Goal: Use online tool/utility: Utilize a website feature to perform a specific function

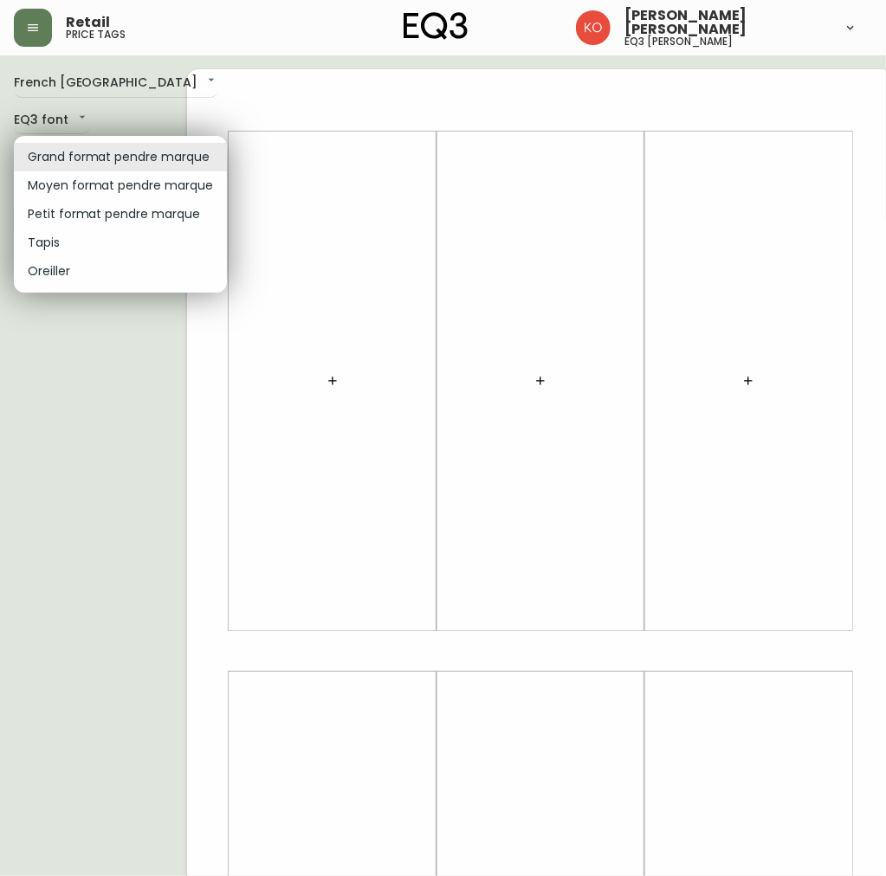
click at [152, 151] on body "Retail price tags [PERSON_NAME] [PERSON_NAME] eq3 [PERSON_NAME] French [GEOGRAP…" at bounding box center [443, 616] width 886 height 1233
click at [139, 190] on li "Moyen format pendre marque" at bounding box center [120, 185] width 213 height 29
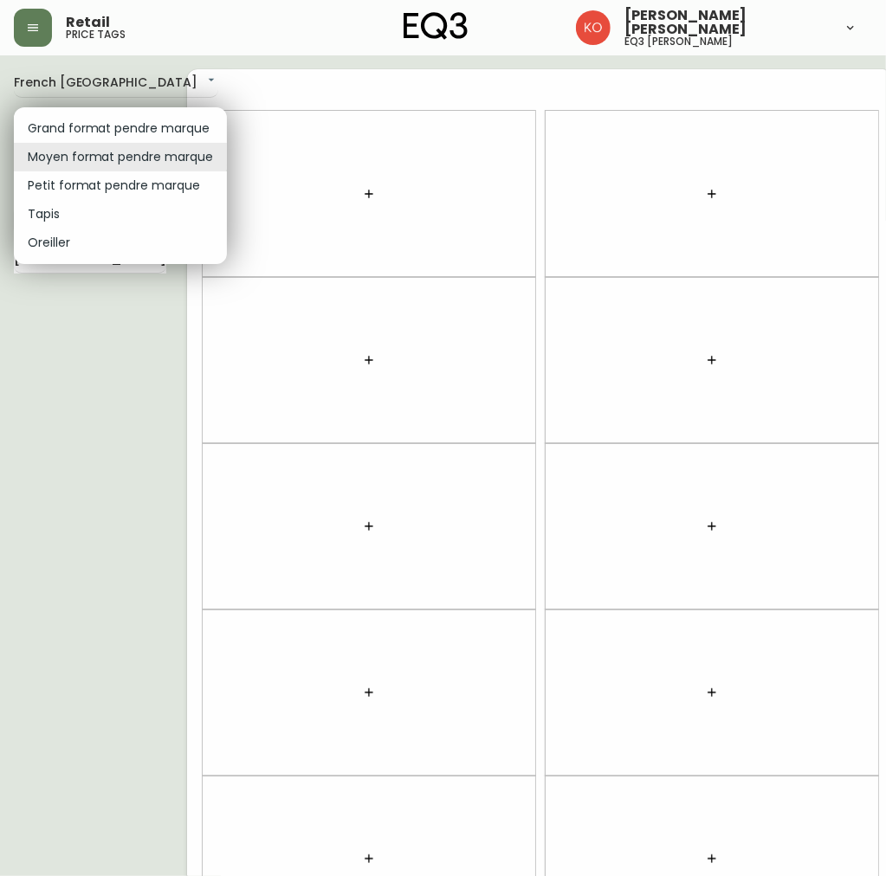
click at [190, 158] on body "Retail price tags [PERSON_NAME] [PERSON_NAME] eq3 [PERSON_NAME] French [GEOGRAP…" at bounding box center [443, 492] width 886 height 984
click at [183, 119] on li "Grand format pendre marque" at bounding box center [120, 128] width 213 height 29
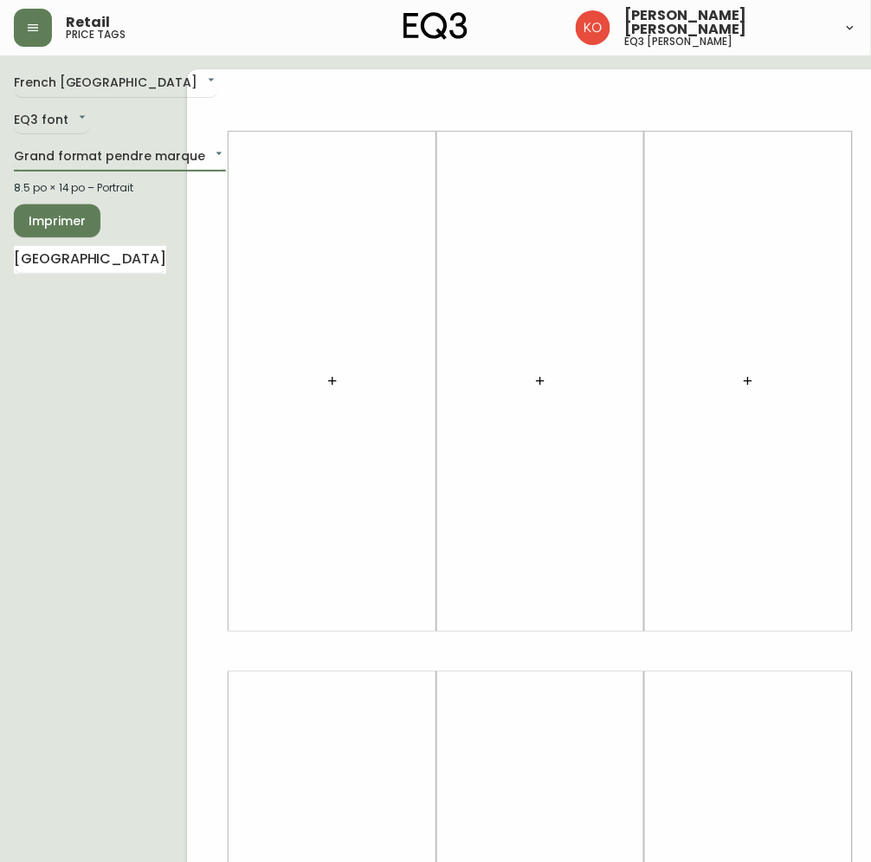
click at [319, 358] on div at bounding box center [332, 381] width 187 height 482
click at [340, 392] on button "button" at bounding box center [332, 381] width 35 height 35
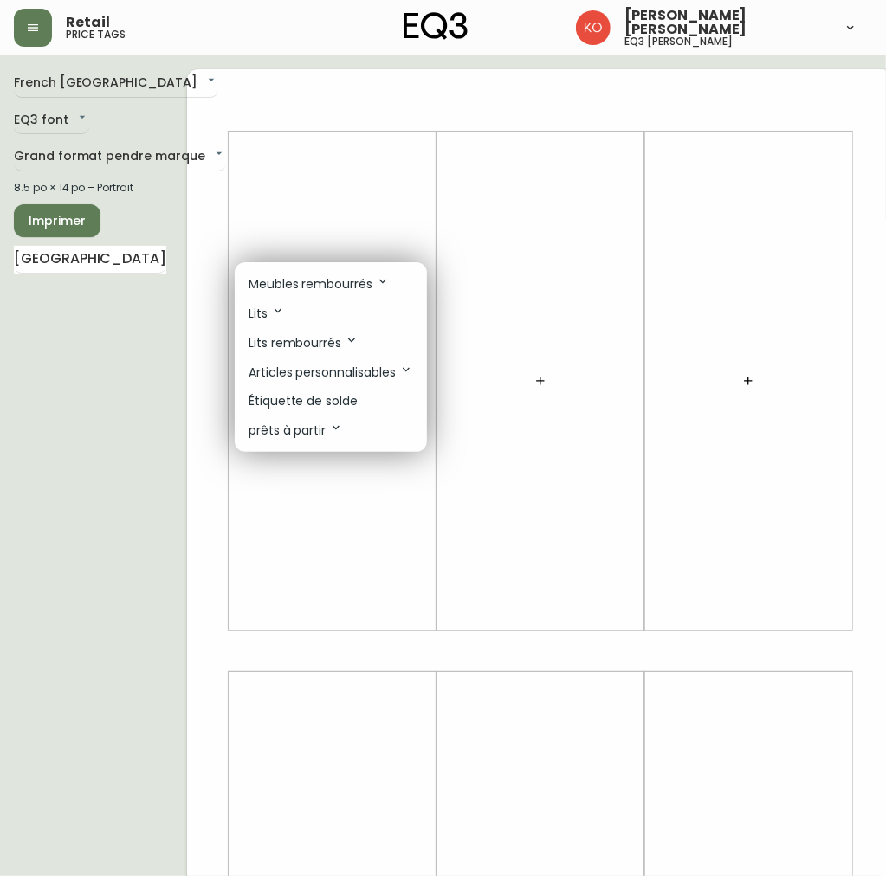
click at [154, 320] on div at bounding box center [443, 438] width 886 height 876
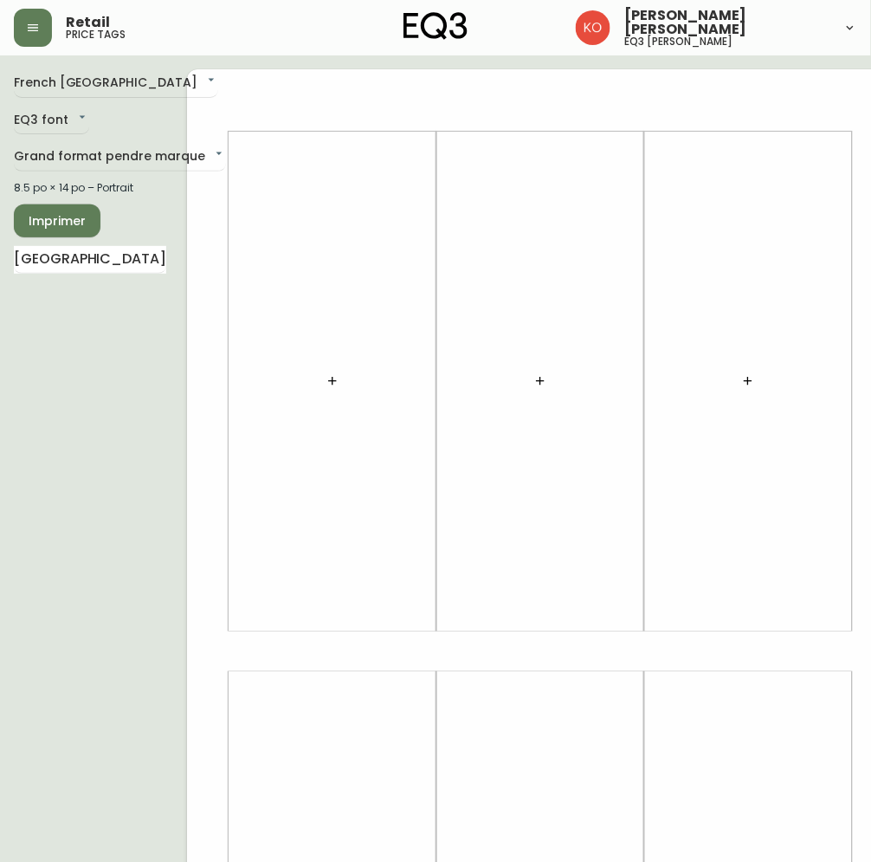
click at [326, 374] on icon "button" at bounding box center [333, 381] width 14 height 14
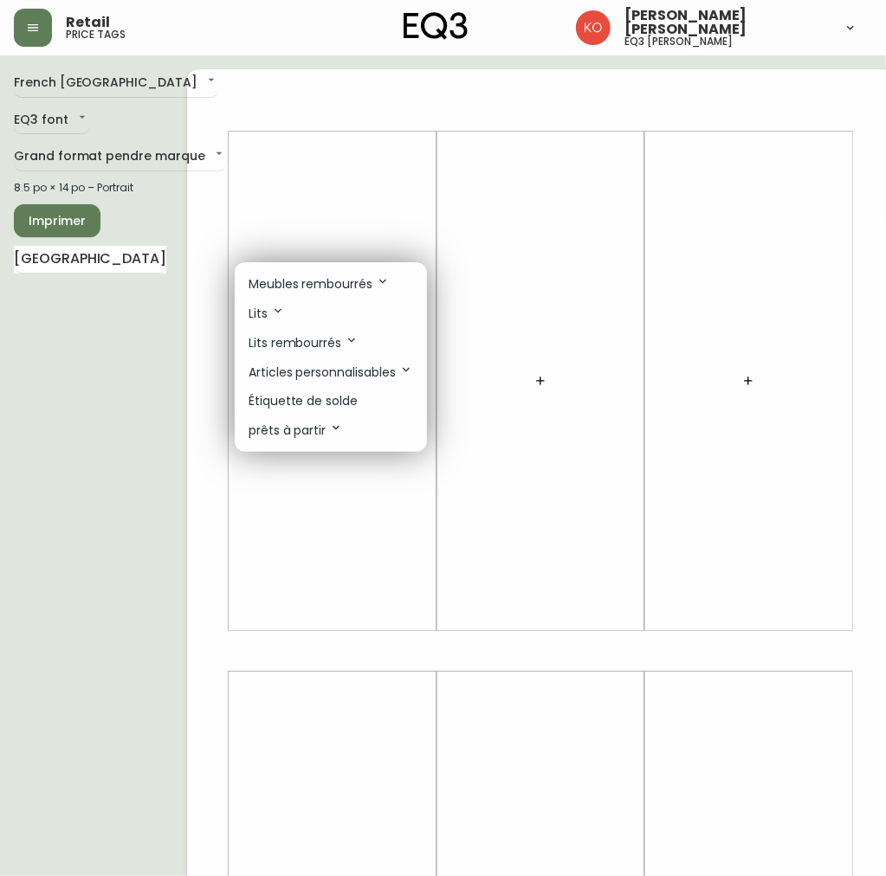
click at [131, 158] on div at bounding box center [443, 438] width 886 height 876
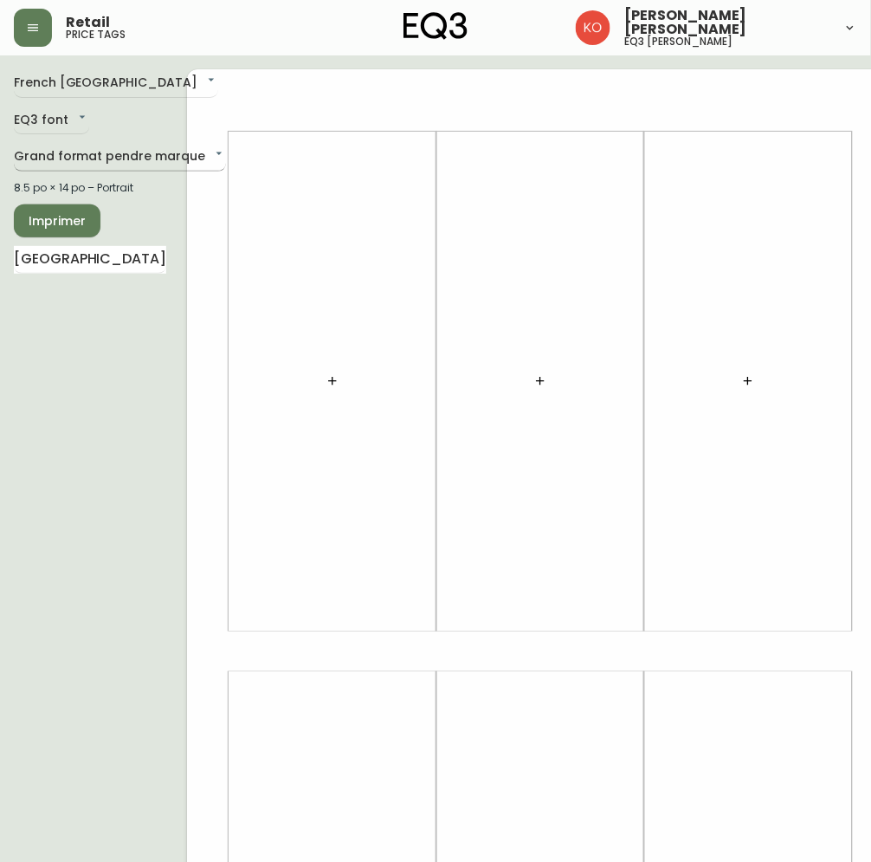
click at [165, 153] on body "Retail price tags [PERSON_NAME] [PERSON_NAME] eq3 [PERSON_NAME] French [GEOGRAP…" at bounding box center [435, 616] width 871 height 1233
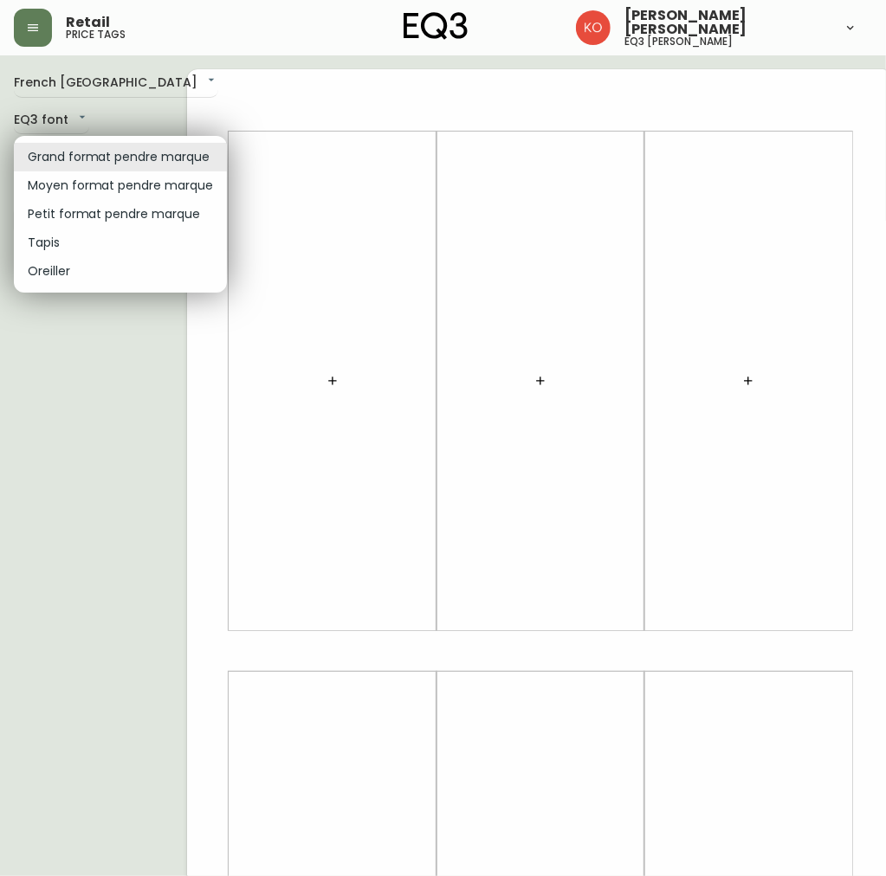
click at [96, 184] on li "Moyen format pendre marque" at bounding box center [120, 185] width 213 height 29
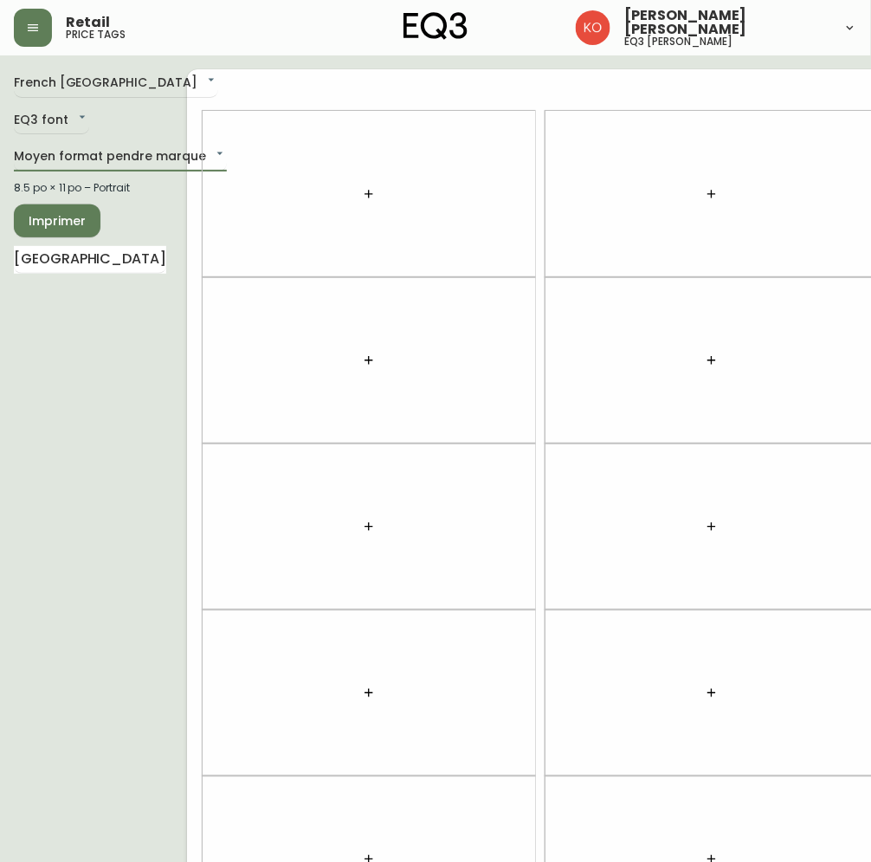
click at [364, 183] on button "button" at bounding box center [369, 194] width 35 height 35
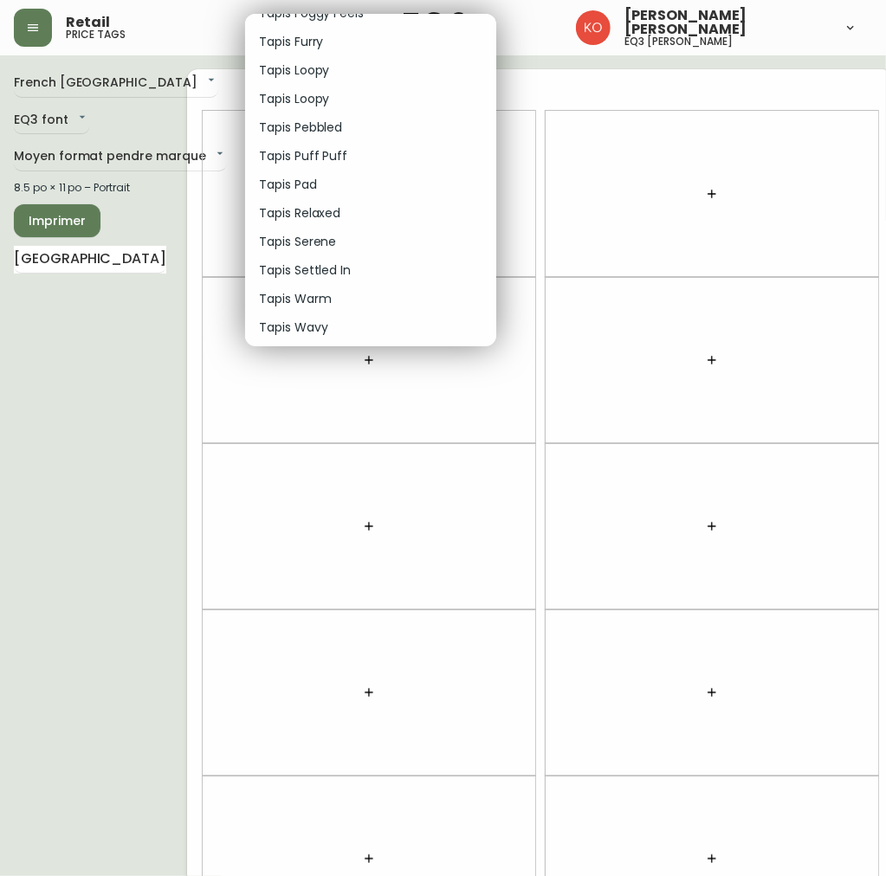
scroll to position [2166, 0]
click at [131, 143] on div at bounding box center [443, 438] width 886 height 876
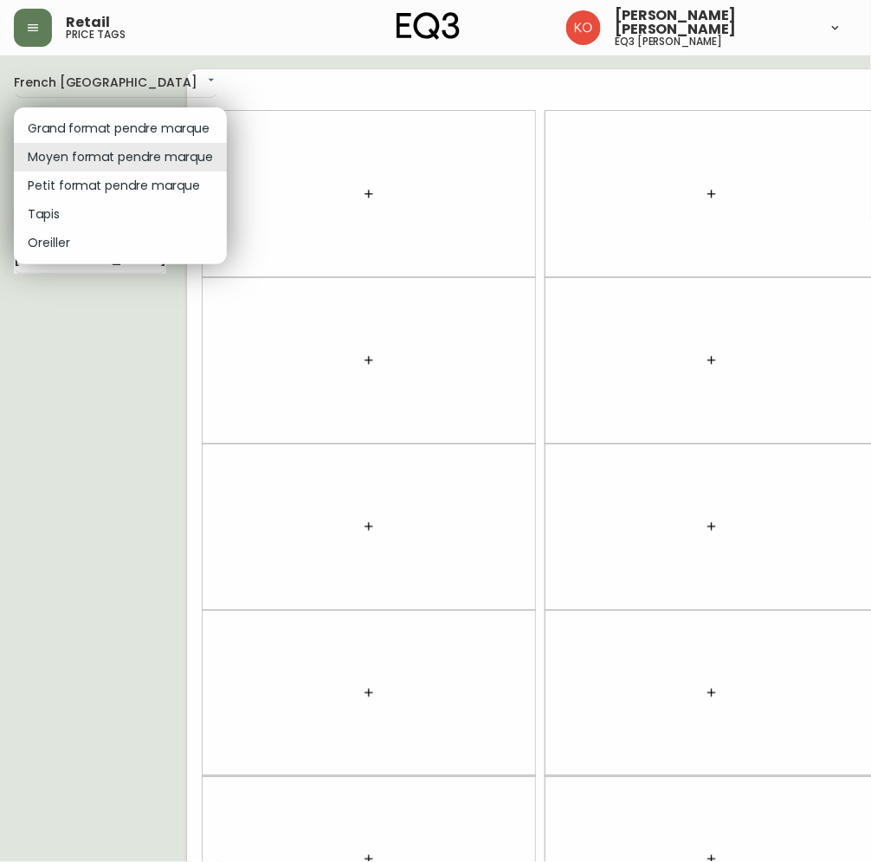
click at [126, 152] on body "Retail price tags [PERSON_NAME] [PERSON_NAME] eq3 [PERSON_NAME] French [GEOGRAP…" at bounding box center [435, 492] width 871 height 984
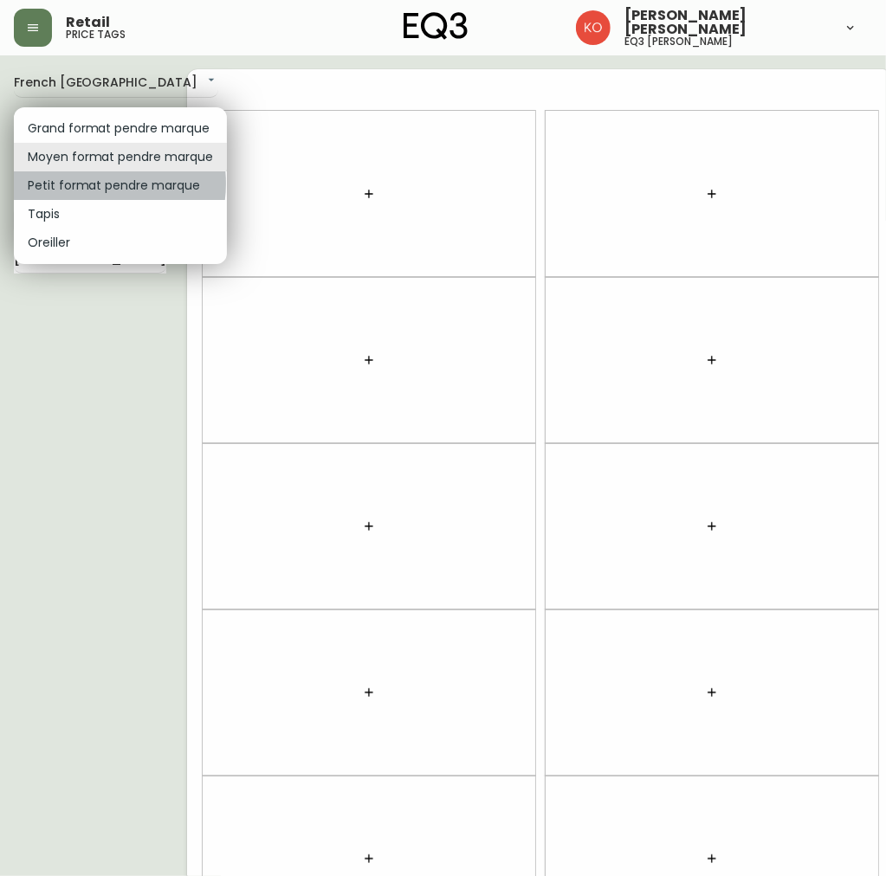
click at [88, 184] on li "Petit format pendre marque" at bounding box center [120, 185] width 213 height 29
type input "small"
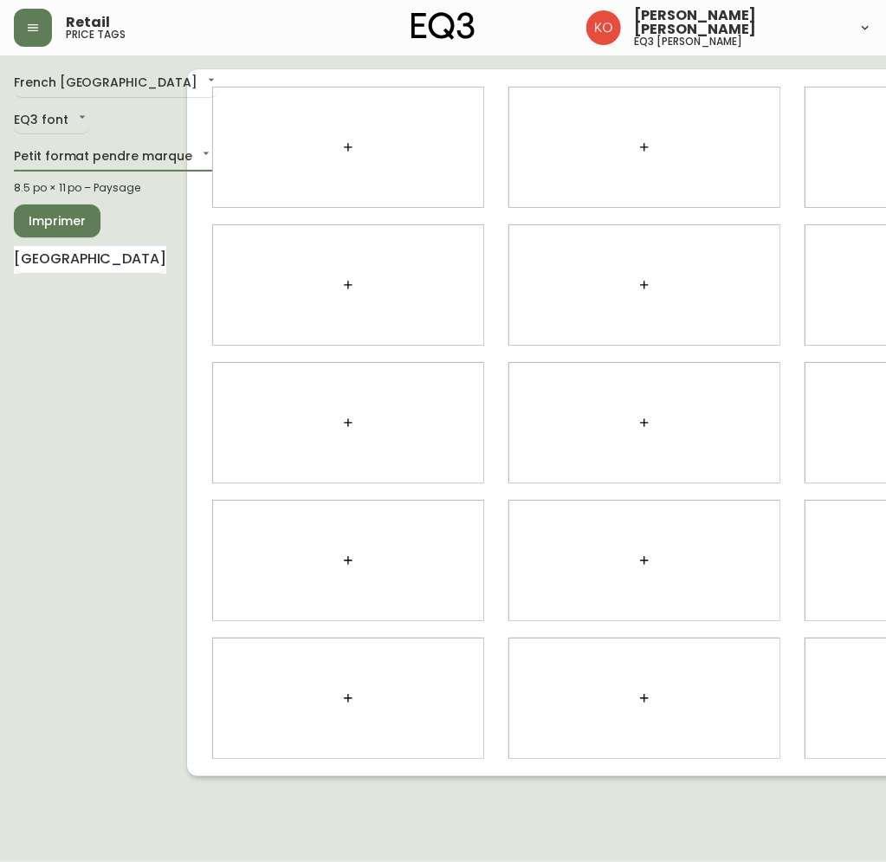
click at [347, 143] on icon "button" at bounding box center [348, 147] width 14 height 14
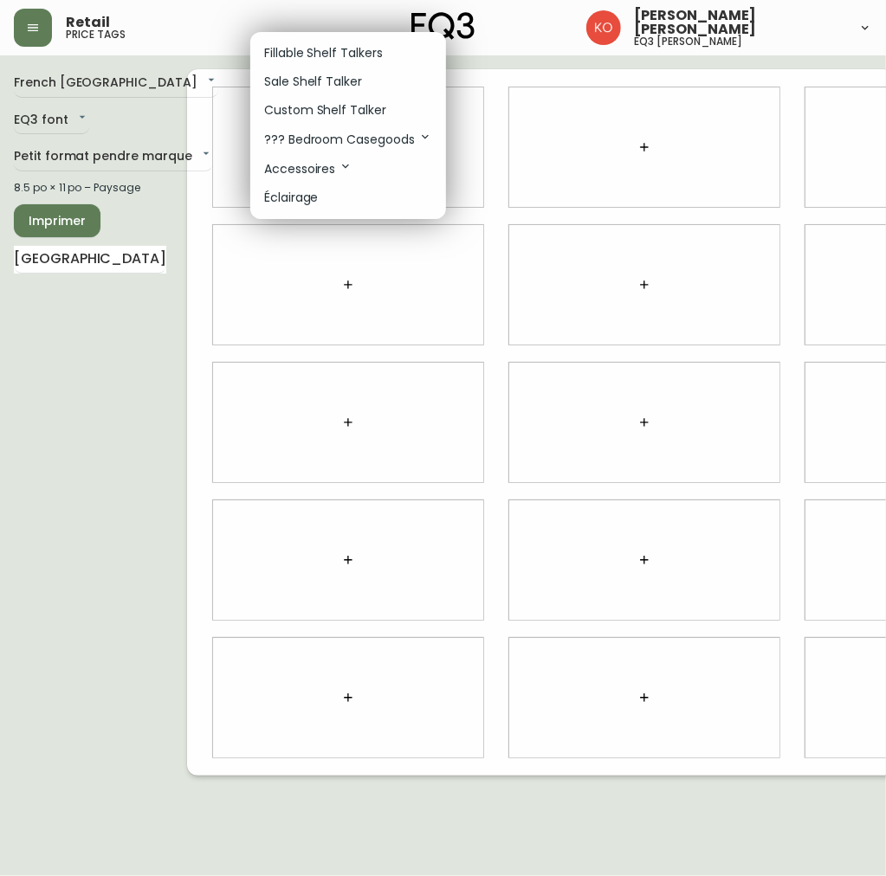
click at [100, 139] on div at bounding box center [443, 438] width 886 height 876
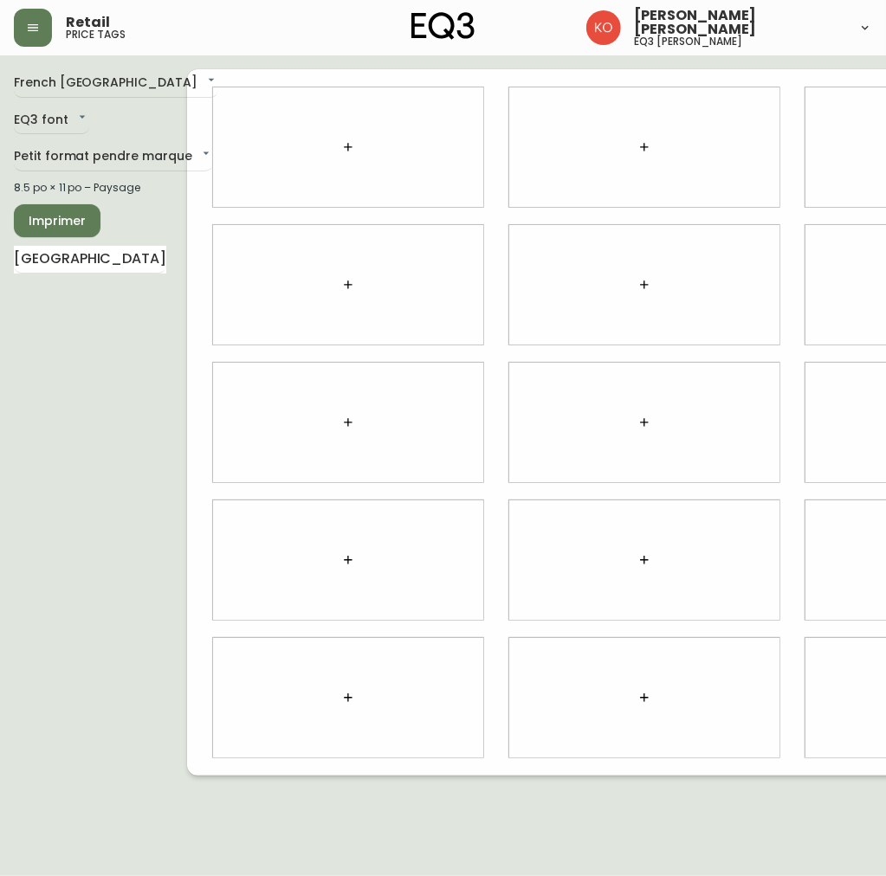
click at [104, 156] on body "Retail price tags [PERSON_NAME] [PERSON_NAME] eq3 laval - [PERSON_NAME] French …" at bounding box center [443, 388] width 886 height 776
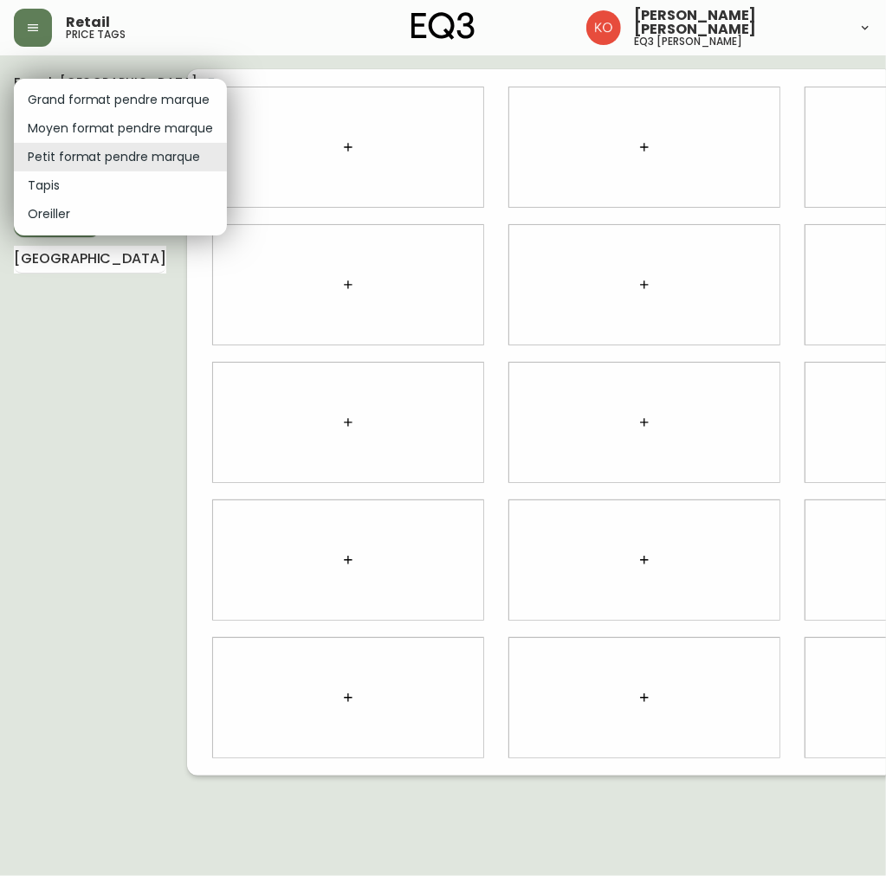
click at [109, 152] on li "Petit format pendre marque" at bounding box center [120, 157] width 213 height 29
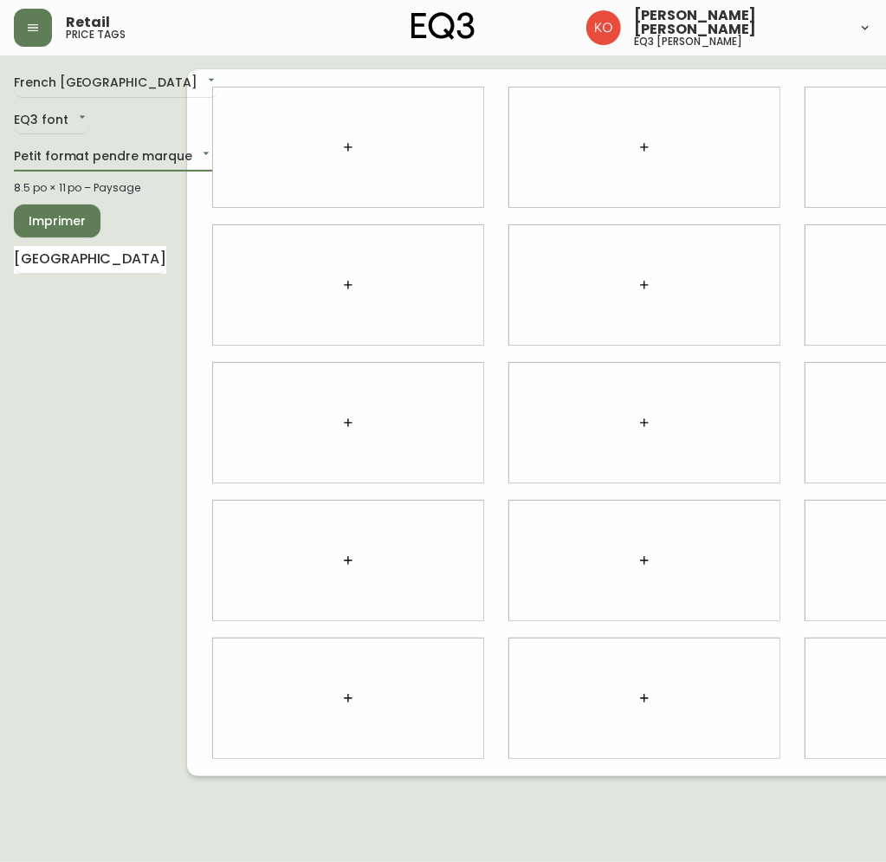
click at [339, 132] on button "button" at bounding box center [348, 147] width 35 height 35
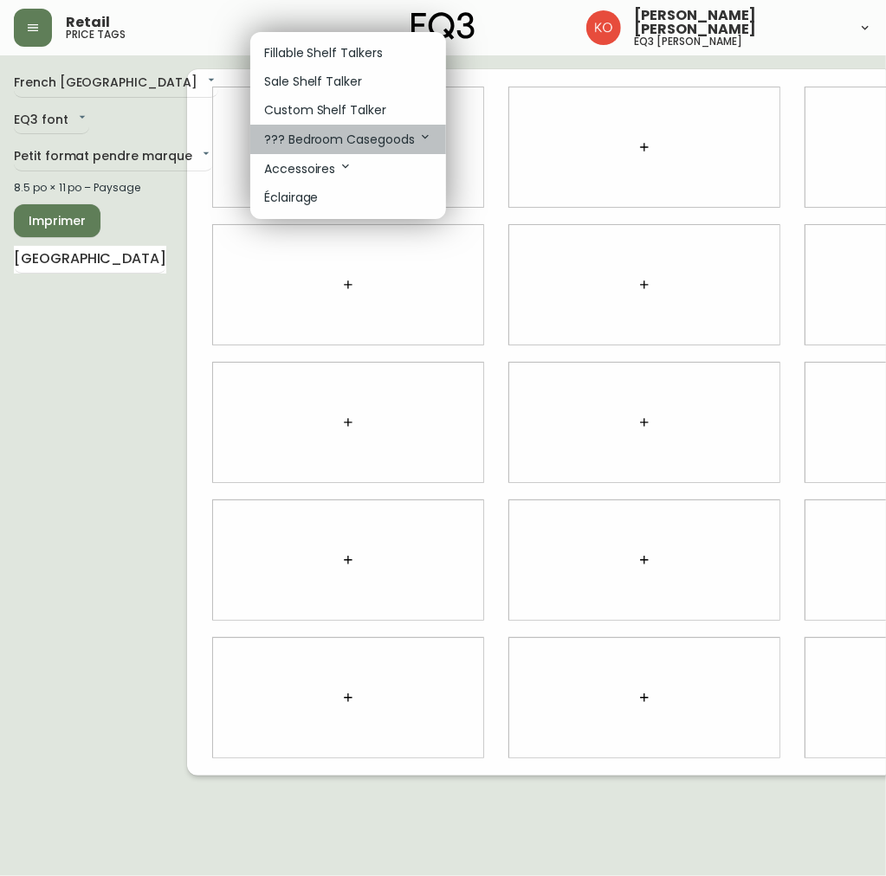
click at [400, 137] on p "??? Bedroom Casegoods" at bounding box center [348, 139] width 168 height 19
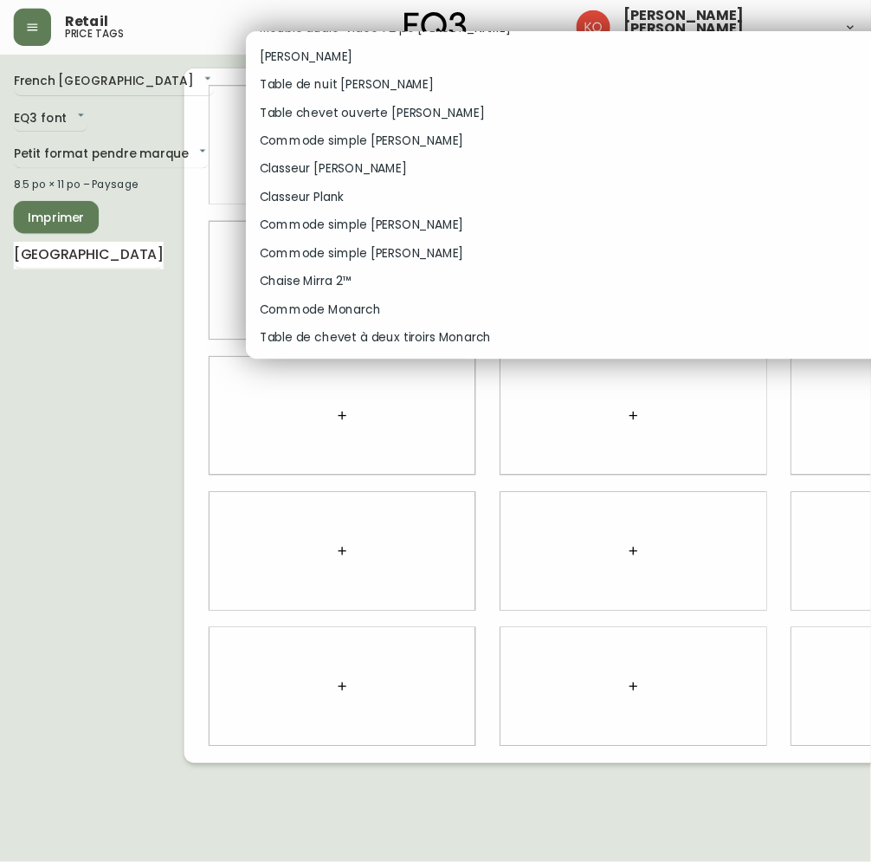
scroll to position [6446, 0]
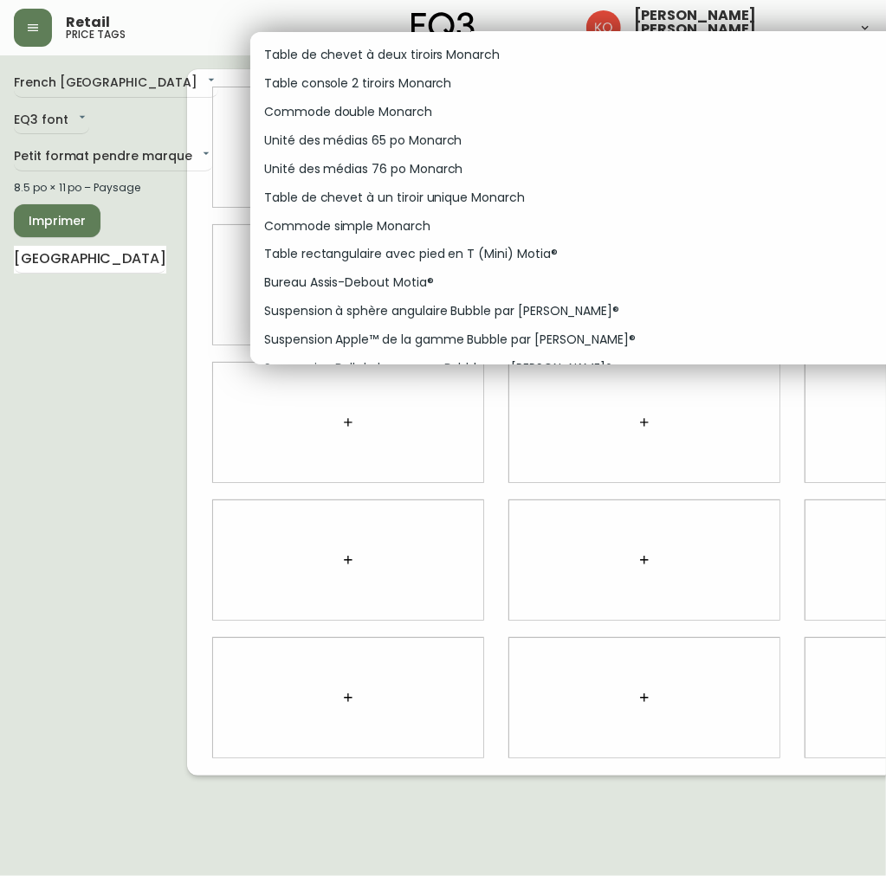
click at [0, 322] on html "Retail price tags [PERSON_NAME] [PERSON_NAME] eq3 laval - [PERSON_NAME] French …" at bounding box center [443, 388] width 886 height 776
click at [85, 263] on div at bounding box center [443, 438] width 886 height 876
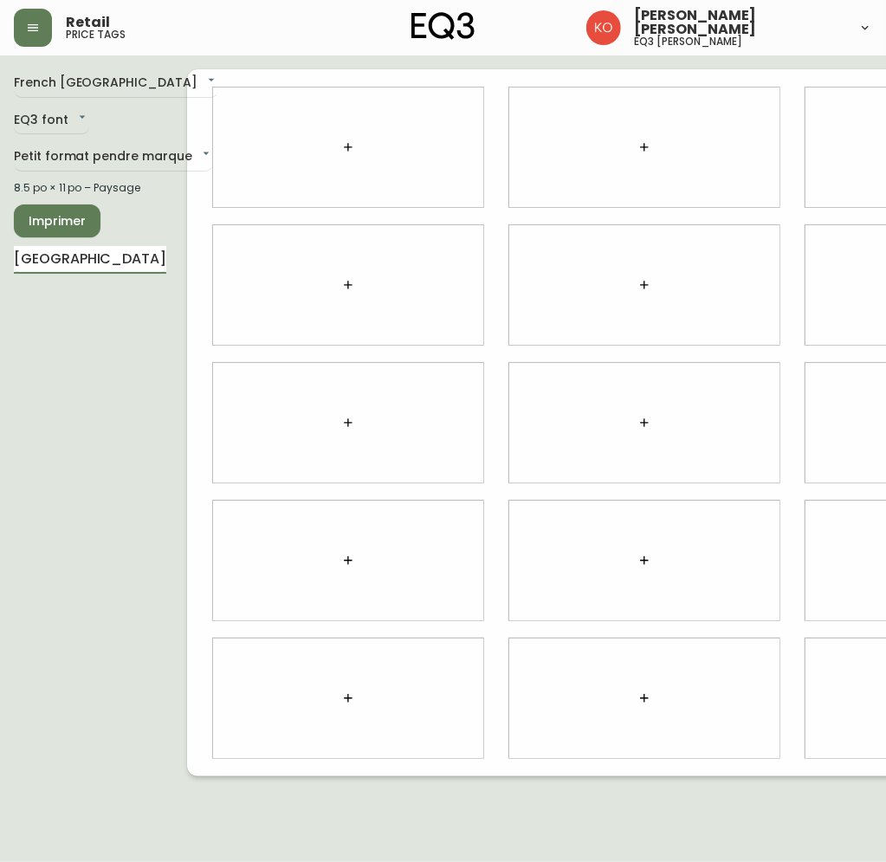
drag, startPoint x: 63, startPoint y: 260, endPoint x: -3, endPoint y: 290, distance: 72.5
click at [0, 290] on html "Retail price tags [PERSON_NAME] [PERSON_NAME] eq3 laval - [PERSON_NAME] French …" at bounding box center [443, 388] width 886 height 776
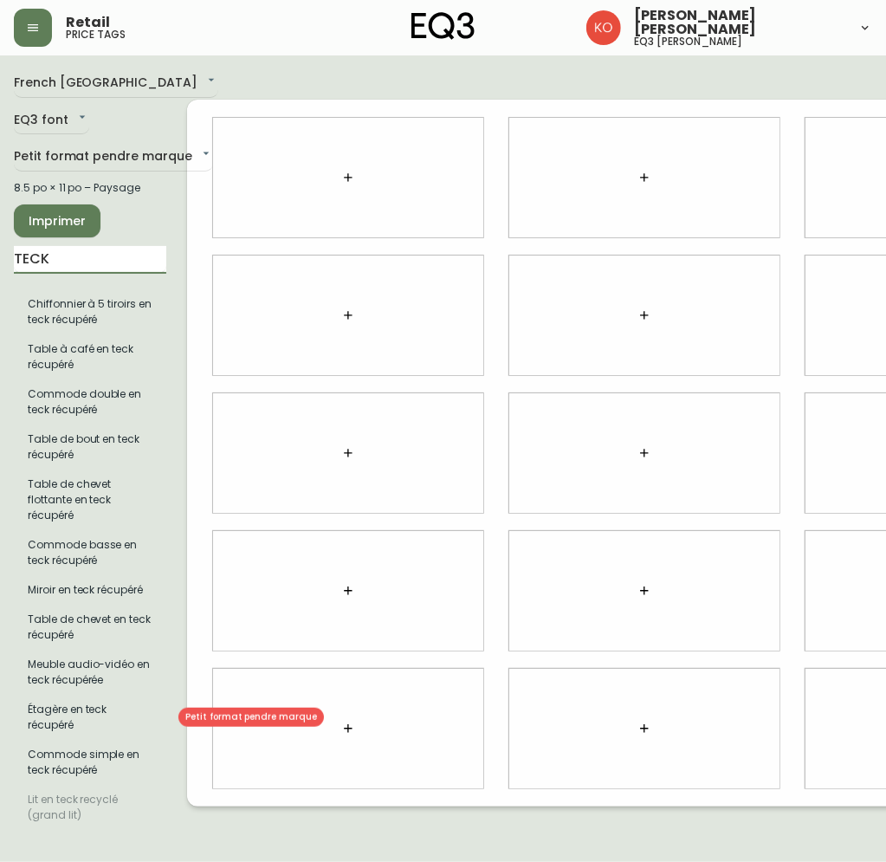
click at [102, 726] on li "Étagère en teck récupéré" at bounding box center [90, 716] width 152 height 45
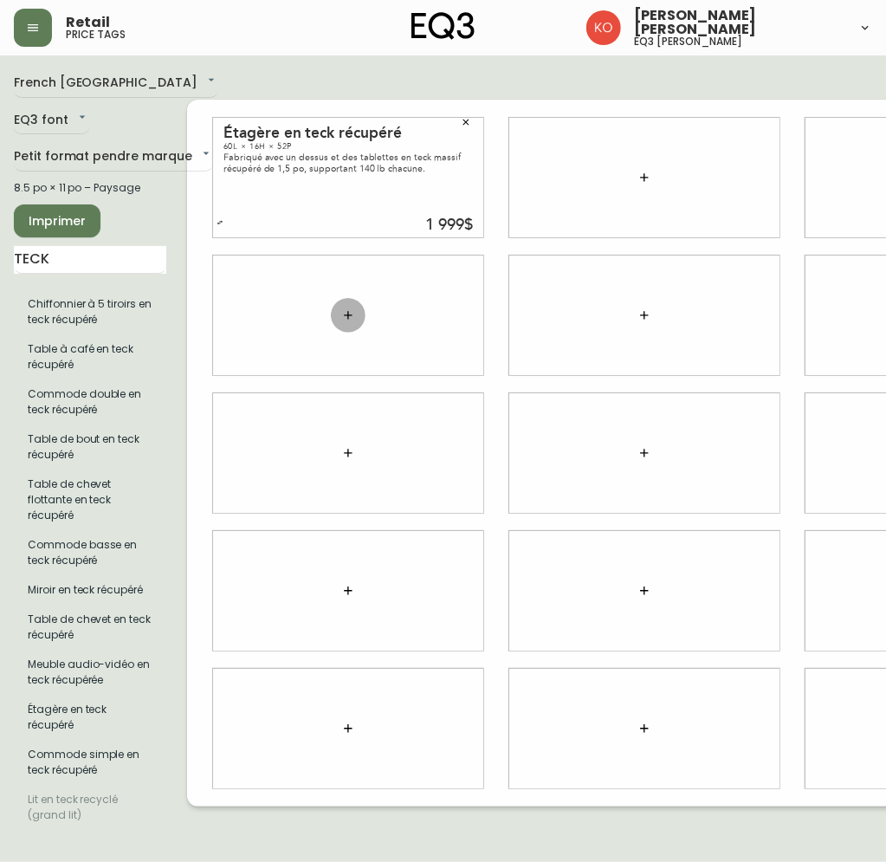
click at [344, 313] on icon "button" at bounding box center [348, 315] width 14 height 14
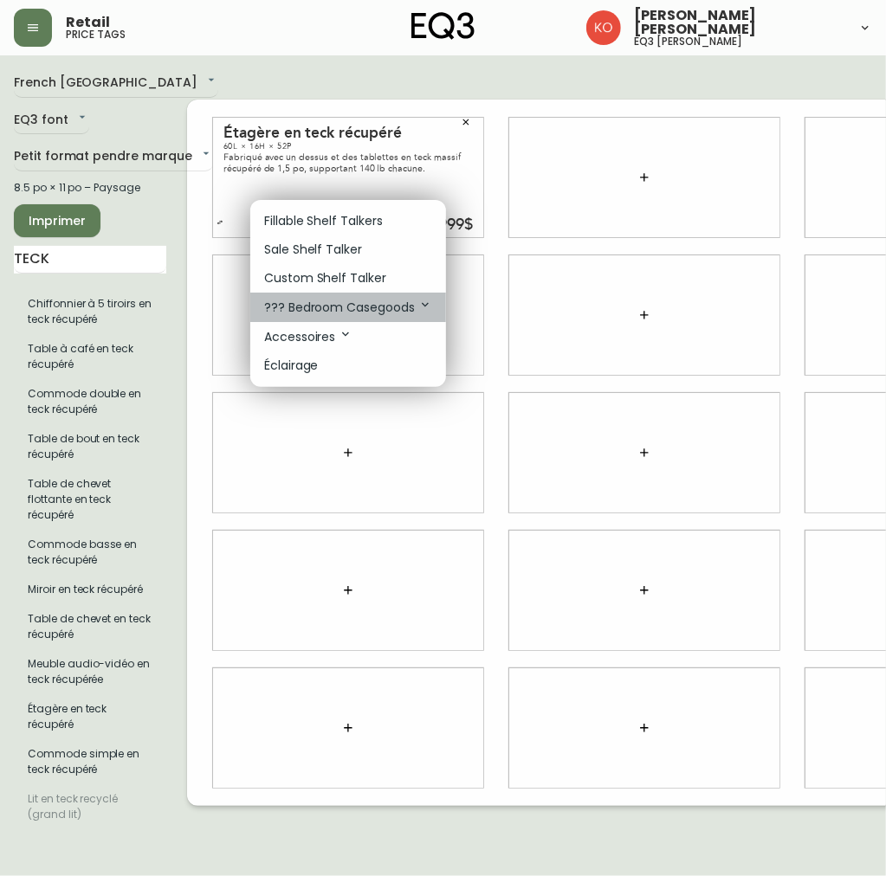
click at [352, 308] on p "??? Bedroom Casegoods" at bounding box center [348, 307] width 168 height 19
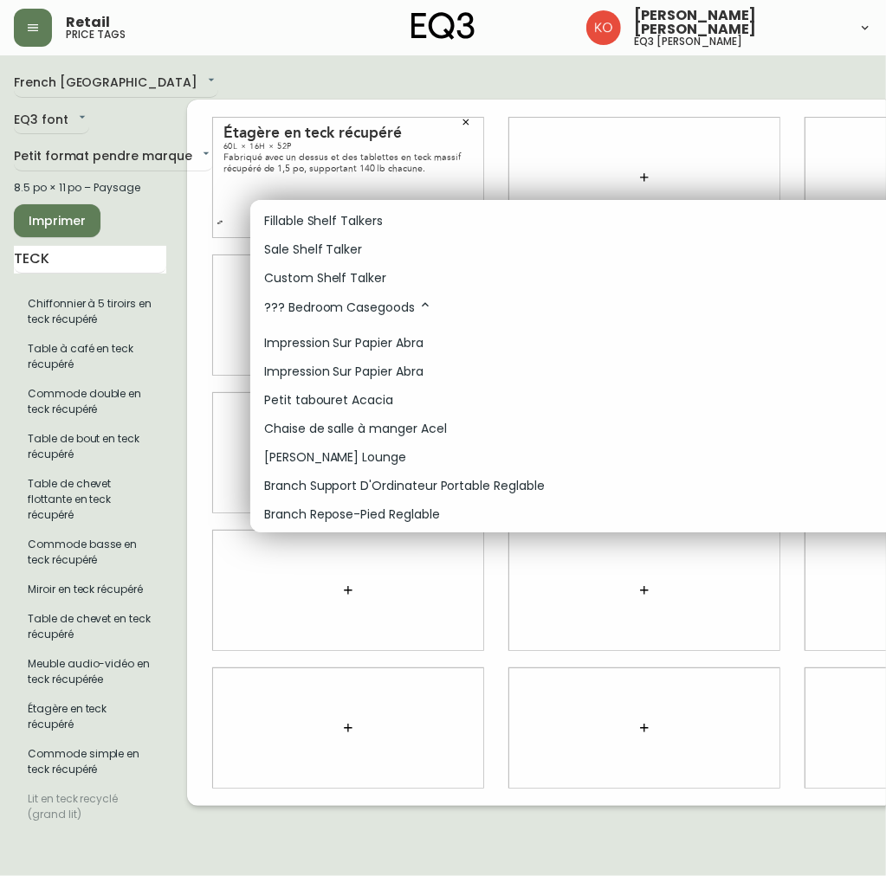
click at [67, 242] on div at bounding box center [443, 438] width 886 height 876
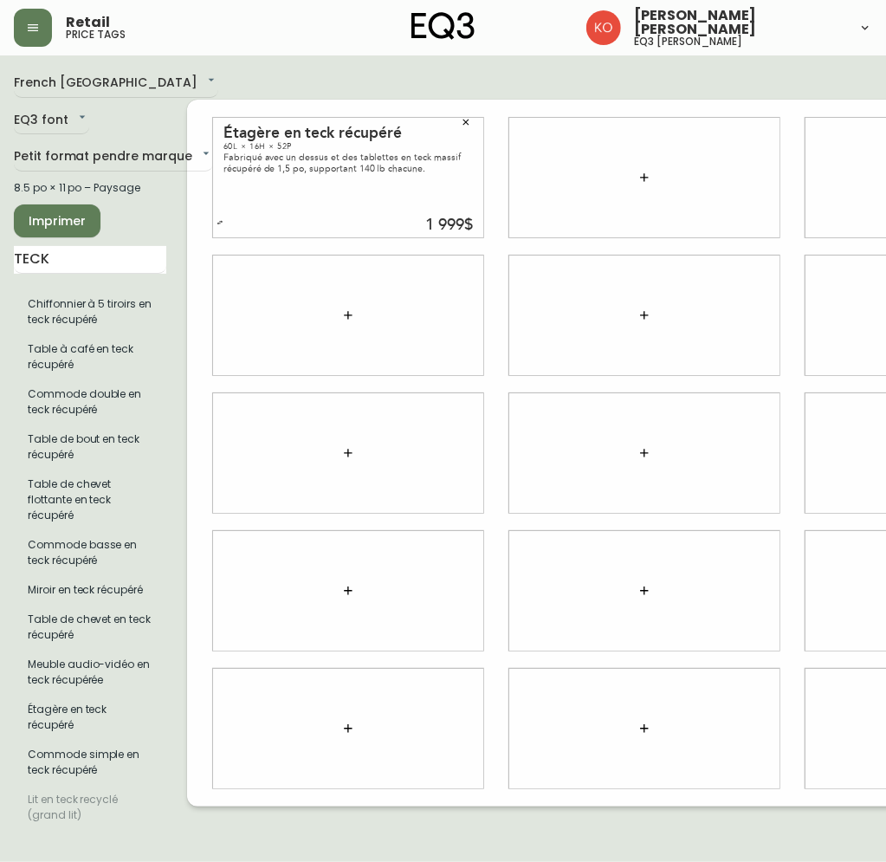
click at [64, 261] on div "Fillable Shelf Talkers Sale Shelf Talker Custom Shelf Talker ??? Bedroom Casego…" at bounding box center [443, 208] width 886 height 416
click at [63, 256] on input "TECK" at bounding box center [90, 260] width 152 height 28
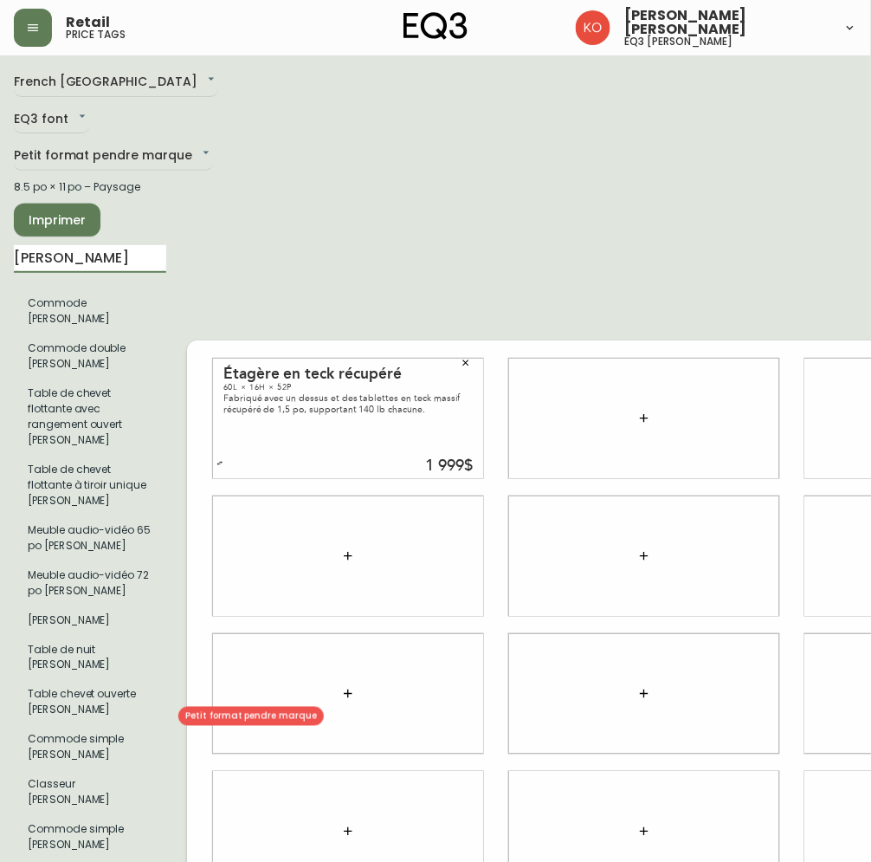
scroll to position [0, 0]
drag, startPoint x: 70, startPoint y: 249, endPoint x: -3, endPoint y: 237, distance: 73.7
click at [0, 237] on html "Retail price tags [PERSON_NAME] [PERSON_NAME] eq3 [PERSON_NAME] French [GEOGRAP…" at bounding box center [435, 660] width 871 height 1320
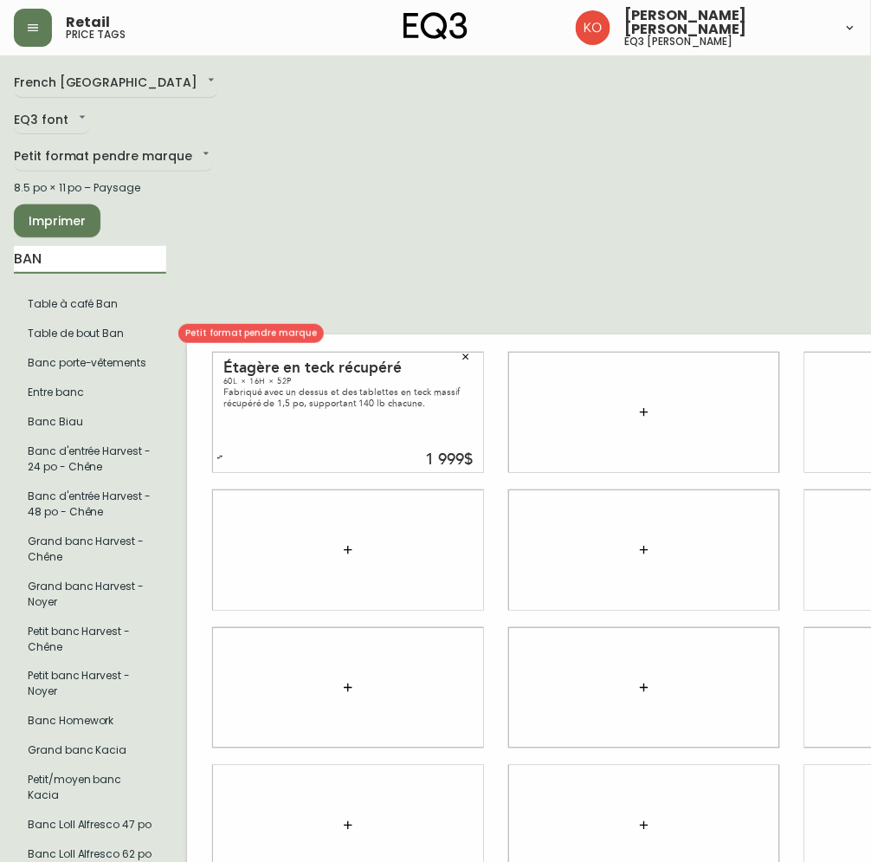
type input "BAN"
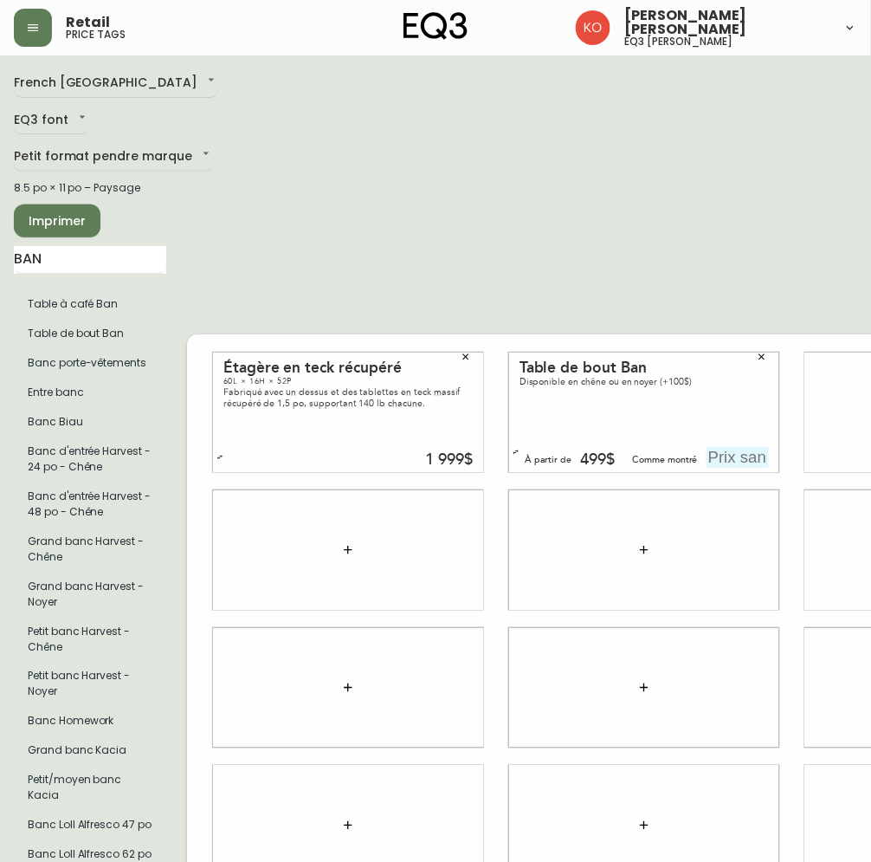
click at [743, 447] on input "text" at bounding box center [738, 457] width 62 height 21
type input "4$"
type input "599$"
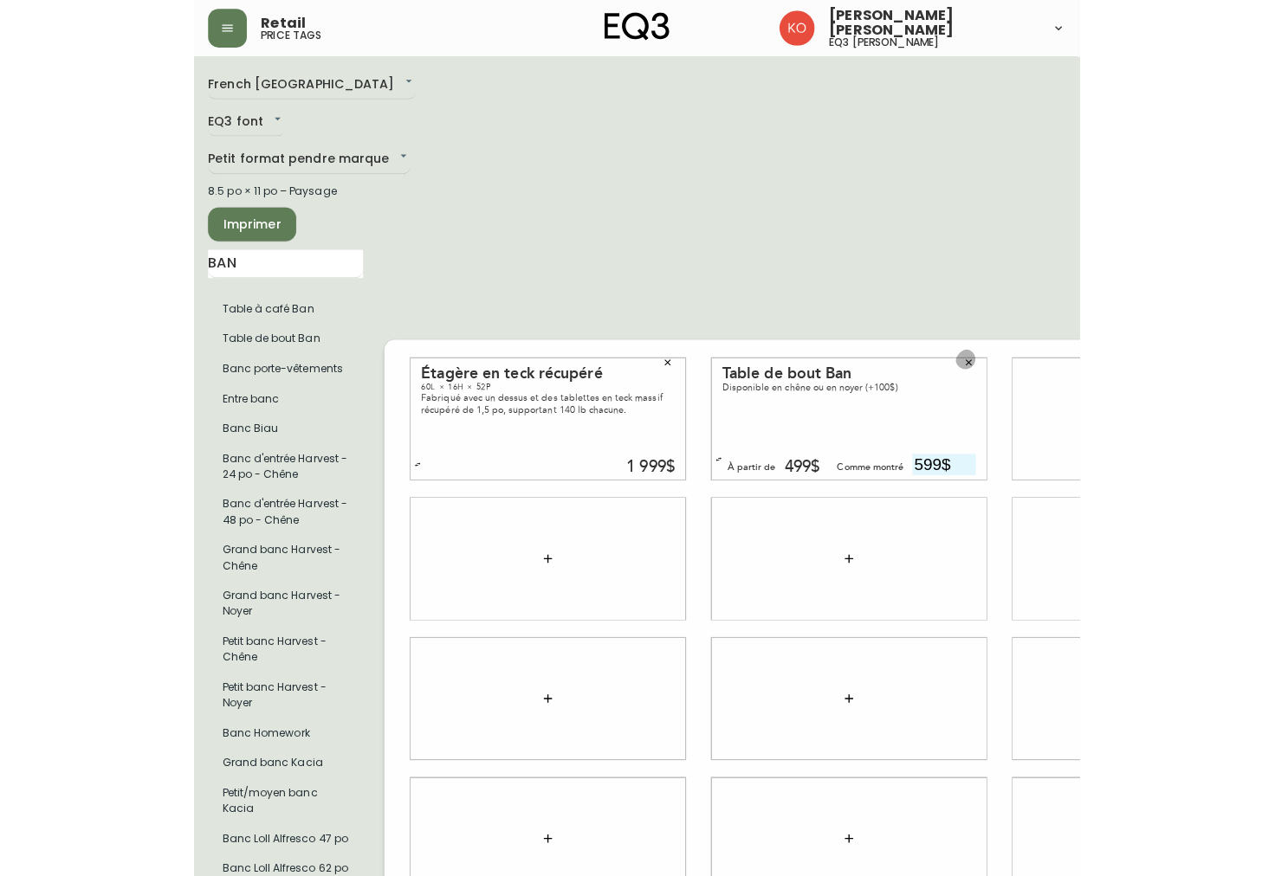
scroll to position [7, 0]
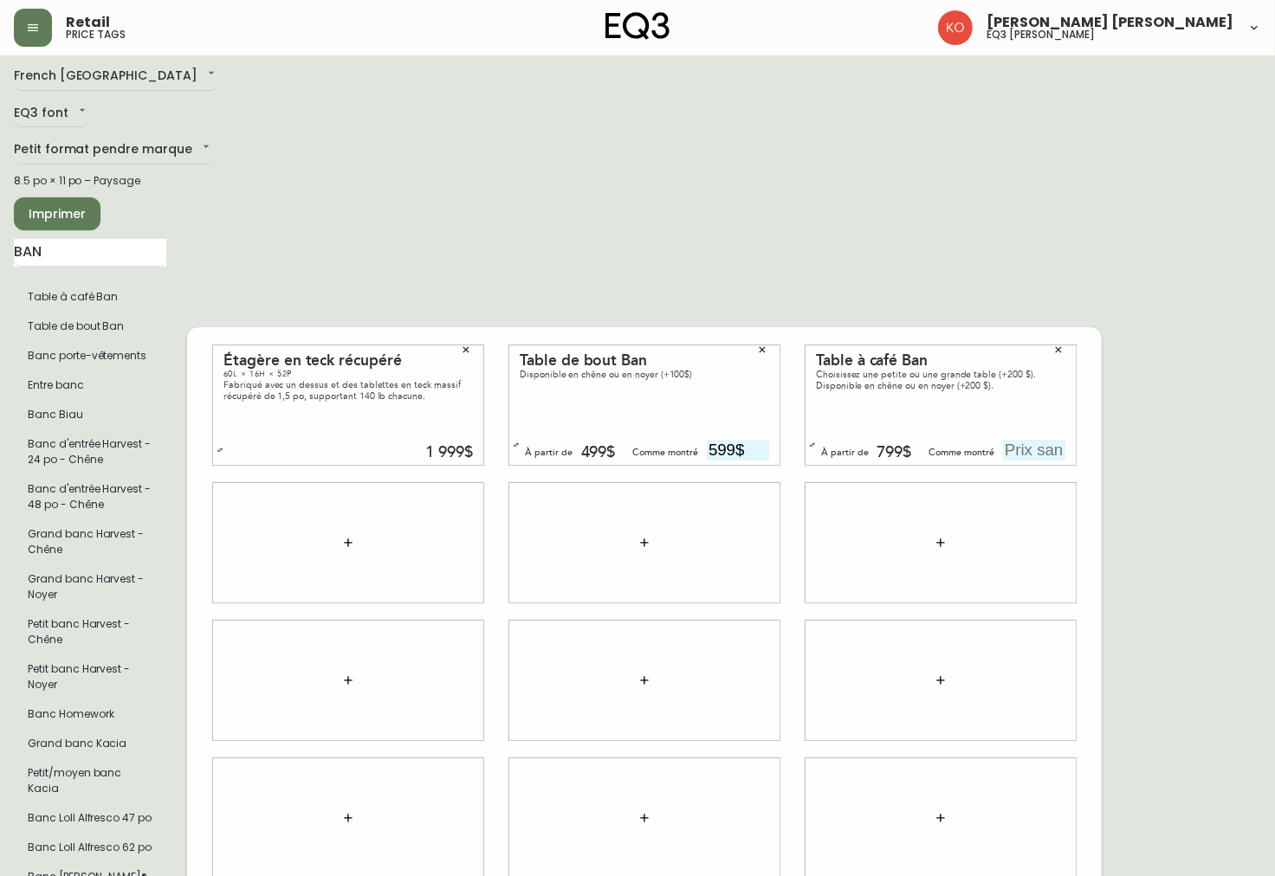
click at [870, 440] on input "text" at bounding box center [1034, 450] width 62 height 21
click at [446, 587] on input "text" at bounding box center [441, 588] width 62 height 21
type input "599$"
click at [870, 446] on input "text" at bounding box center [1034, 450] width 62 height 21
type input "1199$"
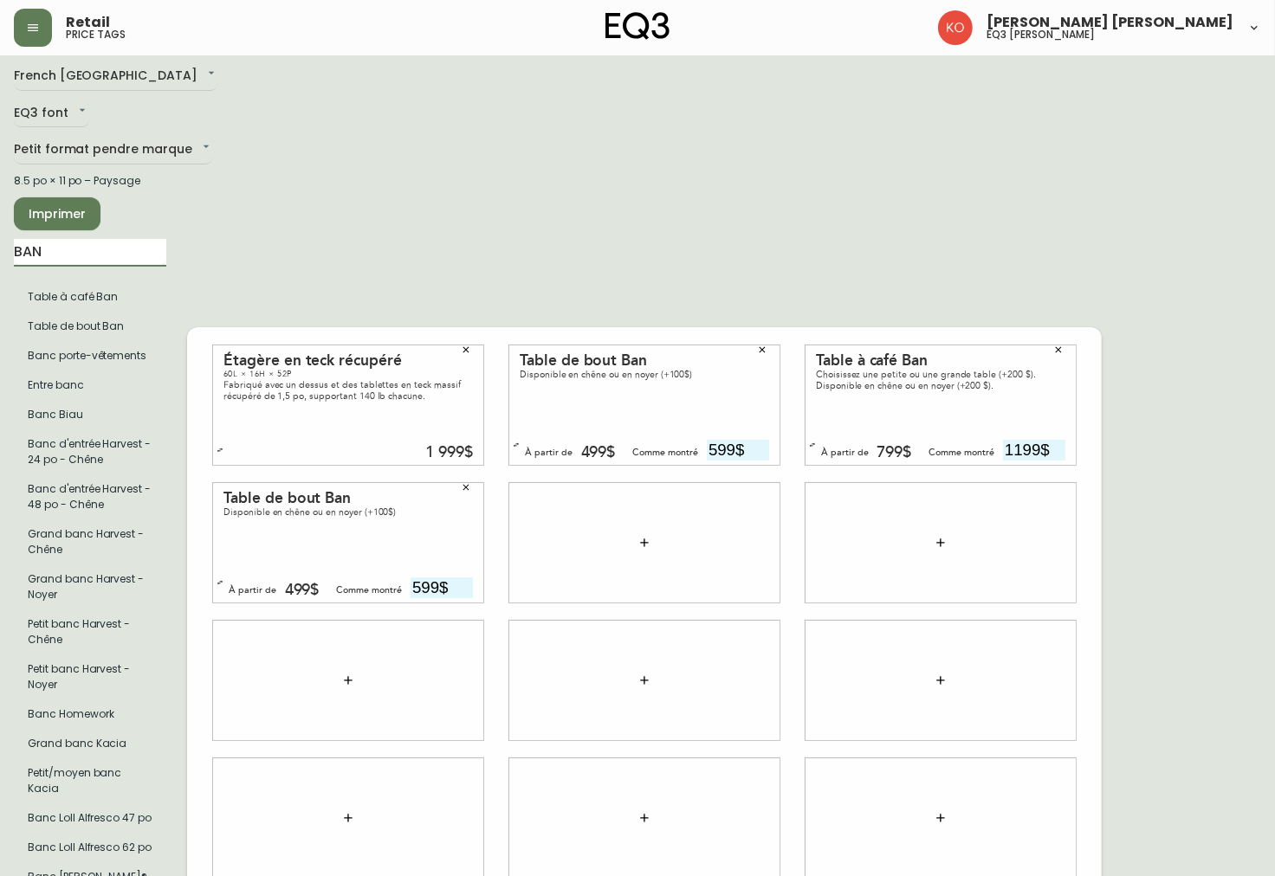
drag, startPoint x: 82, startPoint y: 249, endPoint x: -3, endPoint y: 229, distance: 87.0
click at [0, 229] on html "Retail price tags [PERSON_NAME] [PERSON_NAME] eq3 laval - [PERSON_NAME] French …" at bounding box center [637, 646] width 1275 height 1306
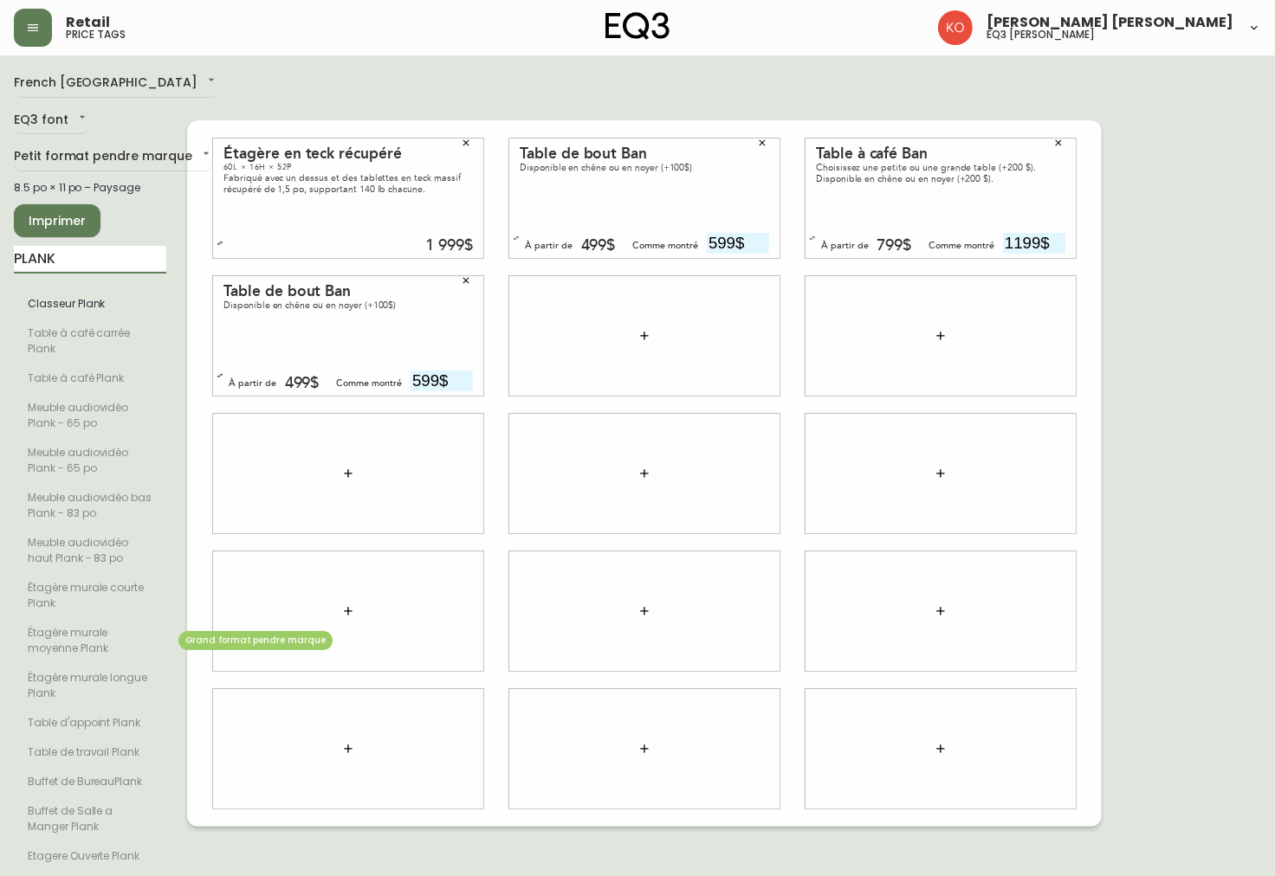
scroll to position [1, 0]
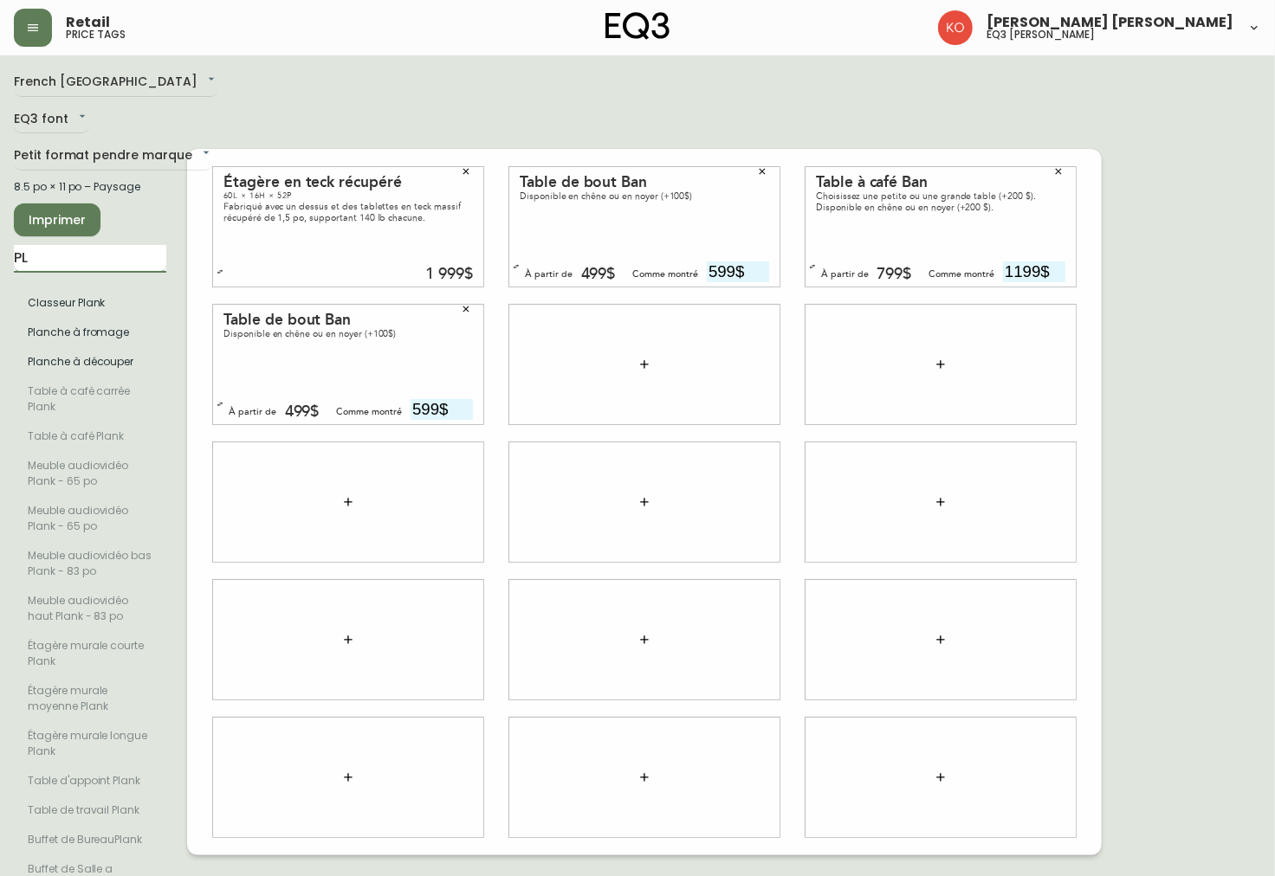
type input "P"
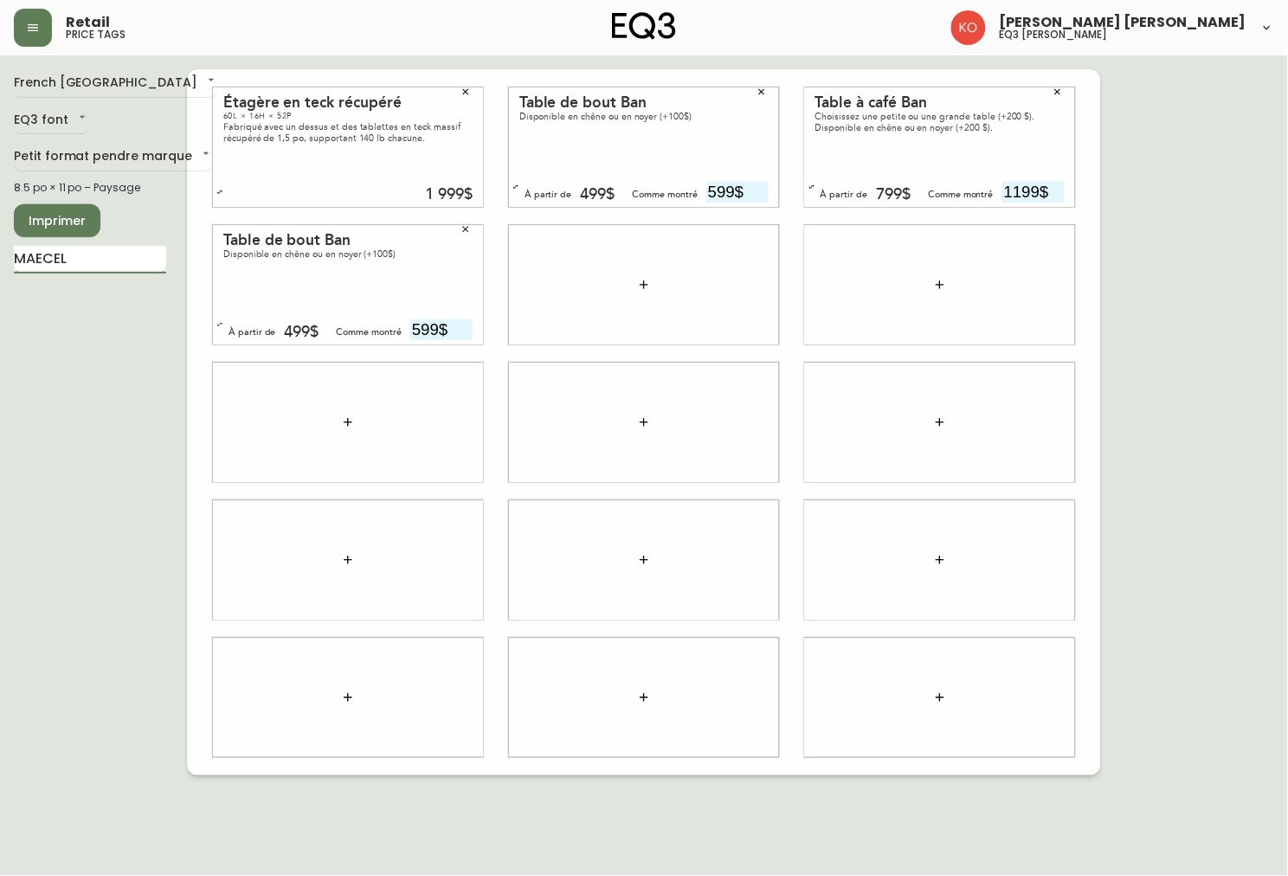
click at [46, 258] on input "MAECEL" at bounding box center [90, 260] width 152 height 28
click at [50, 261] on input "MAERCEL" at bounding box center [90, 260] width 152 height 28
click at [41, 254] on input "MAERCEL" at bounding box center [90, 260] width 152 height 28
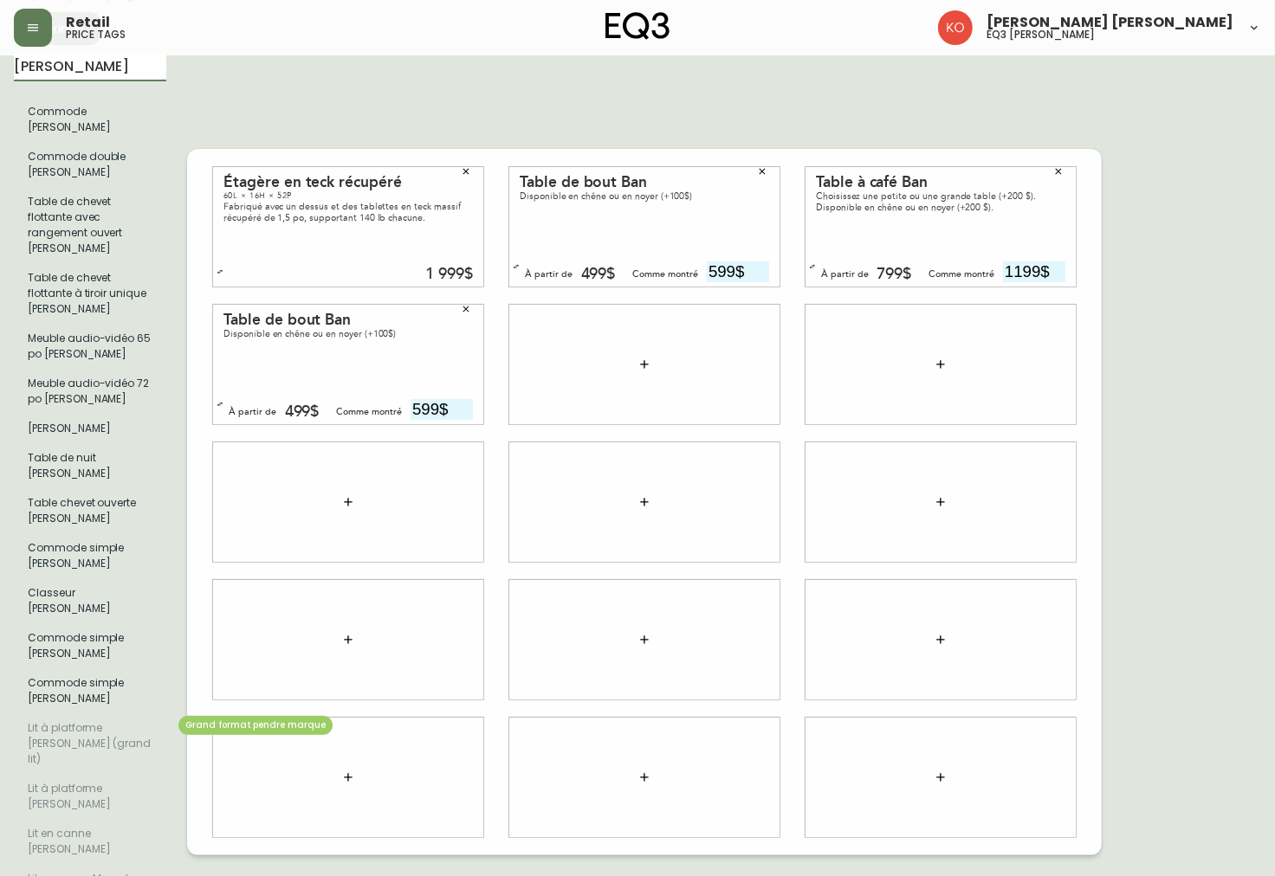
scroll to position [96, 0]
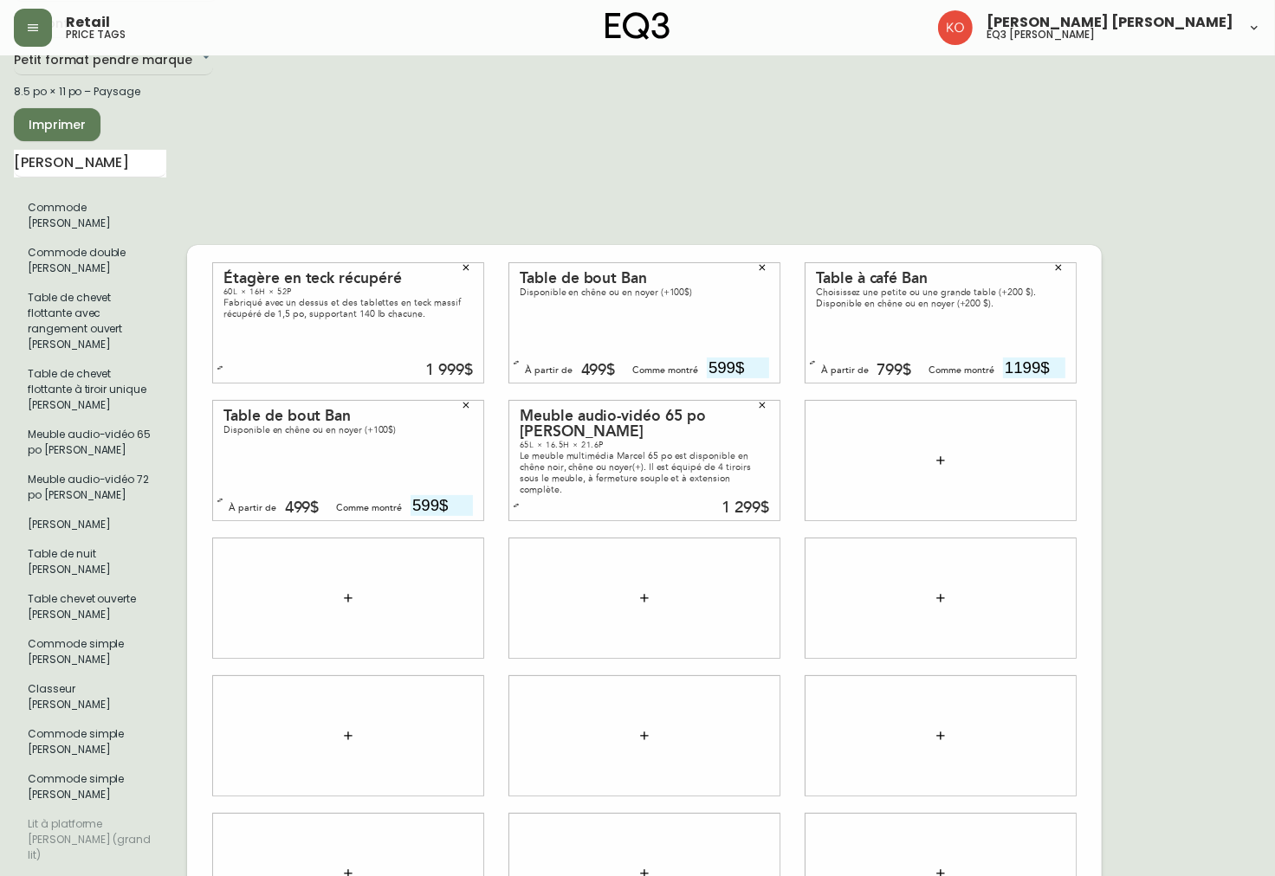
click at [763, 400] on icon "button" at bounding box center [762, 405] width 10 height 10
click at [747, 500] on div "1 499$" at bounding box center [745, 508] width 48 height 16
click at [758, 500] on div "1 499$" at bounding box center [745, 508] width 48 height 16
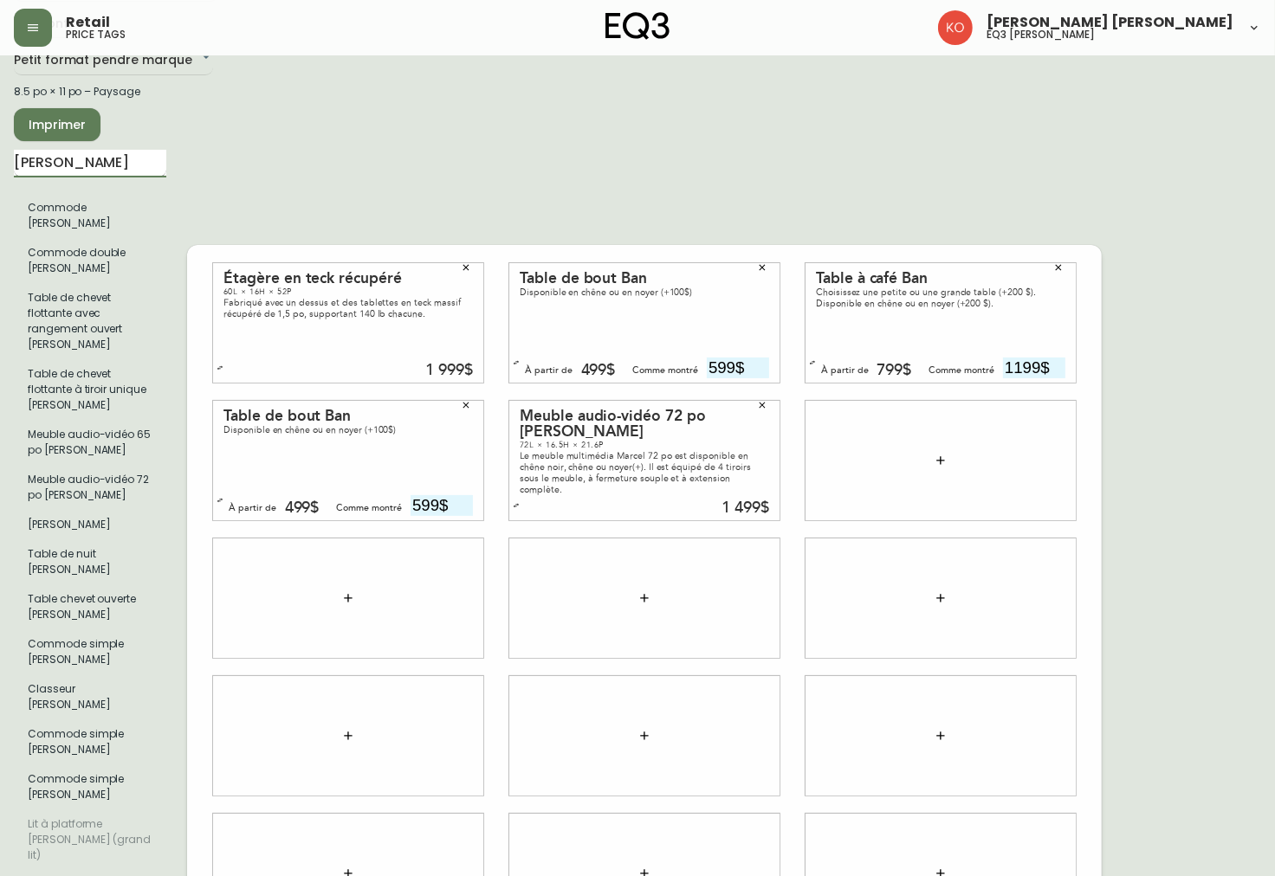
click at [100, 165] on input "[PERSON_NAME]" at bounding box center [90, 164] width 152 height 28
click at [764, 402] on icon "button" at bounding box center [762, 405] width 6 height 6
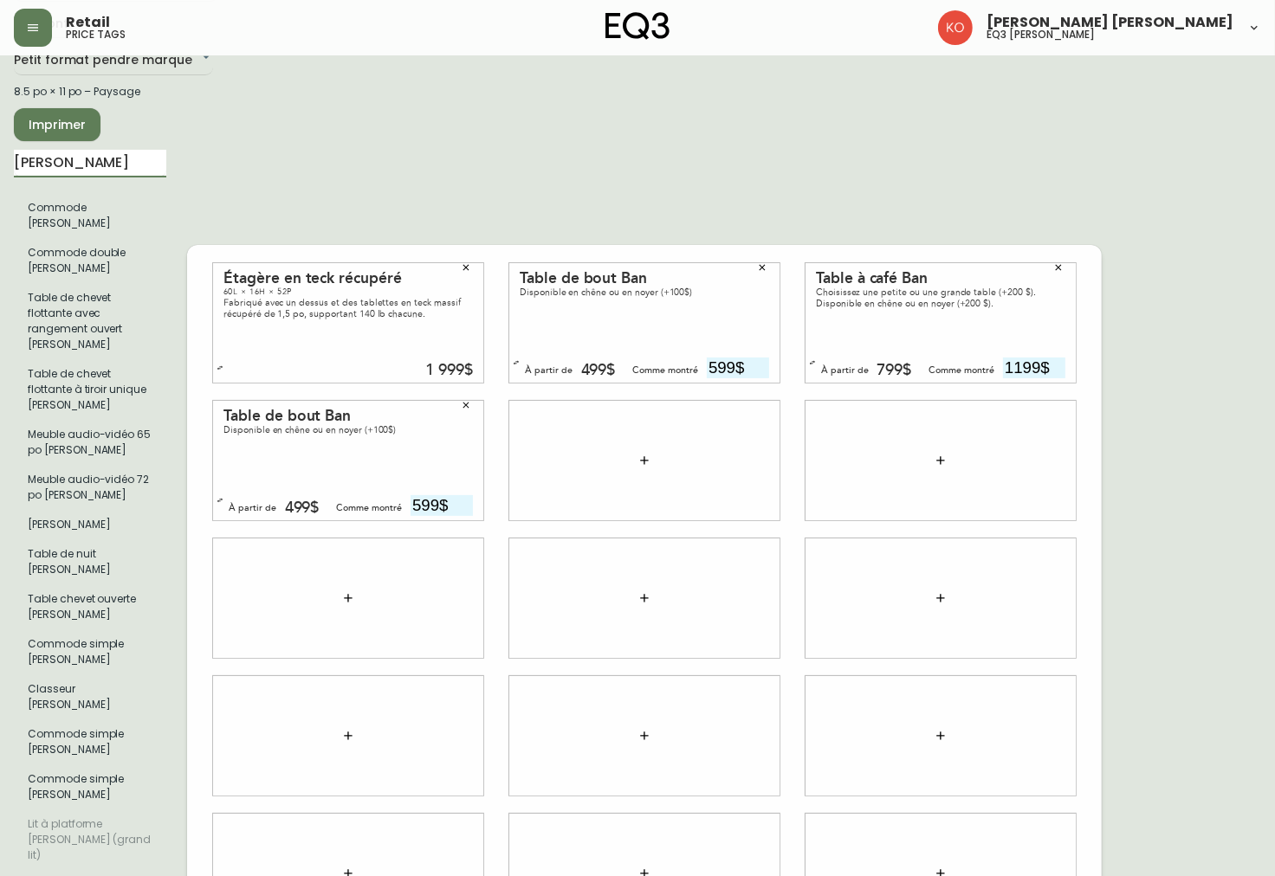
drag, startPoint x: 105, startPoint y: 162, endPoint x: -3, endPoint y: 153, distance: 107.7
click at [0, 153] on html "Retail price tags [PERSON_NAME] [PERSON_NAME] eq3 [PERSON_NAME] French [GEOGRAP…" at bounding box center [637, 564] width 1275 height 1320
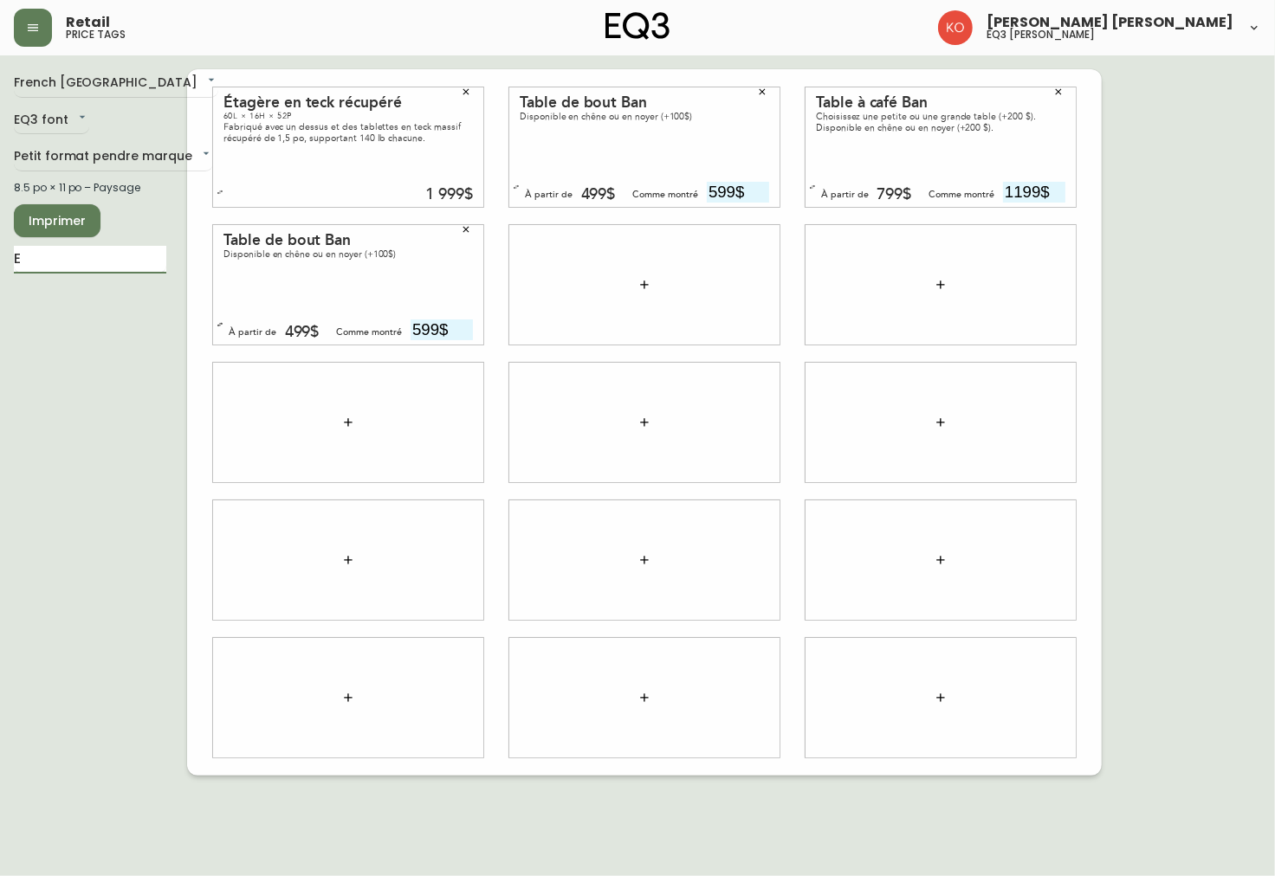
scroll to position [0, 0]
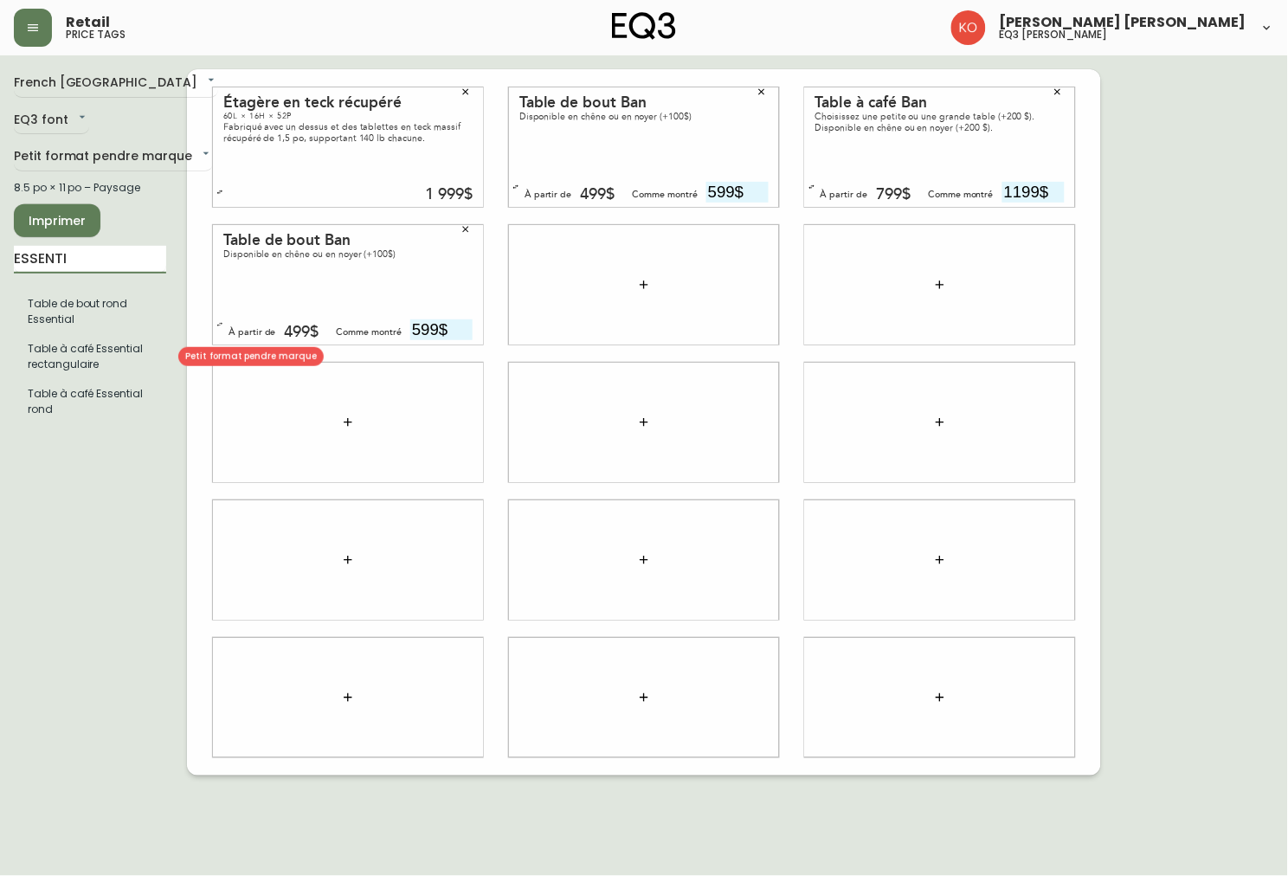
type input "ESSENTI"
drag, startPoint x: 132, startPoint y: 264, endPoint x: -3, endPoint y: 261, distance: 134.3
click at [0, 261] on html "Retail price tags [PERSON_NAME] [PERSON_NAME] eq3 laval - [PERSON_NAME] French …" at bounding box center [644, 388] width 1288 height 776
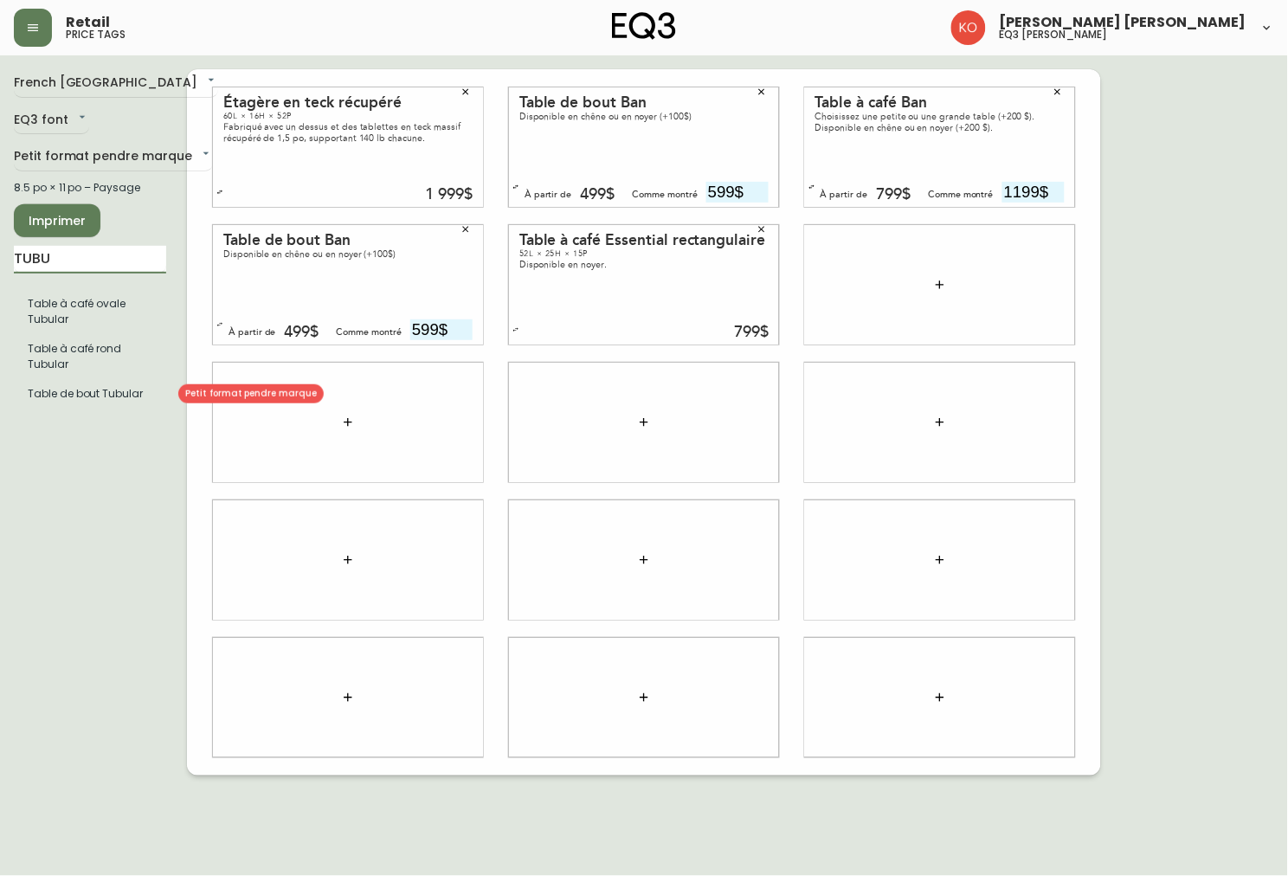
type input "TUBU"
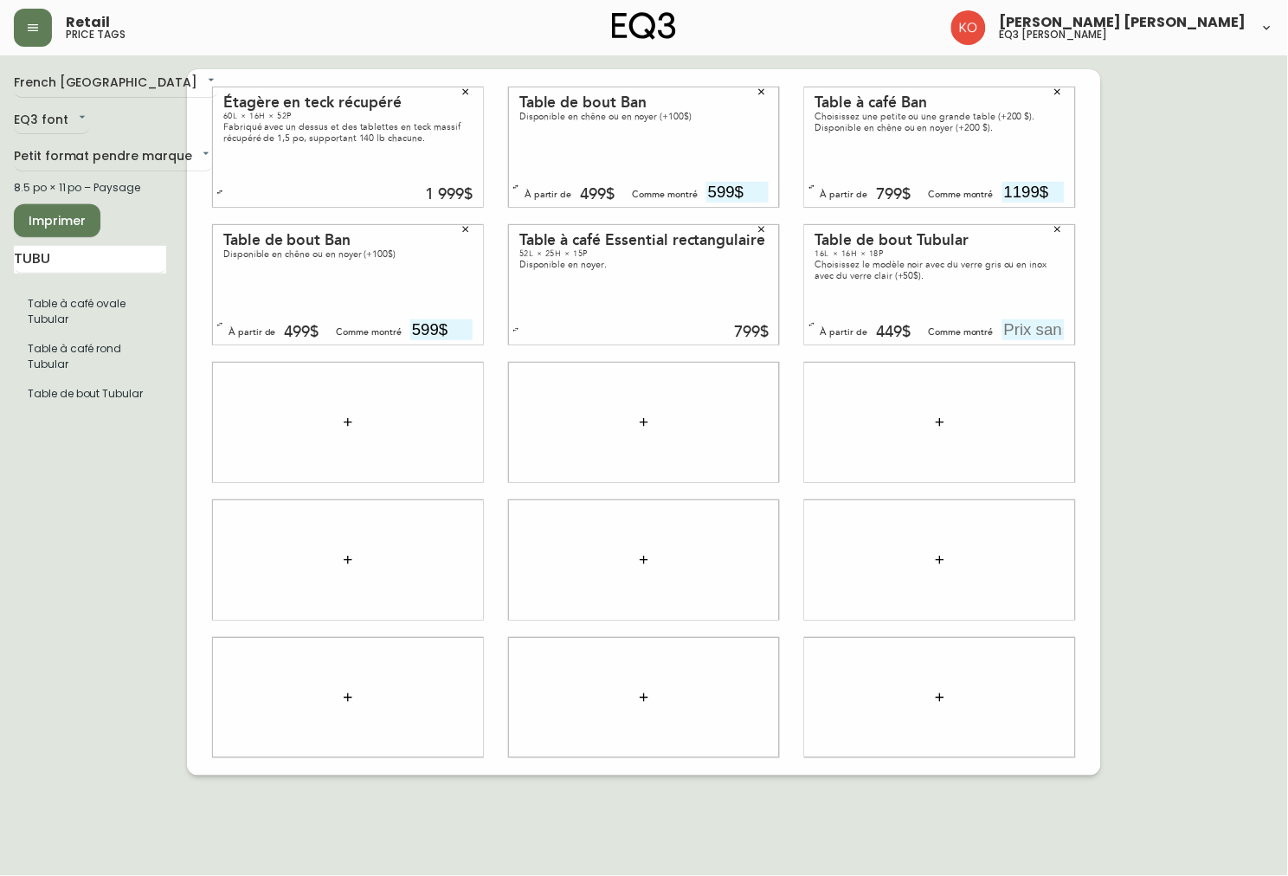
click at [870, 332] on input "text" at bounding box center [1034, 330] width 62 height 21
type input "449$"
drag, startPoint x: 59, startPoint y: 271, endPoint x: -3, endPoint y: 254, distance: 63.9
click at [0, 254] on html "Retail price tags [PERSON_NAME] [PERSON_NAME] eq3 laval - [PERSON_NAME] French …" at bounding box center [644, 388] width 1288 height 776
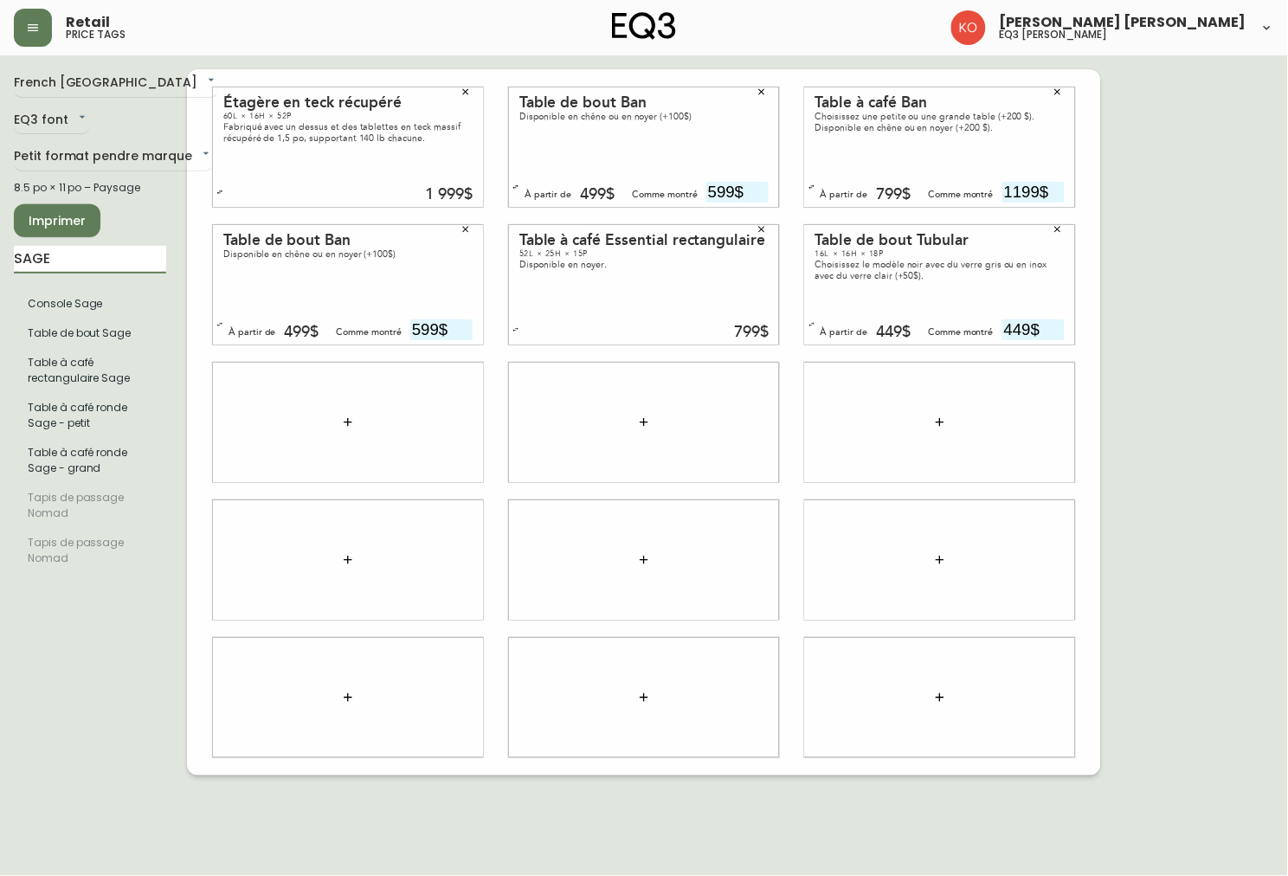
type input "SAGE"
click at [462, 465] on input "text" at bounding box center [446, 467] width 62 height 21
type input "1099$"
drag, startPoint x: 113, startPoint y: 266, endPoint x: -3, endPoint y: 274, distance: 115.5
click at [0, 274] on html "Retail price tags [PERSON_NAME] [PERSON_NAME] eq3 laval - [PERSON_NAME] French …" at bounding box center [644, 388] width 1288 height 776
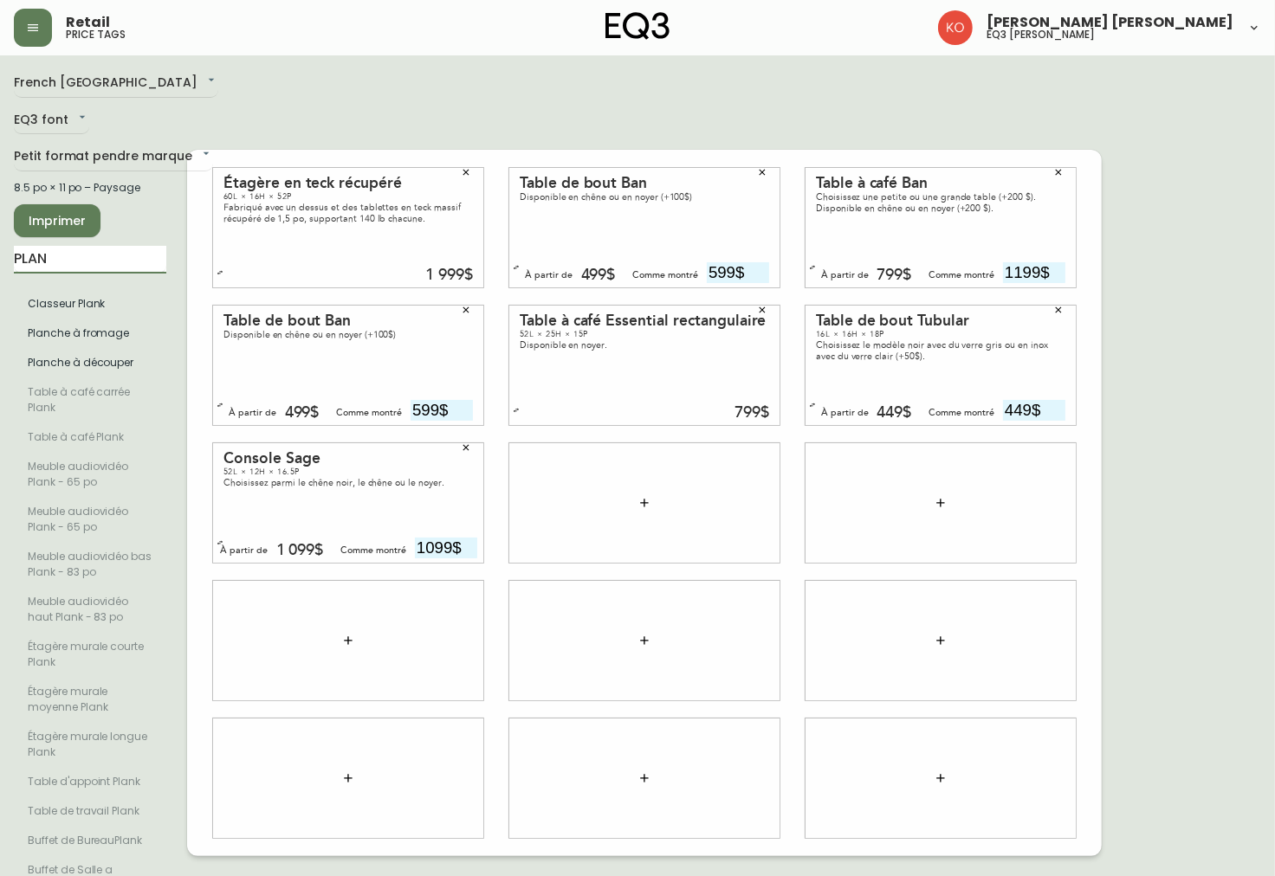
type input "PLANK"
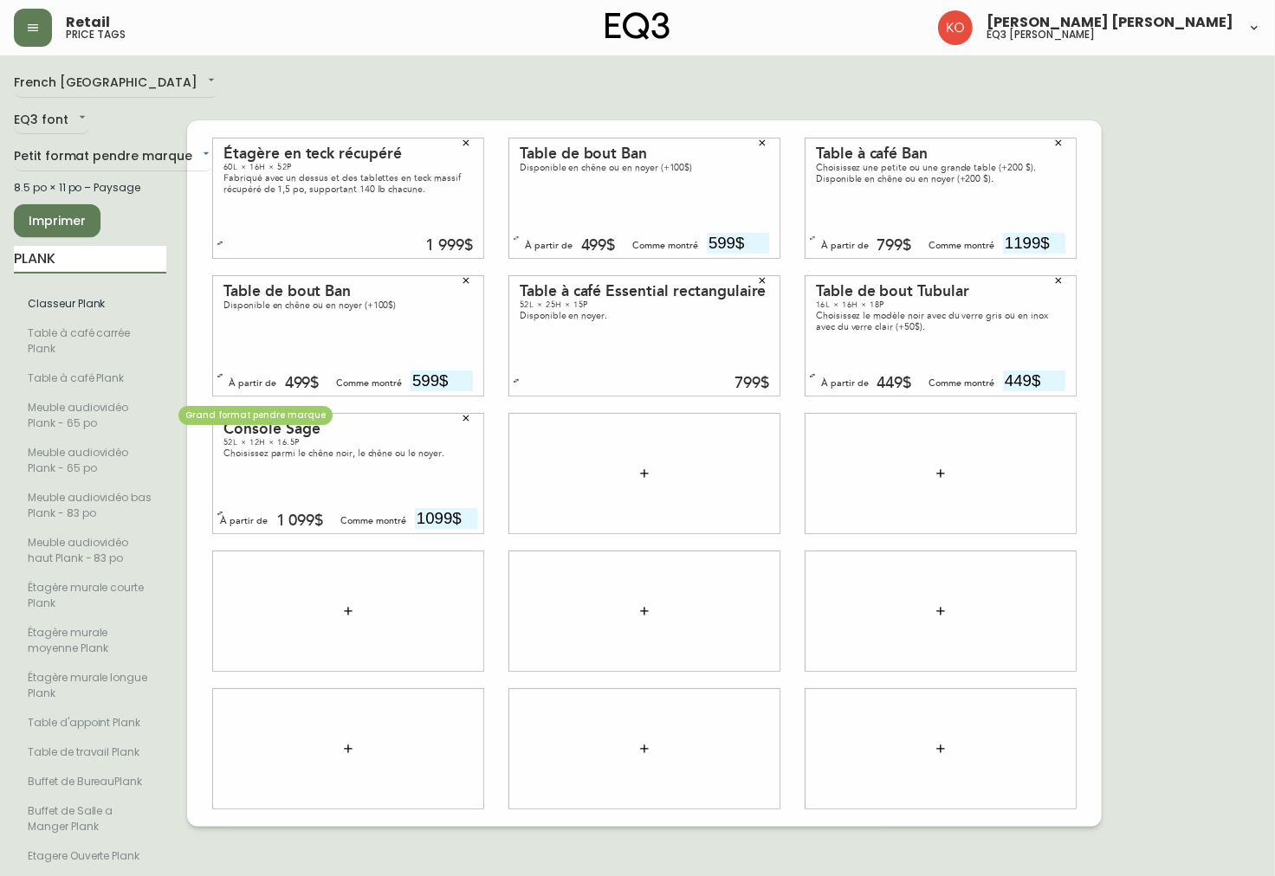
scroll to position [1, 0]
drag, startPoint x: 81, startPoint y: 272, endPoint x: -3, endPoint y: 274, distance: 84.0
click at [0, 274] on html "Retail price tags [PERSON_NAME] [PERSON_NAME] eq3 laval - [PERSON_NAME] French …" at bounding box center [637, 438] width 1275 height 878
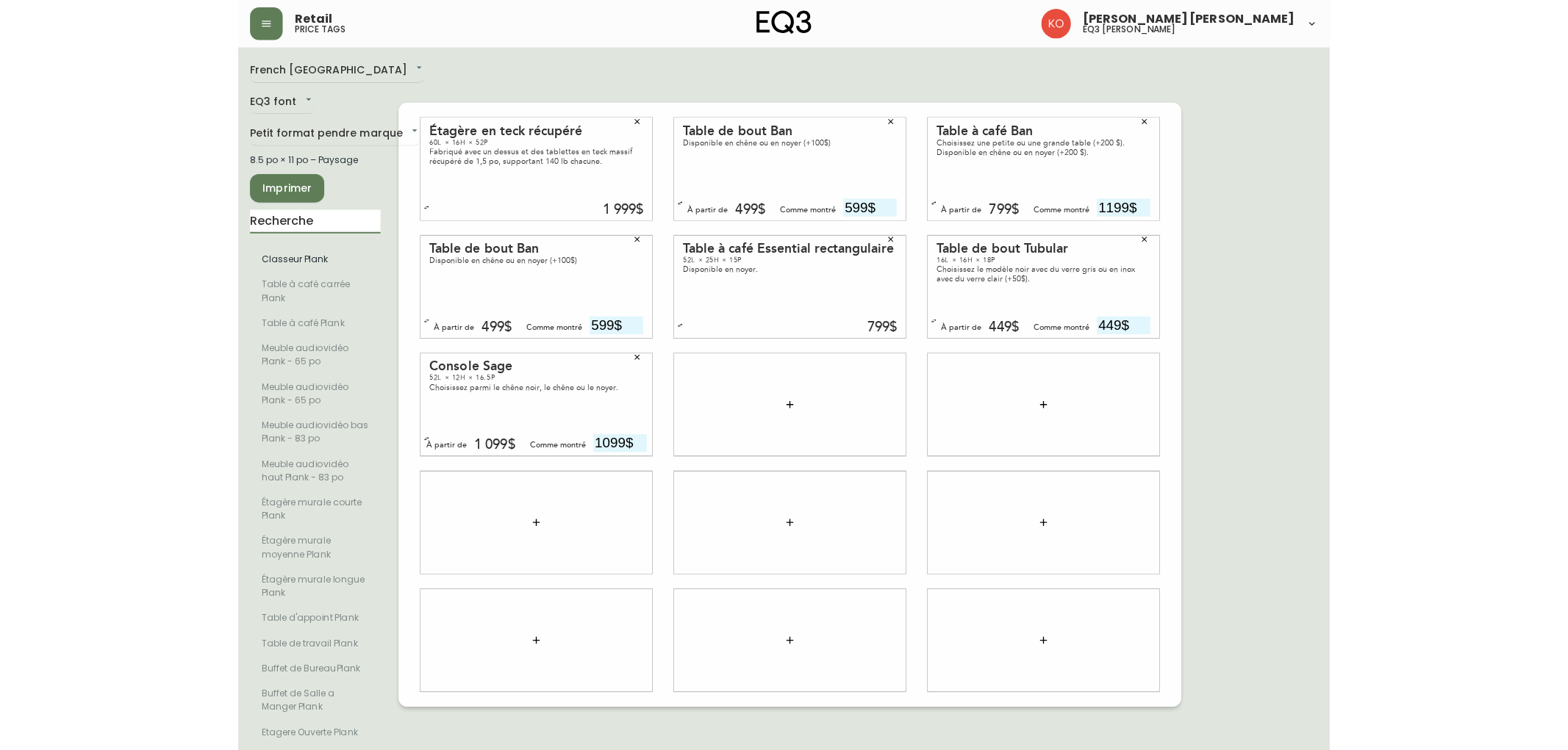
scroll to position [0, 0]
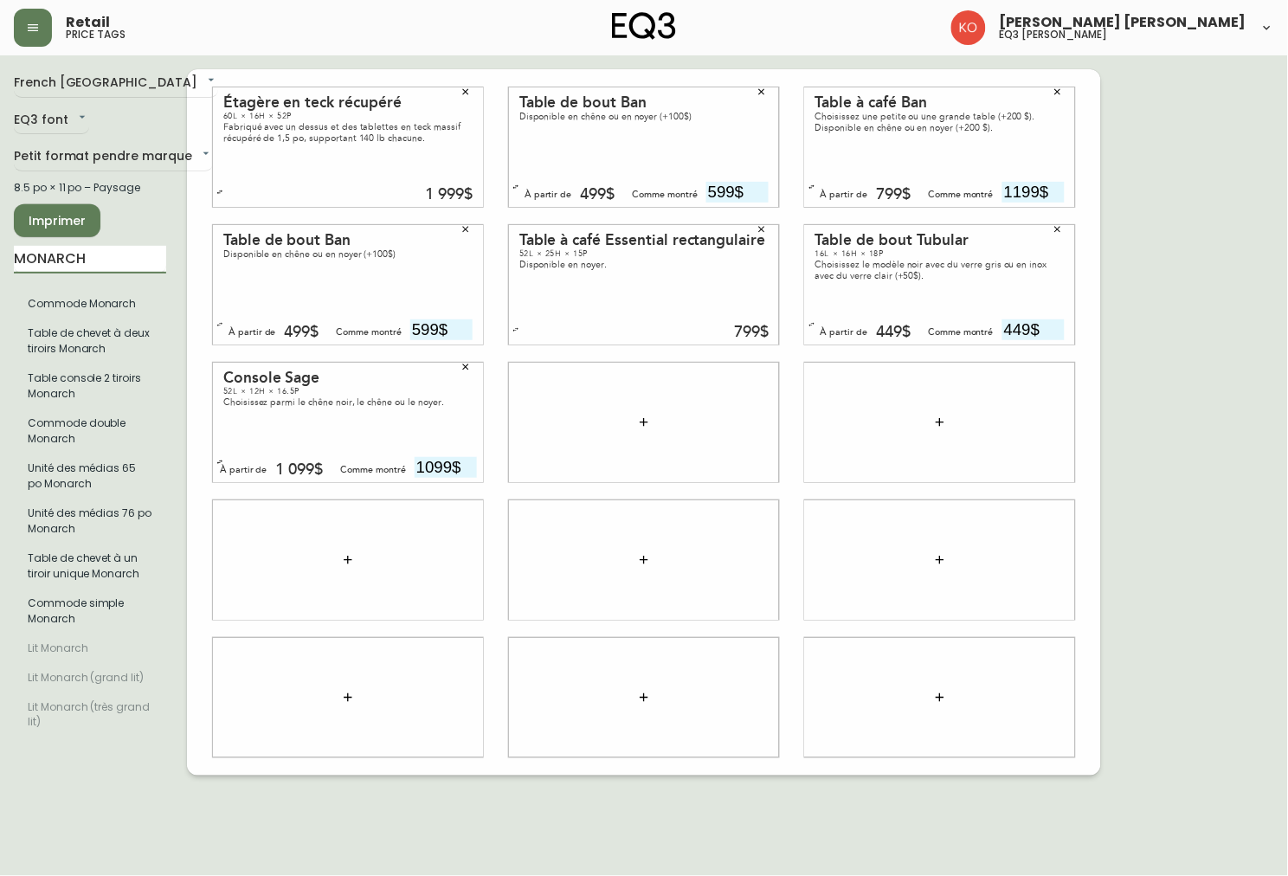
drag, startPoint x: 158, startPoint y: 263, endPoint x: -3, endPoint y: 263, distance: 161.1
click at [0, 263] on html "Retail price tags [PERSON_NAME] [PERSON_NAME] eq3 laval - [PERSON_NAME] French …" at bounding box center [644, 388] width 1288 height 776
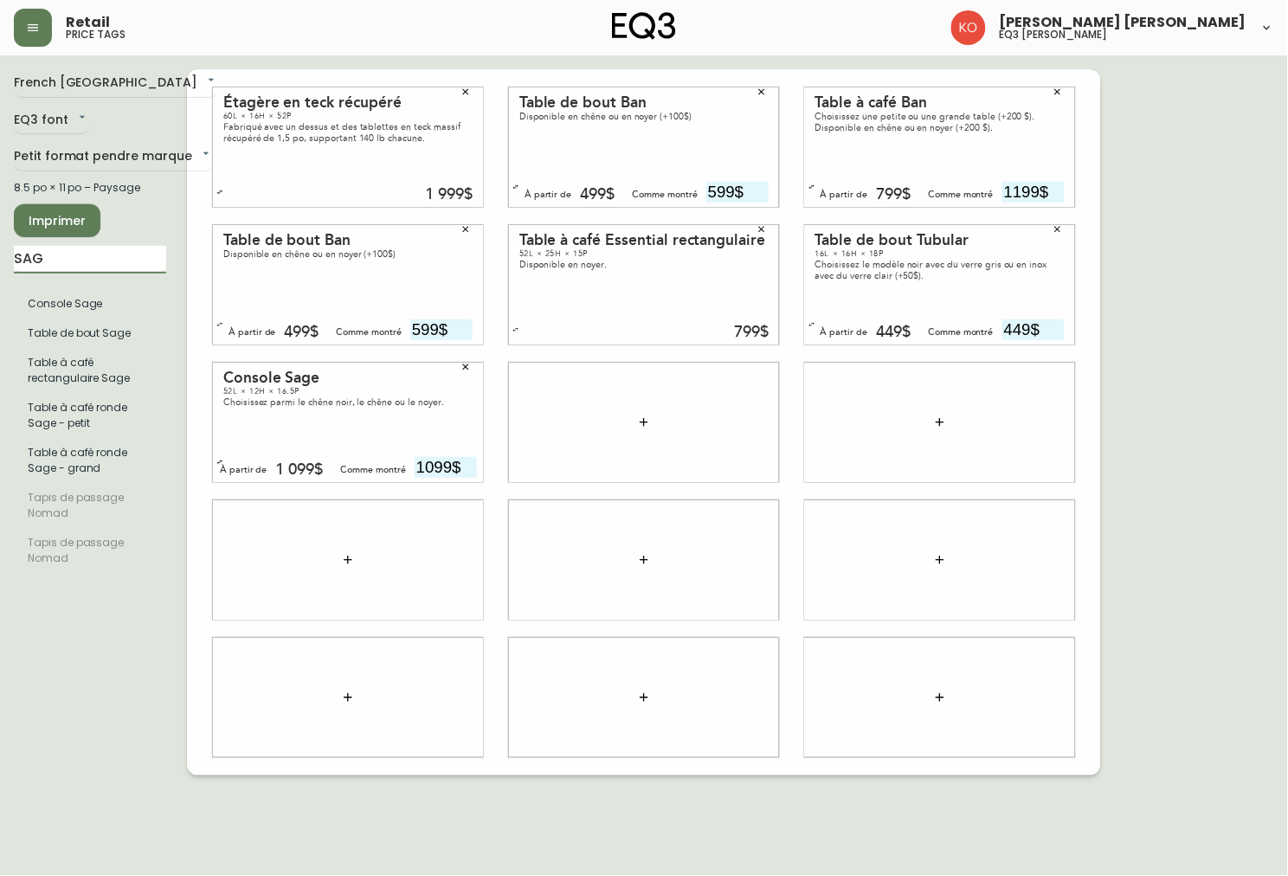
type input "SAGE"
click at [91, 342] on li "Table de bout Sage" at bounding box center [90, 333] width 152 height 29
click at [754, 457] on input "text" at bounding box center [738, 467] width 62 height 21
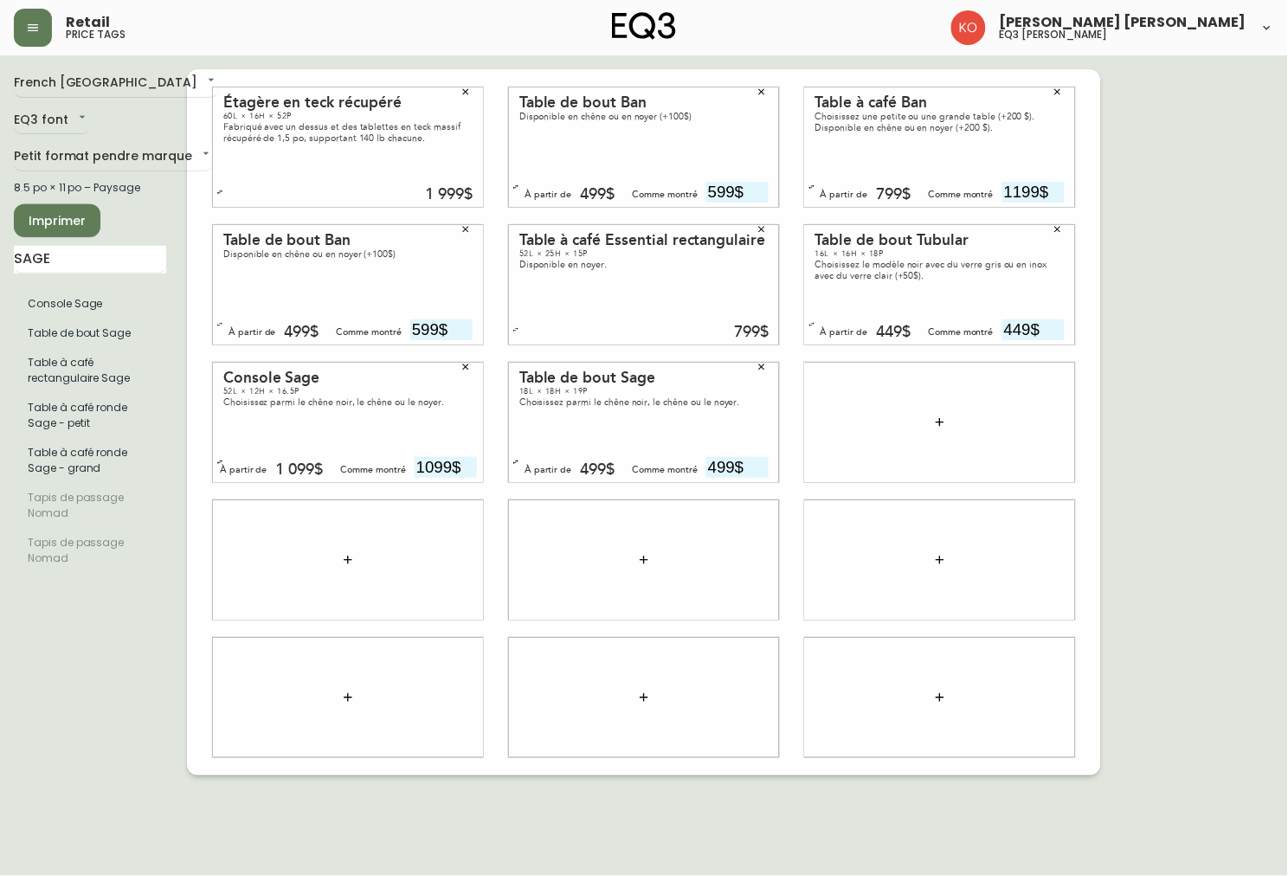
type input "499$"
click at [870, 460] on input "text" at bounding box center [1034, 467] width 62 height 21
type input "999$"
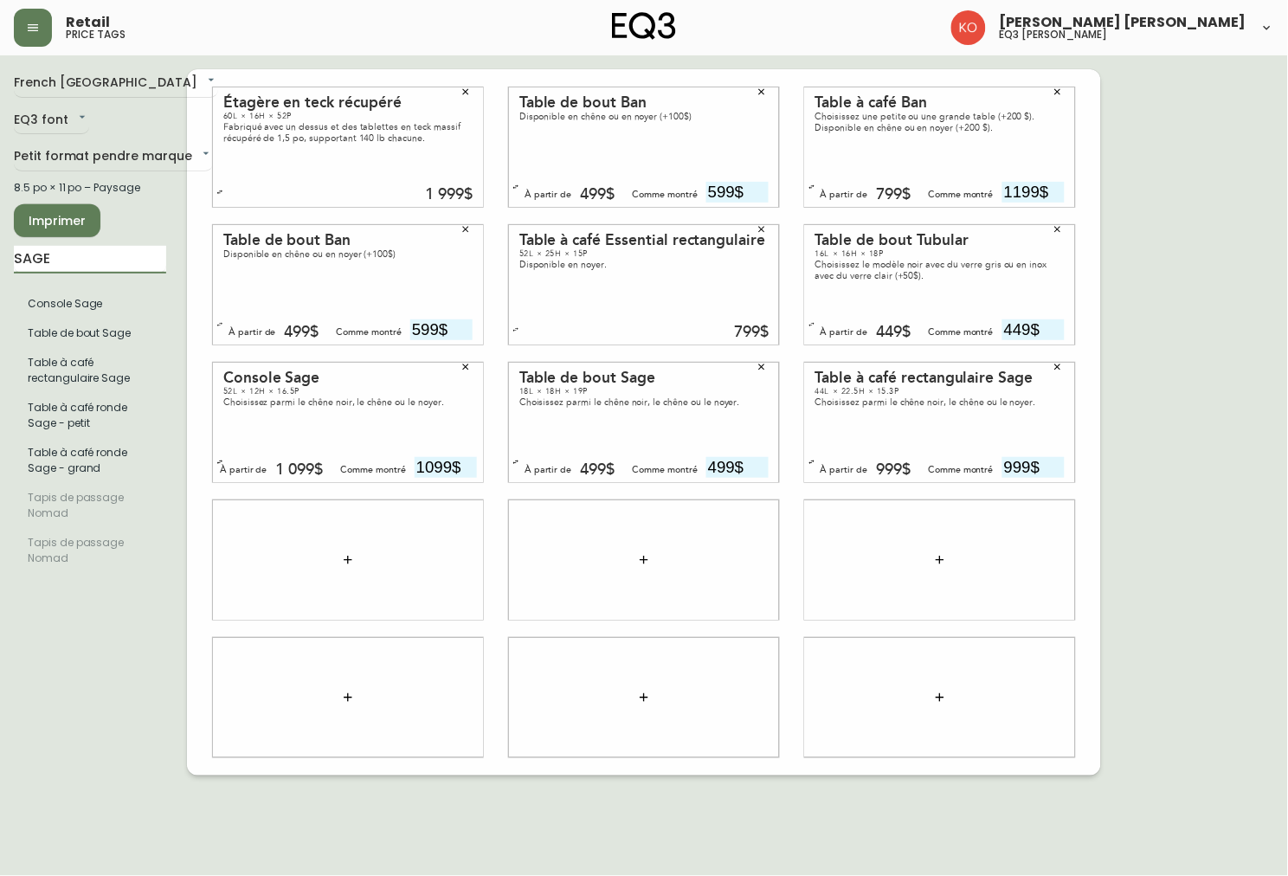
drag, startPoint x: 108, startPoint y: 257, endPoint x: -3, endPoint y: 307, distance: 121.3
click at [0, 307] on html "Retail price tags [PERSON_NAME] [PERSON_NAME] eq3 laval - [PERSON_NAME] French …" at bounding box center [644, 388] width 1288 height 776
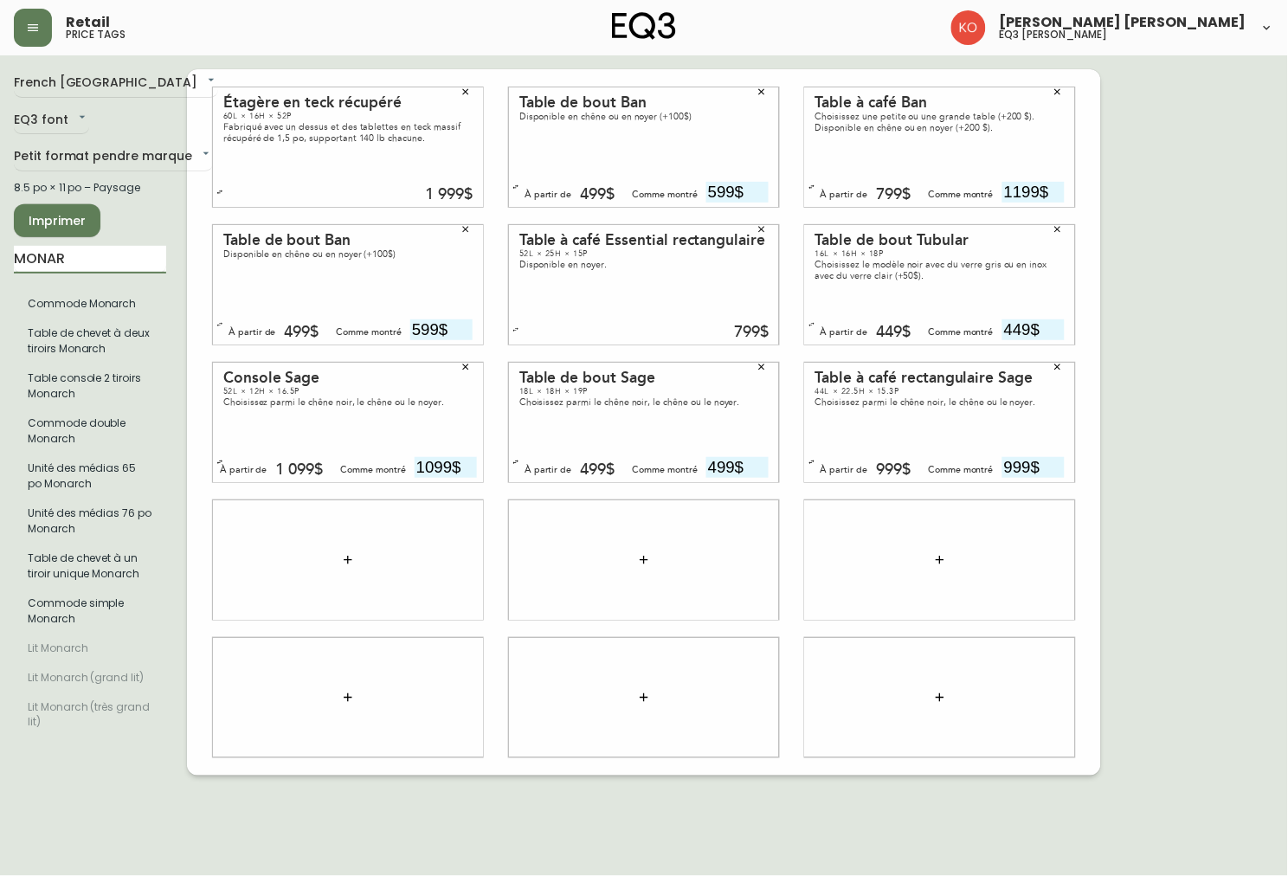
type input "MONAR"
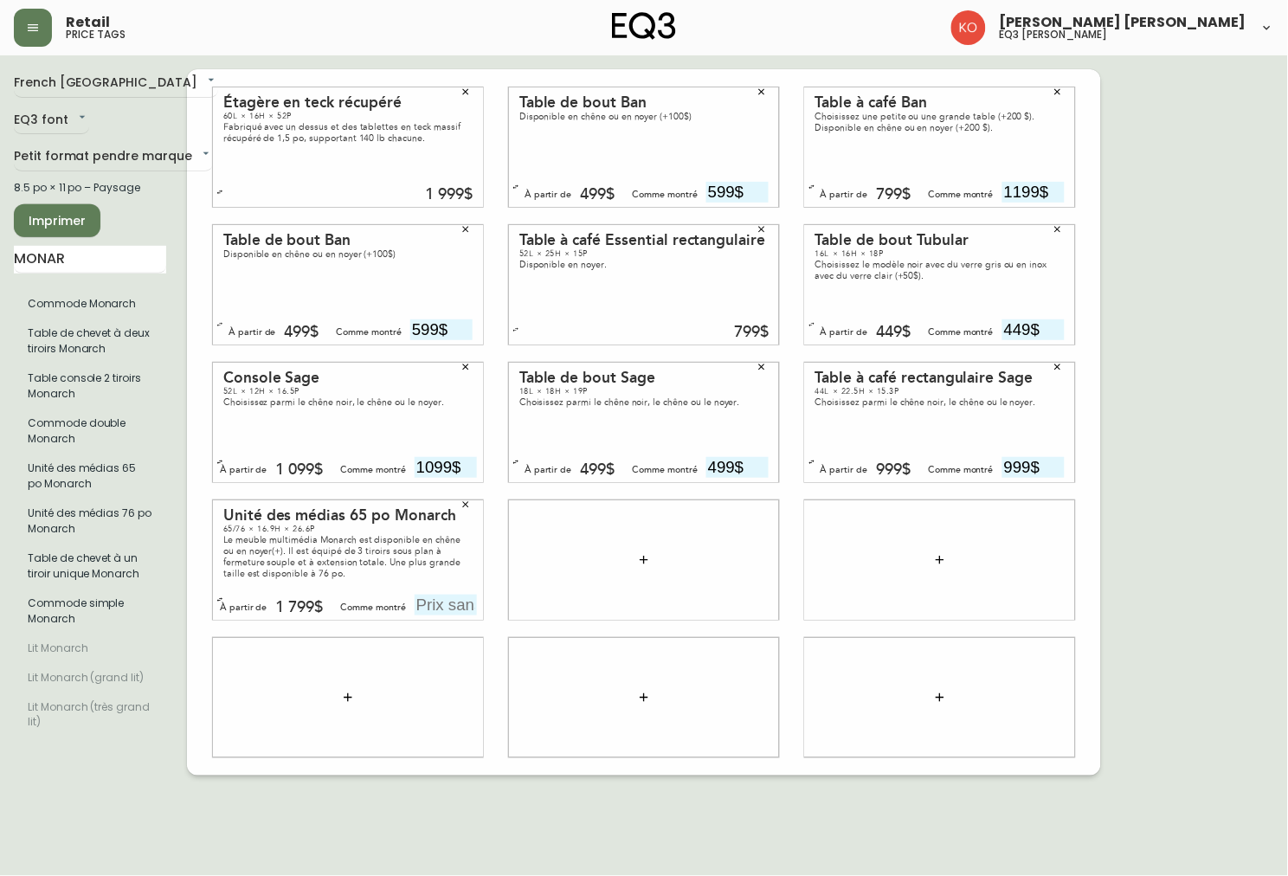
click at [443, 606] on input "text" at bounding box center [446, 605] width 62 height 21
type input "1899$"
drag, startPoint x: 124, startPoint y: 265, endPoint x: -3, endPoint y: 282, distance: 127.6
click at [0, 282] on html "Retail price tags [PERSON_NAME] [PERSON_NAME] eq3 laval - [PERSON_NAME] French …" at bounding box center [644, 388] width 1288 height 776
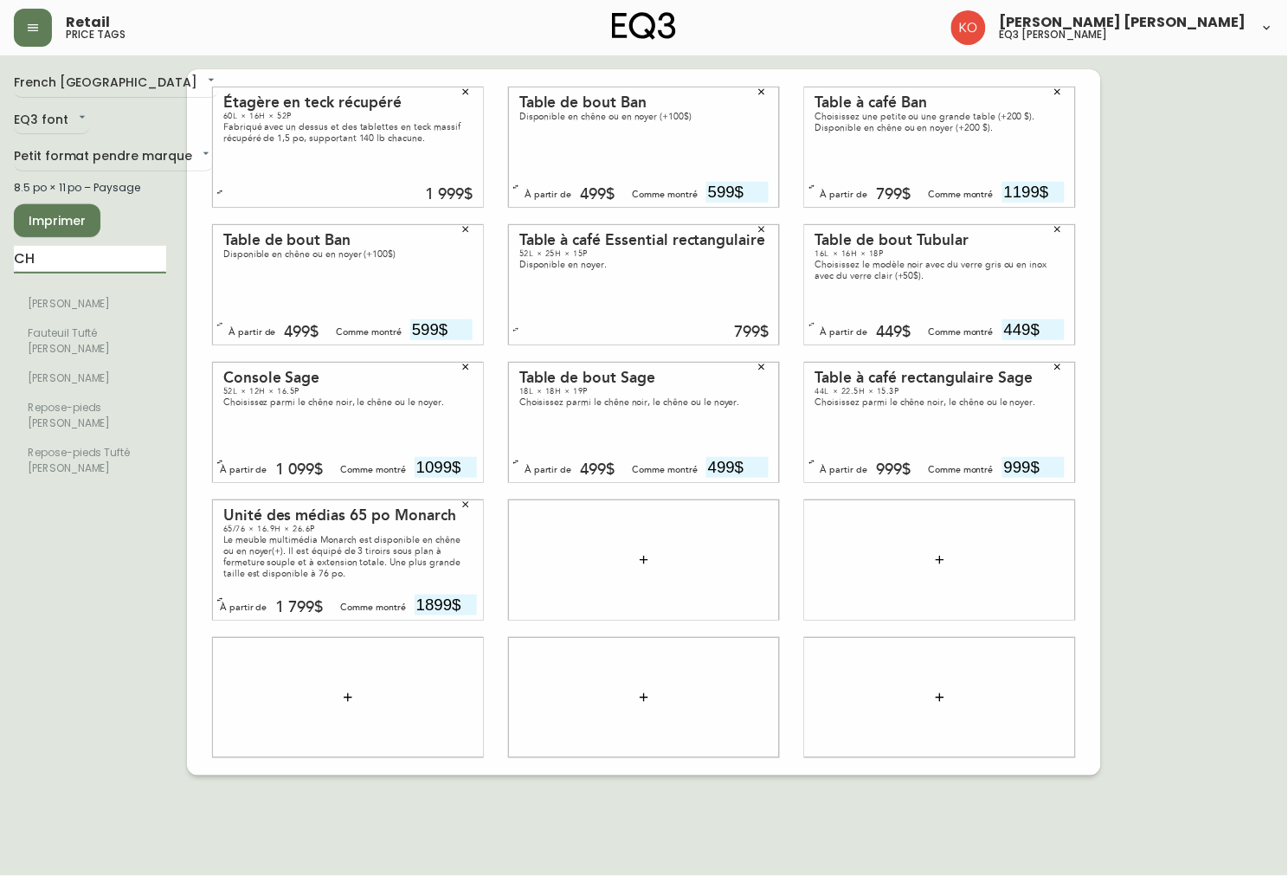
type input "C"
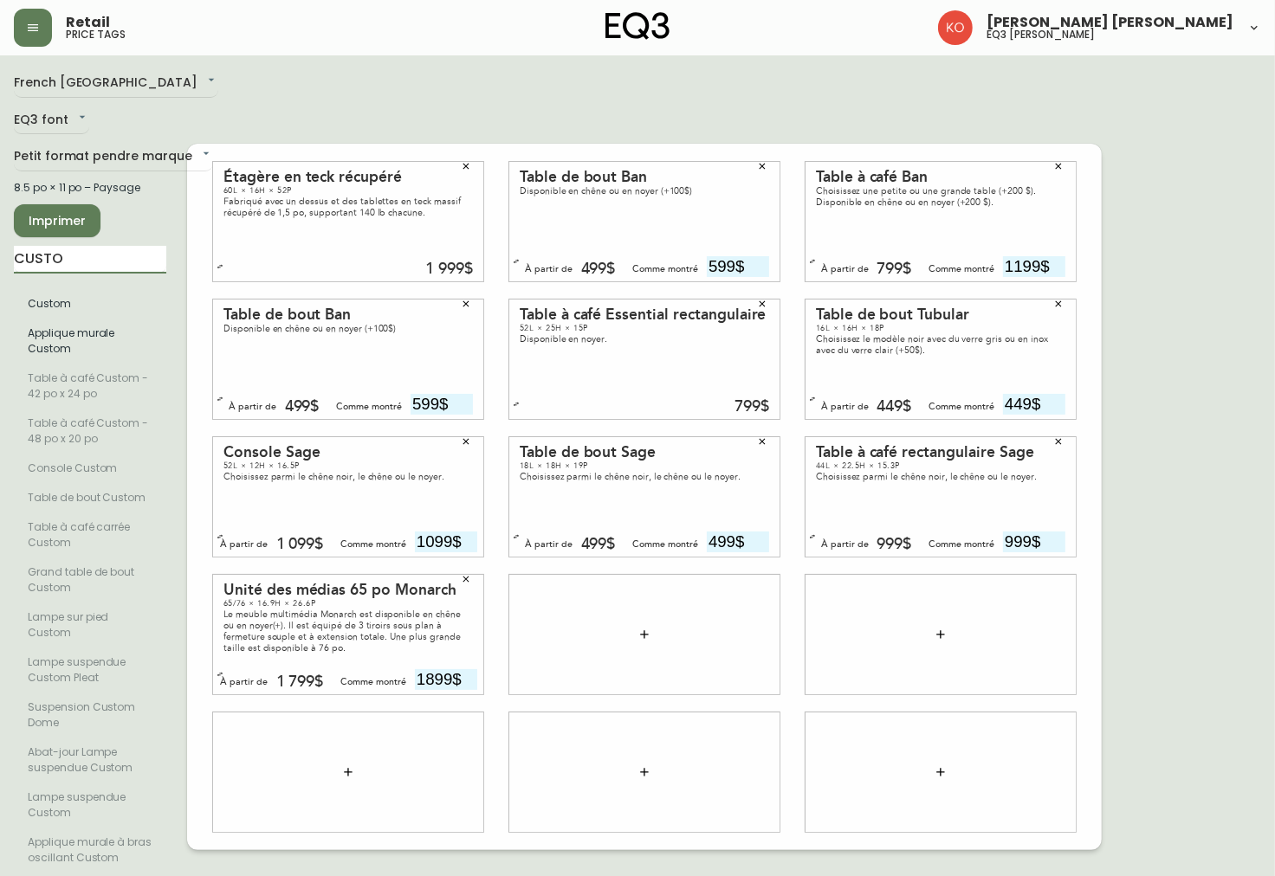
type input "CUSTOM"
drag, startPoint x: 101, startPoint y: 265, endPoint x: -3, endPoint y: 257, distance: 104.2
click at [0, 257] on html "Retail price tags [PERSON_NAME] [PERSON_NAME] eq3 laval - [PERSON_NAME] French …" at bounding box center [637, 462] width 1275 height 925
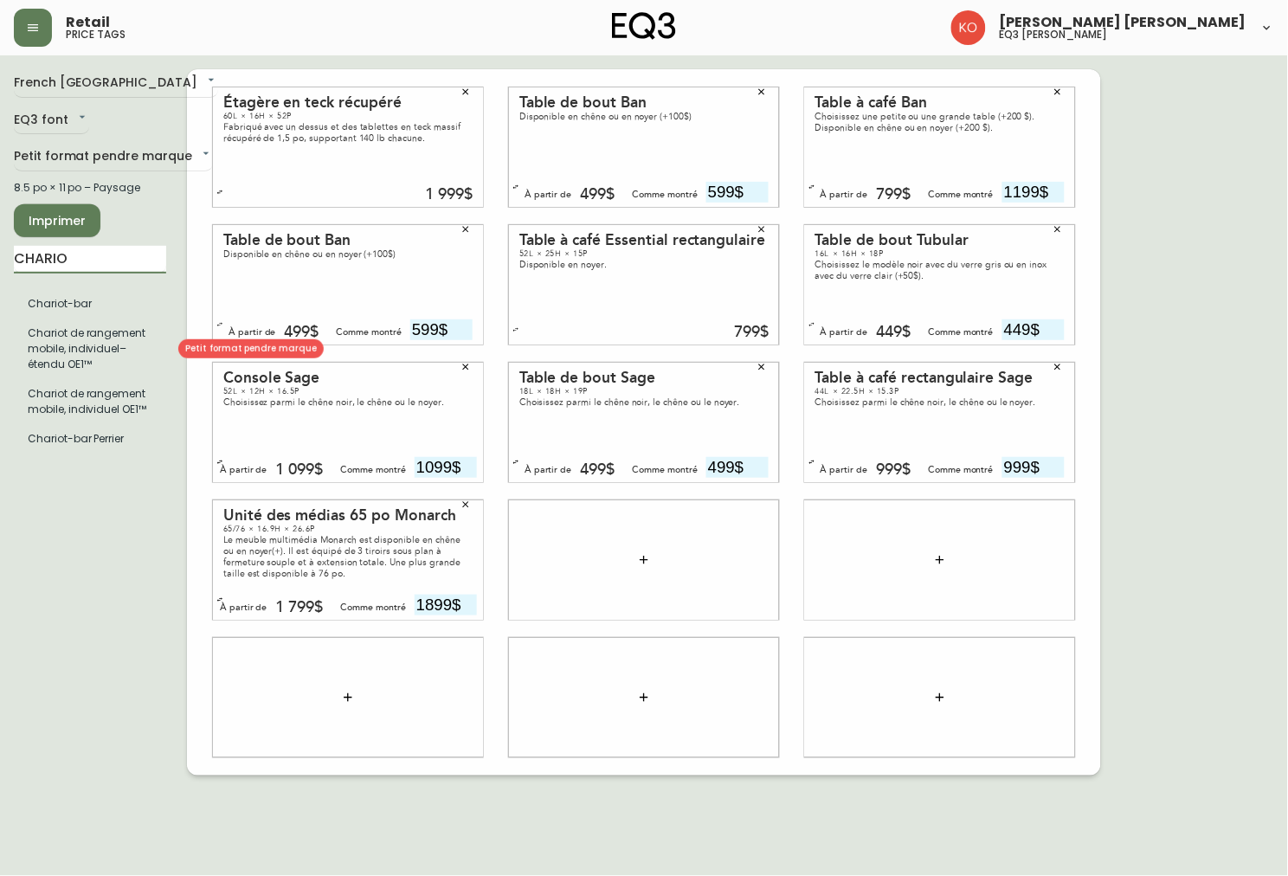
type input "CHARIO"
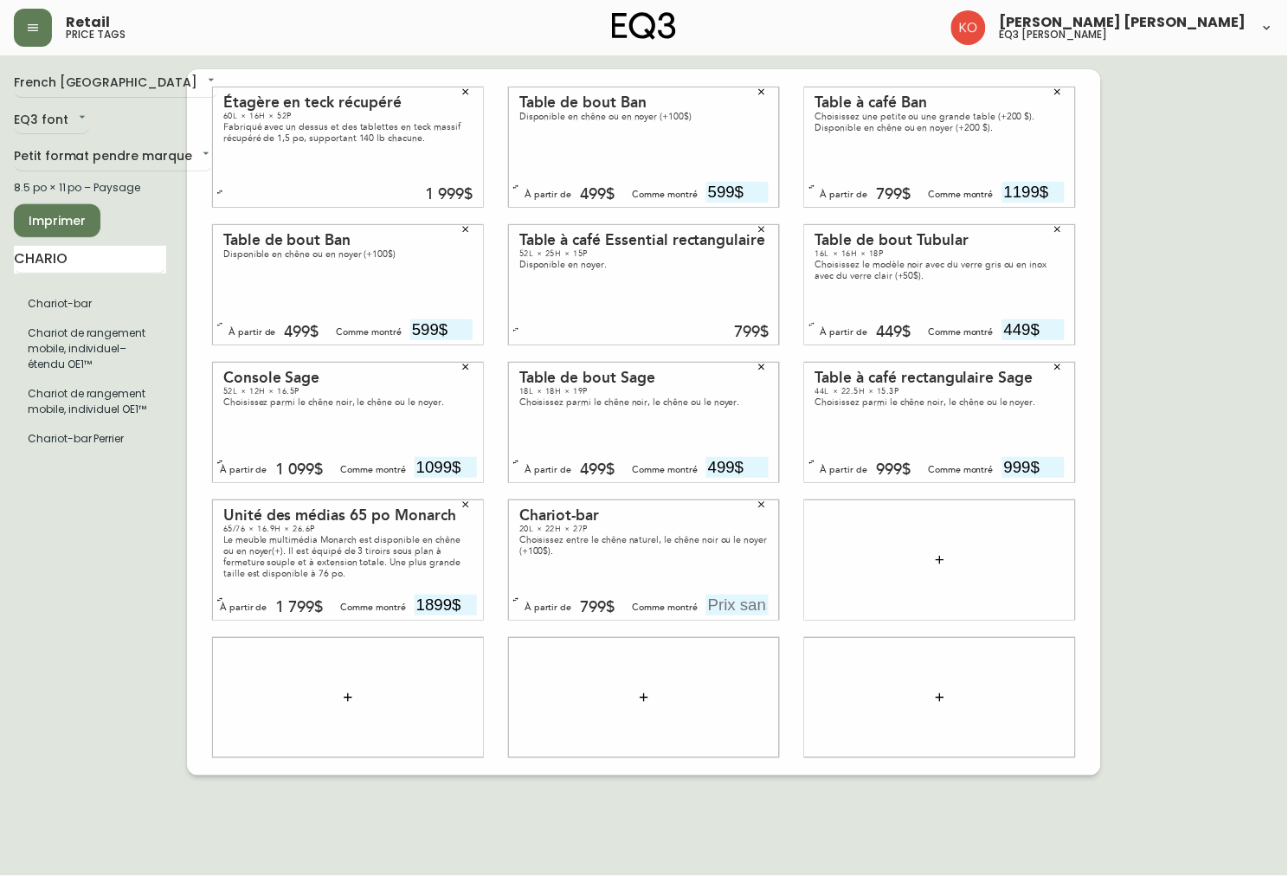
click at [760, 503] on icon "button" at bounding box center [762, 505] width 6 height 6
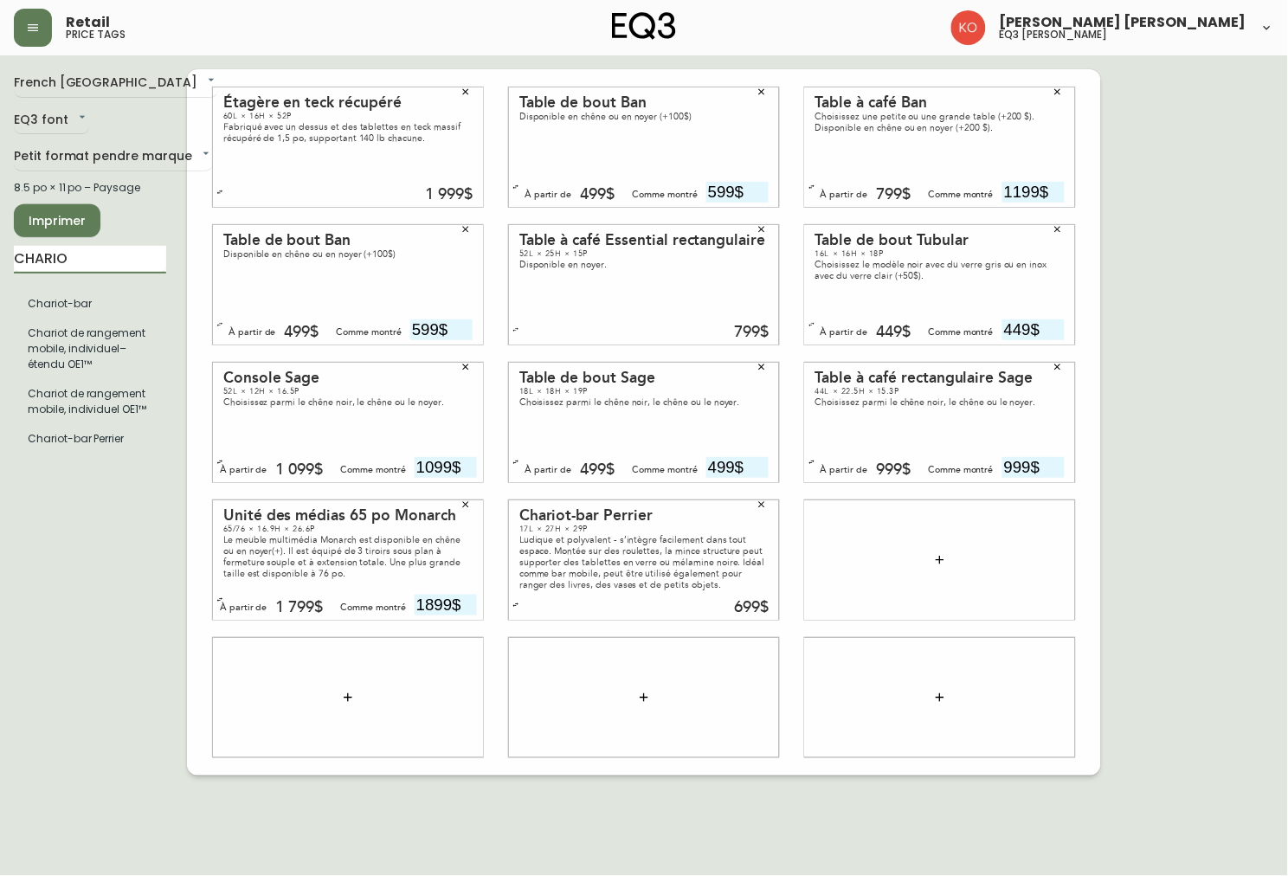
drag, startPoint x: 84, startPoint y: 249, endPoint x: -3, endPoint y: 286, distance: 93.9
click at [0, 286] on html "Retail price tags [PERSON_NAME] [PERSON_NAME] eq3 laval - [PERSON_NAME] French …" at bounding box center [644, 388] width 1288 height 776
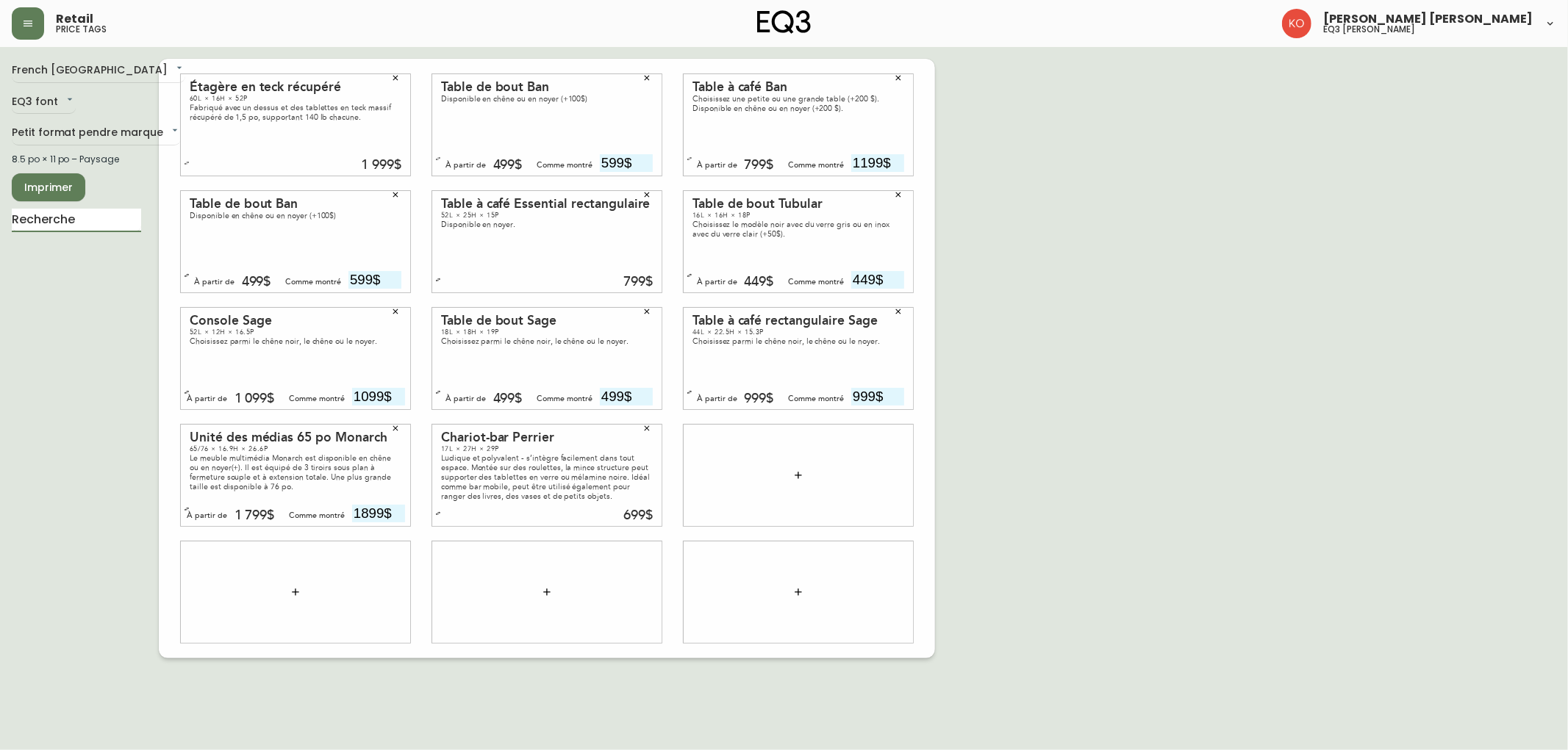
click at [57, 181] on span "Imprimer" at bounding box center [48, 188] width 50 height 19
click at [49, 189] on span "Imprimer" at bounding box center [48, 188] width 50 height 19
drag, startPoint x: 371, startPoint y: 120, endPoint x: 379, endPoint y: 171, distance: 51.6
click at [379, 171] on div "Étagère en teck récupéré 60L × 16H × 52P Fabriqué avec un dessus et des tablett…" at bounding box center [295, 124] width 229 height 101
click at [370, 135] on div "Étagère en teck récupéré 60L × 16H × 52P Fabriqué avec un dessus et des tablett…" at bounding box center [295, 124] width 229 height 101
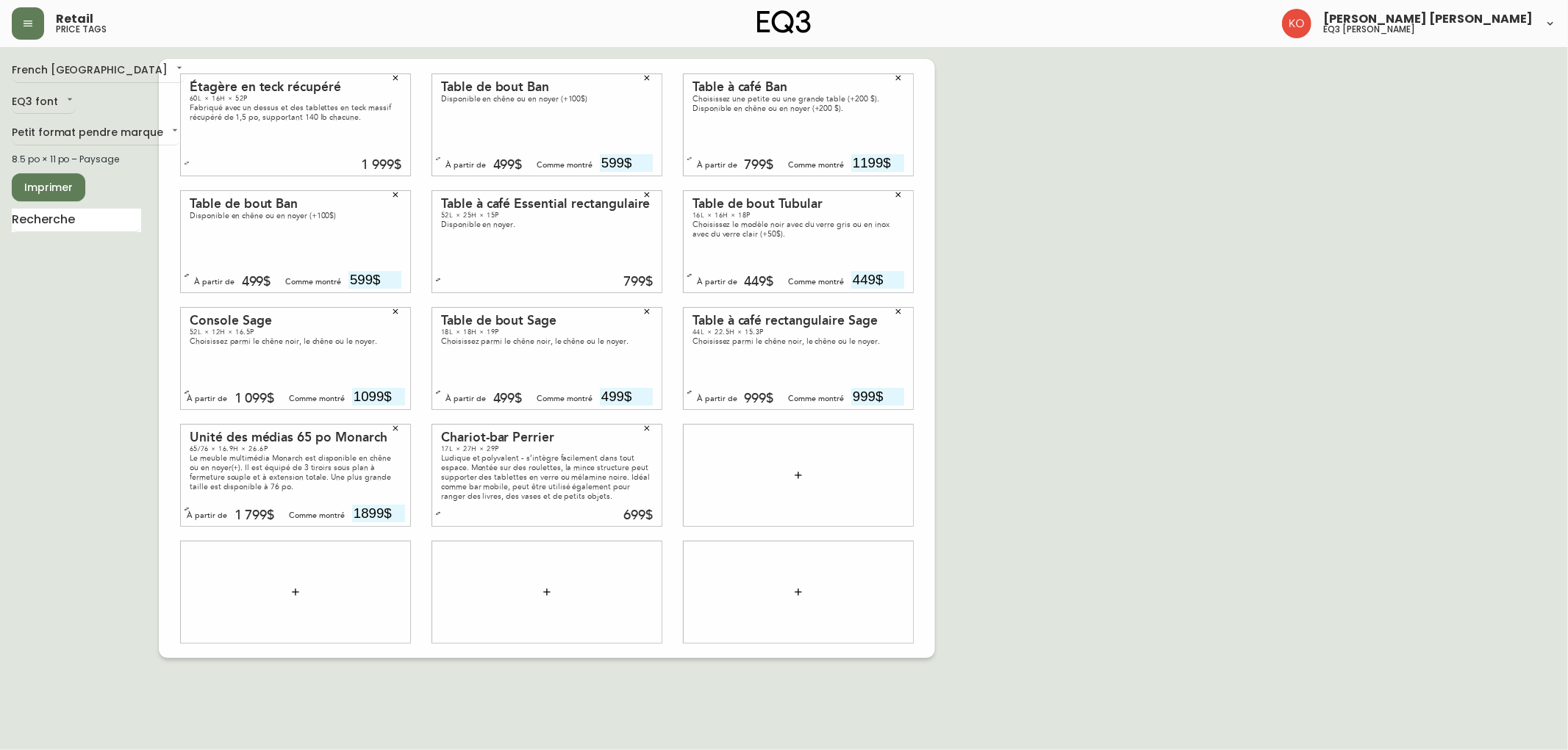
click at [332, 103] on div "Fabriqué avec un dessus et des tablettes en teck massif récupéré de 1,5 po, sup…" at bounding box center [295, 112] width 211 height 20
click at [393, 192] on icon "button" at bounding box center [396, 194] width 8 height 8
click at [649, 194] on icon "button" at bounding box center [647, 194] width 8 height 8
click at [739, 191] on icon "button" at bounding box center [898, 194] width 8 height 8
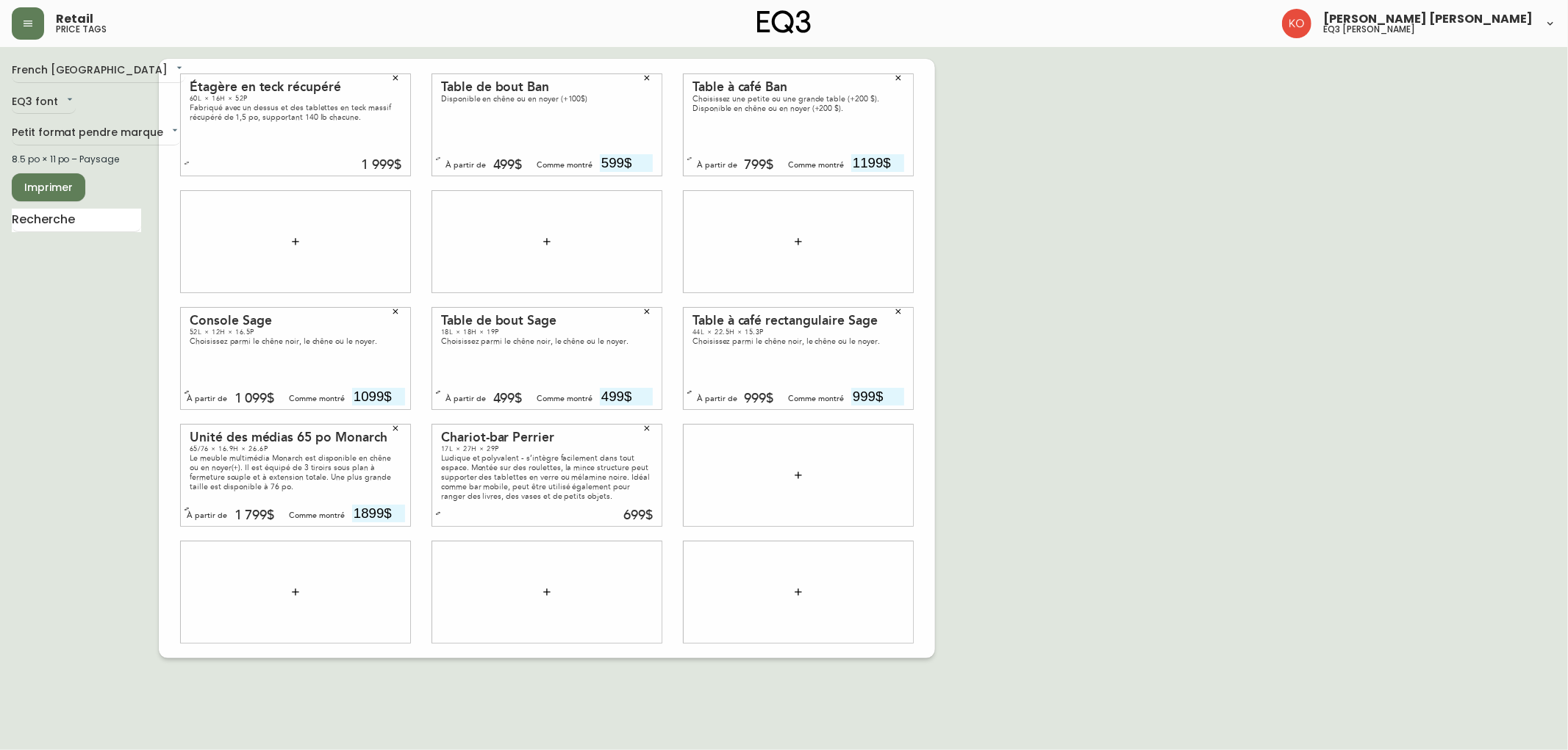
click at [739, 310] on icon "button" at bounding box center [899, 312] width 5 height 5
click at [648, 311] on icon "button" at bounding box center [647, 312] width 5 height 5
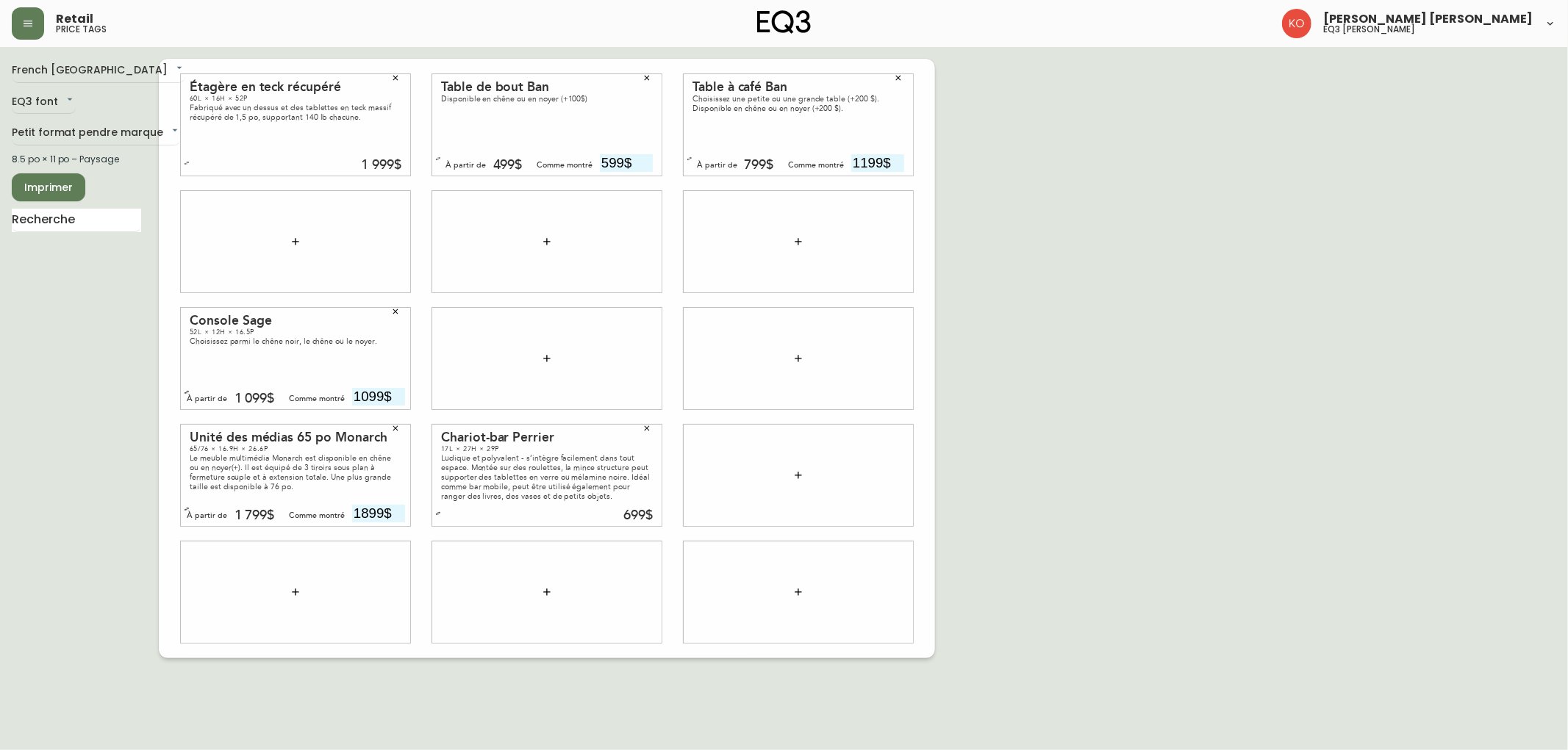
click at [392, 316] on button "button" at bounding box center [396, 311] width 22 height 22
click at [399, 426] on icon "button" at bounding box center [396, 428] width 8 height 8
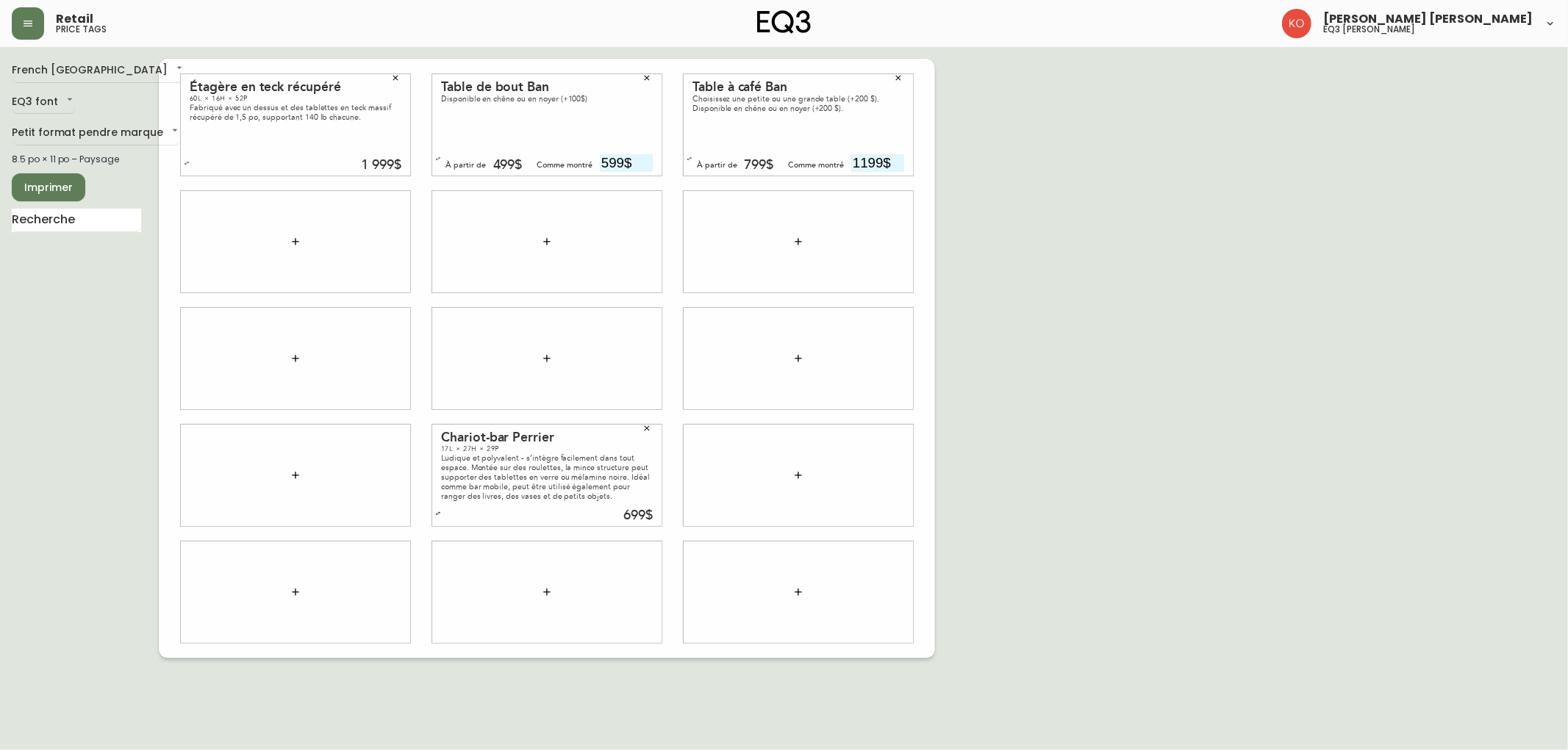
click at [649, 428] on icon "button" at bounding box center [647, 428] width 8 height 8
click at [739, 81] on icon "button" at bounding box center [898, 78] width 8 height 8
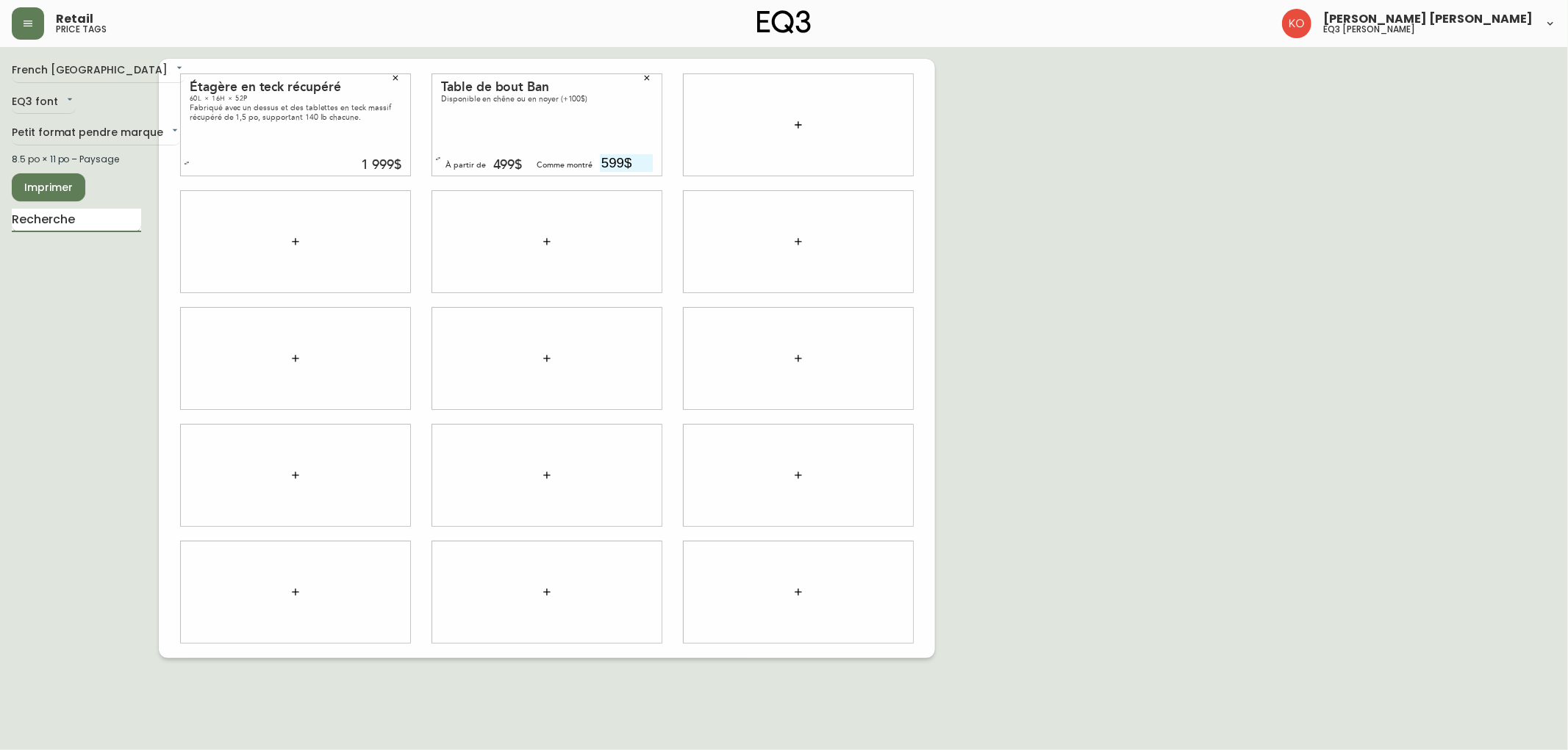
click at [106, 217] on input "text" at bounding box center [76, 221] width 129 height 24
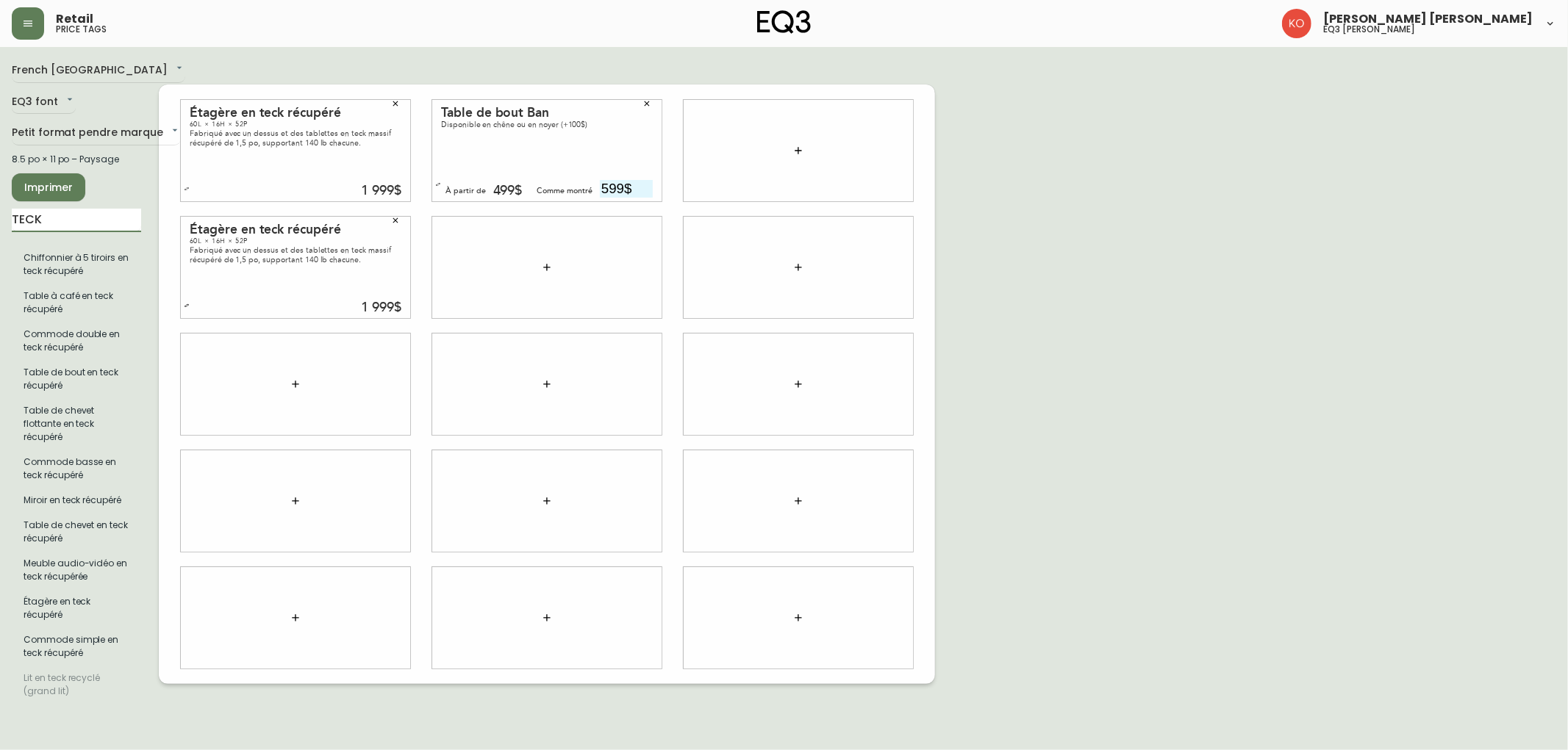
drag, startPoint x: 106, startPoint y: 215, endPoint x: 0, endPoint y: 222, distance: 106.2
click at [0, 222] on main "French Canada fr_CA EQ3 font EQ3 Petit format pendre marque small 8.5 po × 11 p…" at bounding box center [784, 378] width 1568 height 663
type input "V"
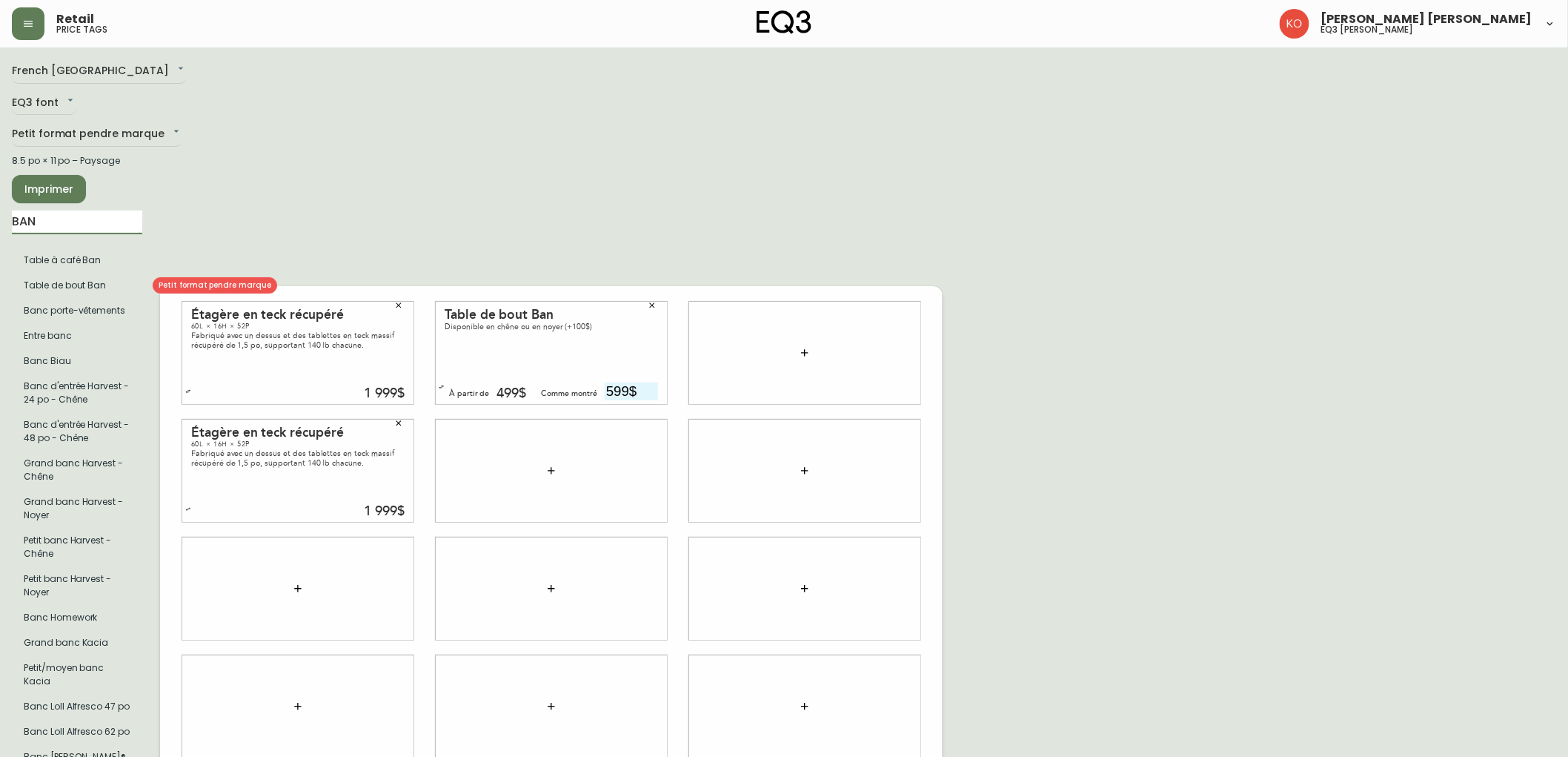
type input "BAN"
click at [638, 501] on input "text" at bounding box center [632, 509] width 53 height 18
type input "599$"
click at [650, 302] on icon "button" at bounding box center [652, 305] width 5 height 5
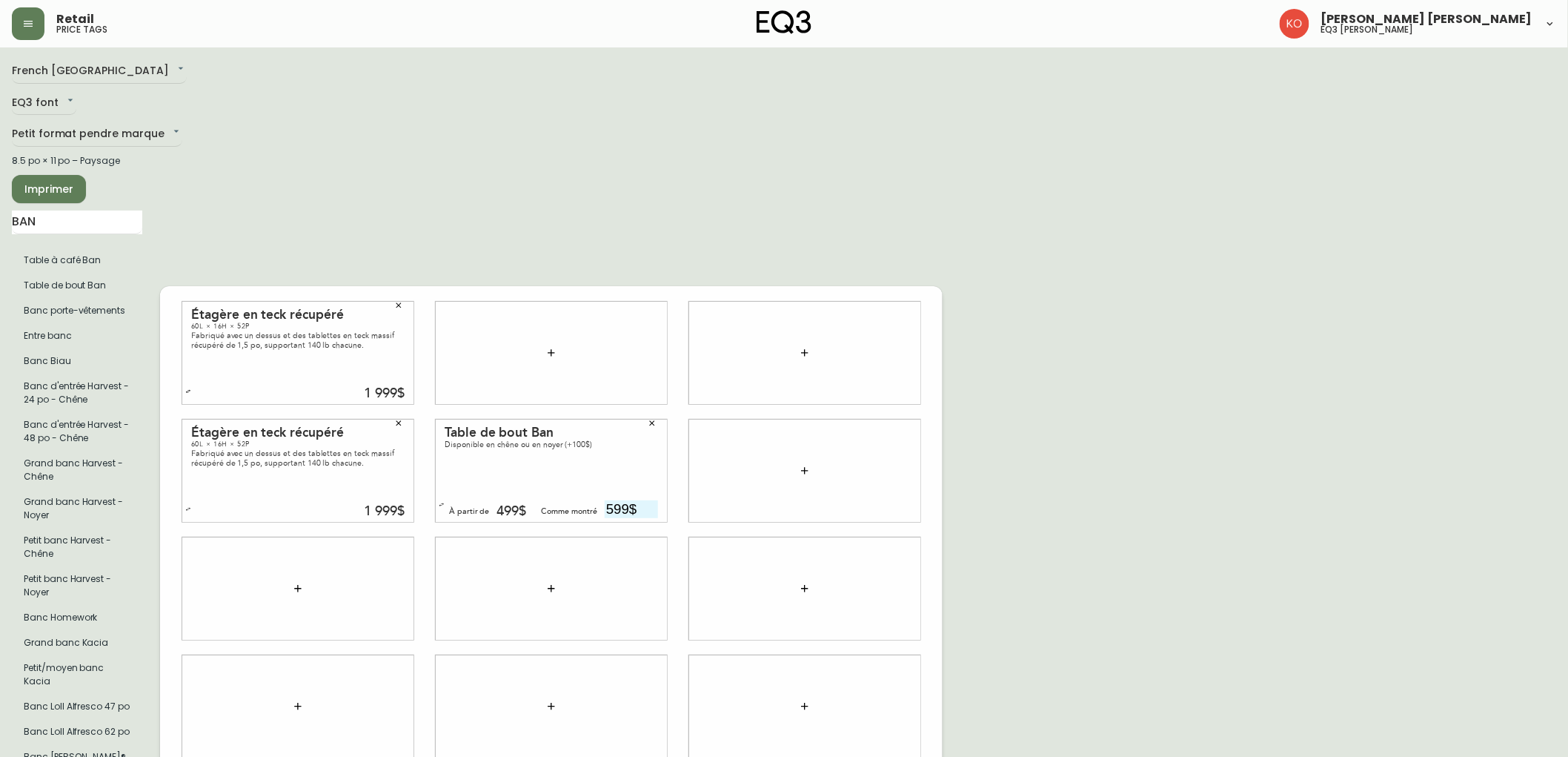
click at [398, 302] on icon "button" at bounding box center [399, 305] width 5 height 5
click at [57, 194] on span "Imprimer" at bounding box center [49, 189] width 50 height 19
click at [402, 423] on button "button" at bounding box center [399, 423] width 22 height 22
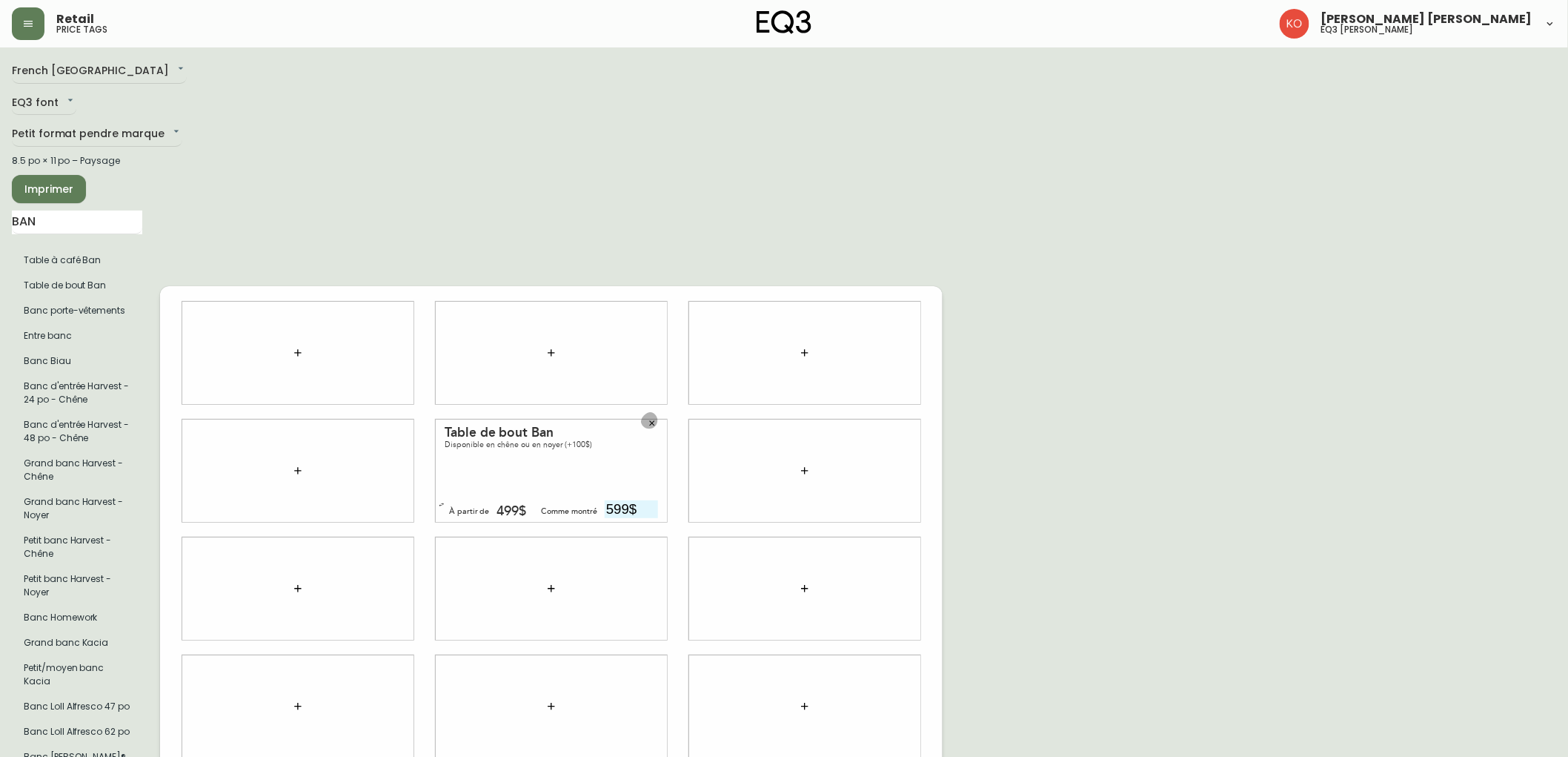
click at [644, 424] on button "button" at bounding box center [652, 423] width 22 height 22
click at [56, 206] on div "French Canada fr_CA EQ3 font EQ3 Petit format pendre marque small 8.5 po × 11 p…" at bounding box center [86, 588] width 148 height 1058
drag, startPoint x: 57, startPoint y: 233, endPoint x: 0, endPoint y: 219, distance: 58.7
click at [0, 219] on main "French Canada fr_CA EQ3 font EQ3 Petit format pendre marque small 8.5 po × 11 p…" at bounding box center [784, 582] width 1568 height 1070
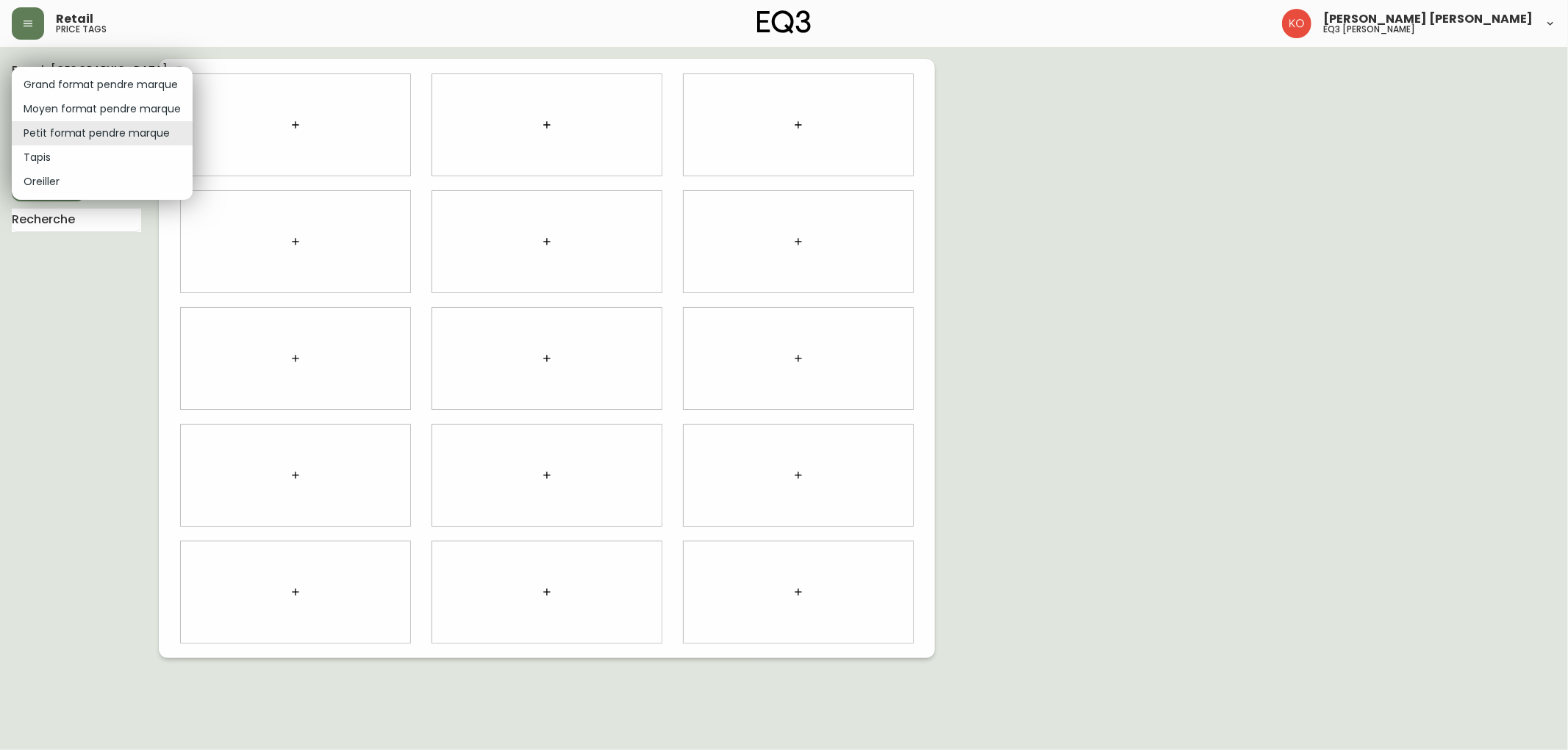
click at [75, 136] on body "Retail price tags [PERSON_NAME] [PERSON_NAME] eq3 laval - [PERSON_NAME] French …" at bounding box center [784, 329] width 1568 height 658
click at [74, 100] on li "Moyen format pendre marque" at bounding box center [102, 109] width 181 height 25
type input "medium"
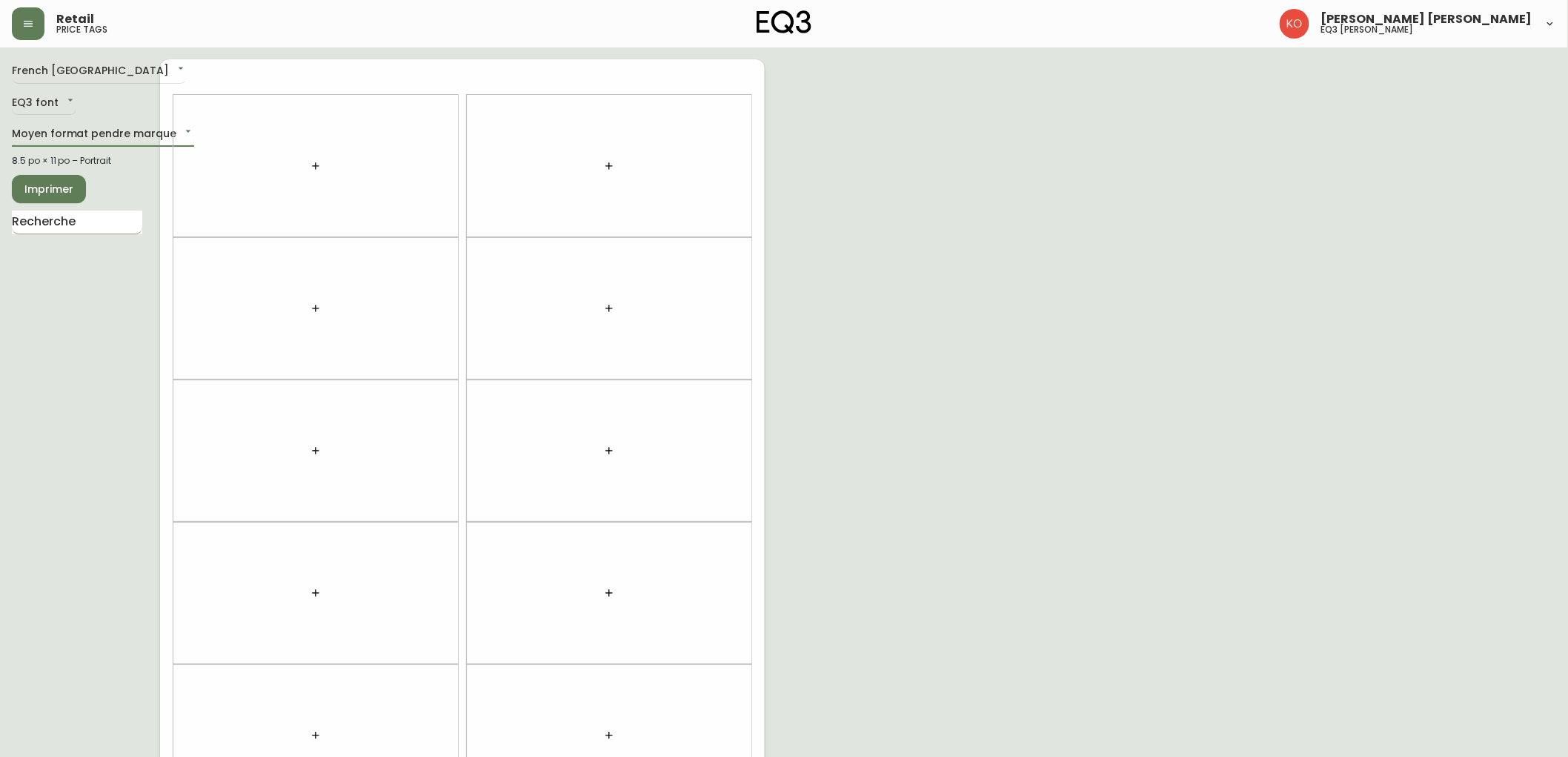
click at [102, 211] on input "text" at bounding box center [77, 223] width 130 height 24
type input "AERON"
drag, startPoint x: 52, startPoint y: 224, endPoint x: 0, endPoint y: 248, distance: 57.3
click at [0, 248] on main "French Canada fr_CA EQ3 font EQ3 Moyen format pendre marque medium 8.5 po × 11 …" at bounding box center [784, 444] width 1568 height 795
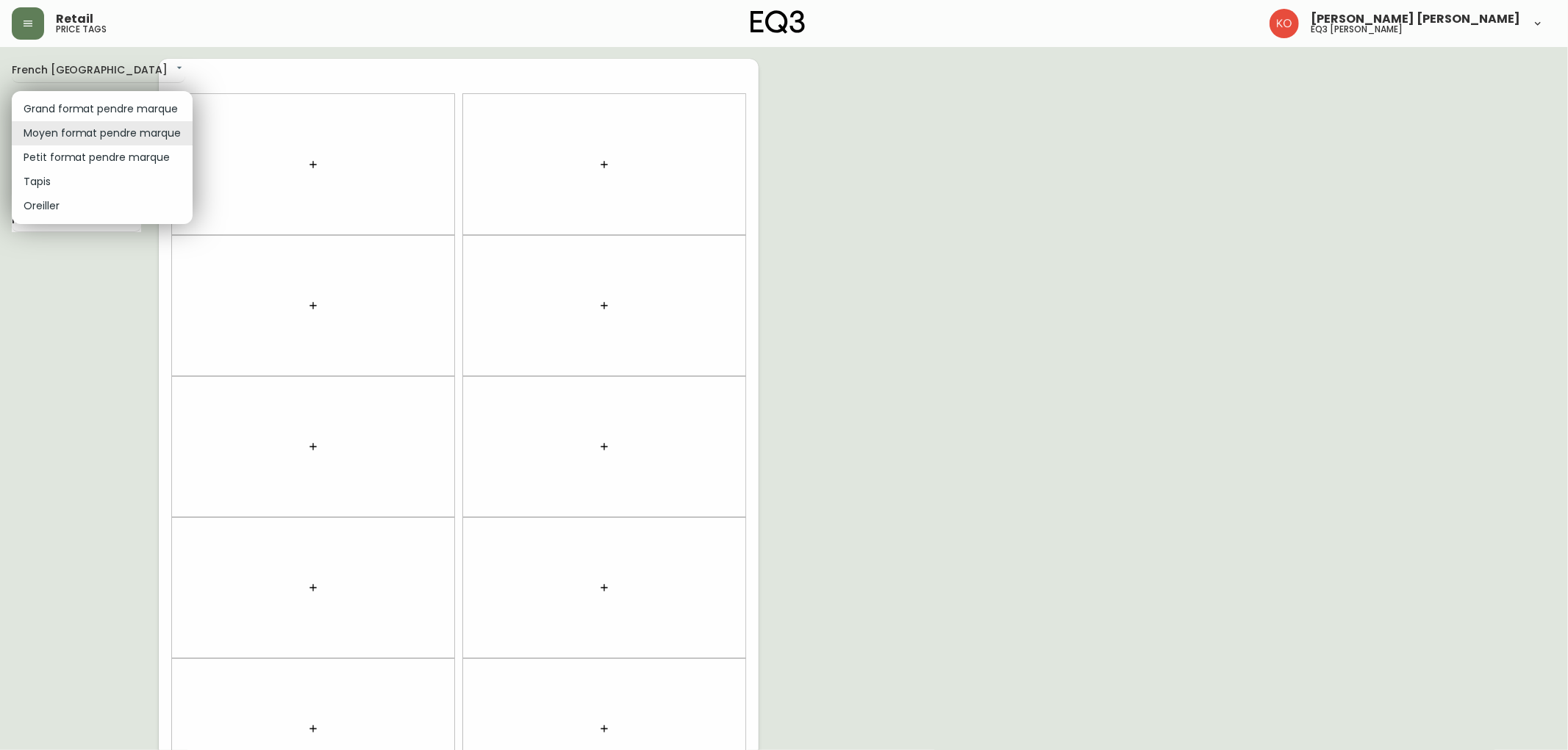
click at [110, 138] on body "Retail price tags [PERSON_NAME] [PERSON_NAME] eq3 laval - [PERSON_NAME] French …" at bounding box center [784, 417] width 1568 height 835
click at [129, 101] on li "Grand format pendre marque" at bounding box center [102, 109] width 181 height 25
type input "large"
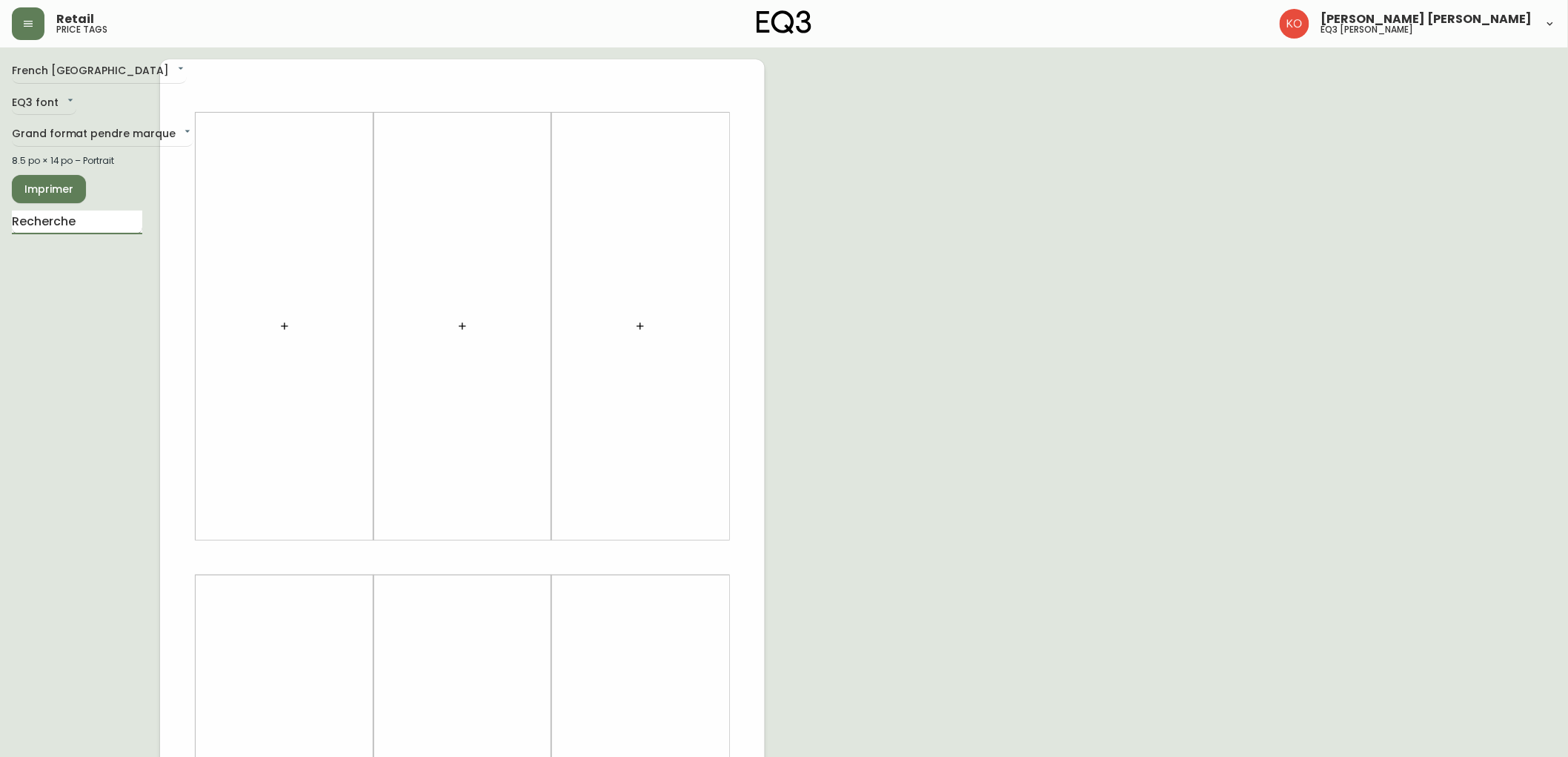
click at [98, 224] on input "text" at bounding box center [77, 223] width 130 height 24
type input "AERON"
click at [93, 136] on body "Retail price tags [PERSON_NAME] [PERSON_NAME] eq3 laval - [PERSON_NAME] French …" at bounding box center [784, 528] width 1568 height 1056
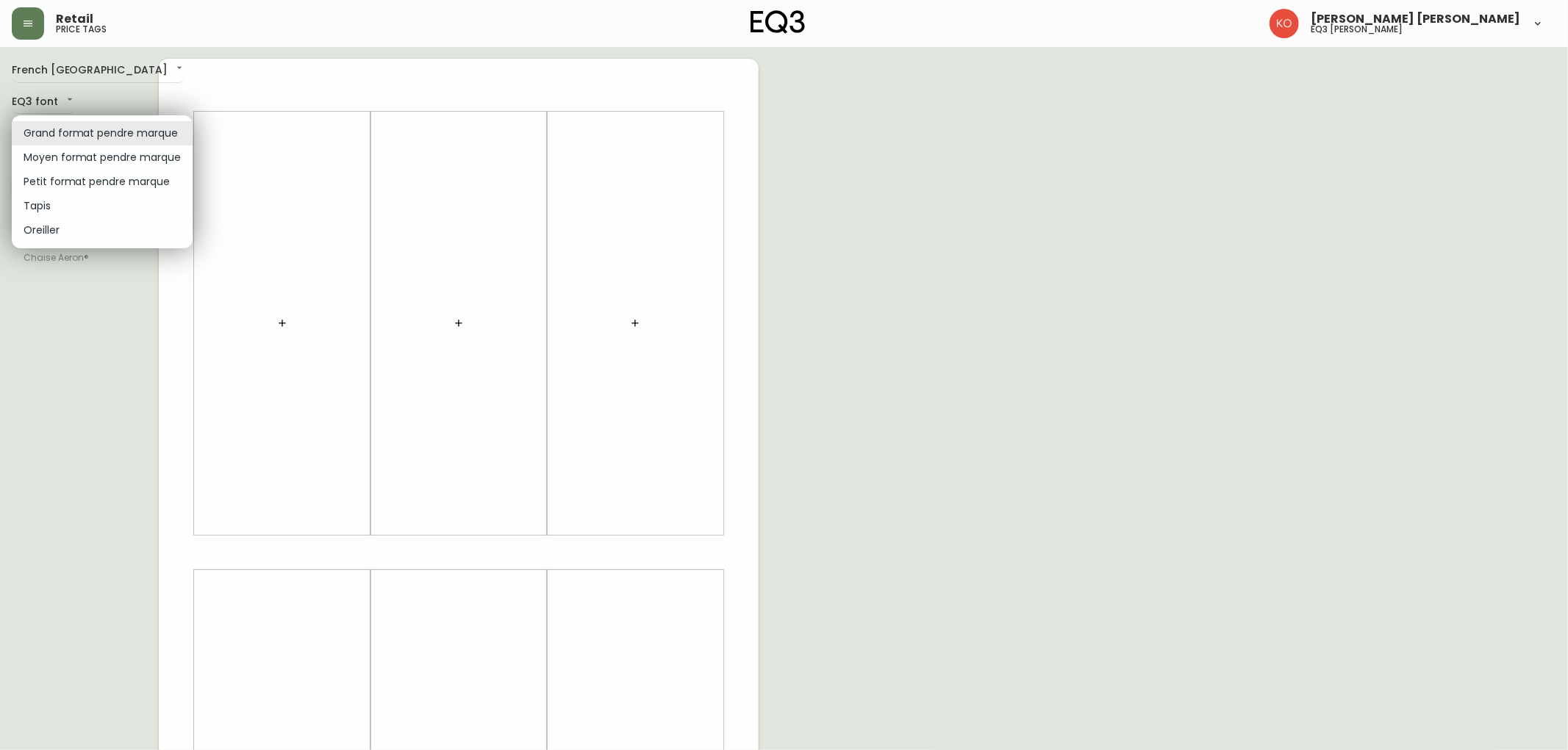
click at [98, 182] on li "Petit format pendre marque" at bounding box center [102, 182] width 181 height 25
type input "small"
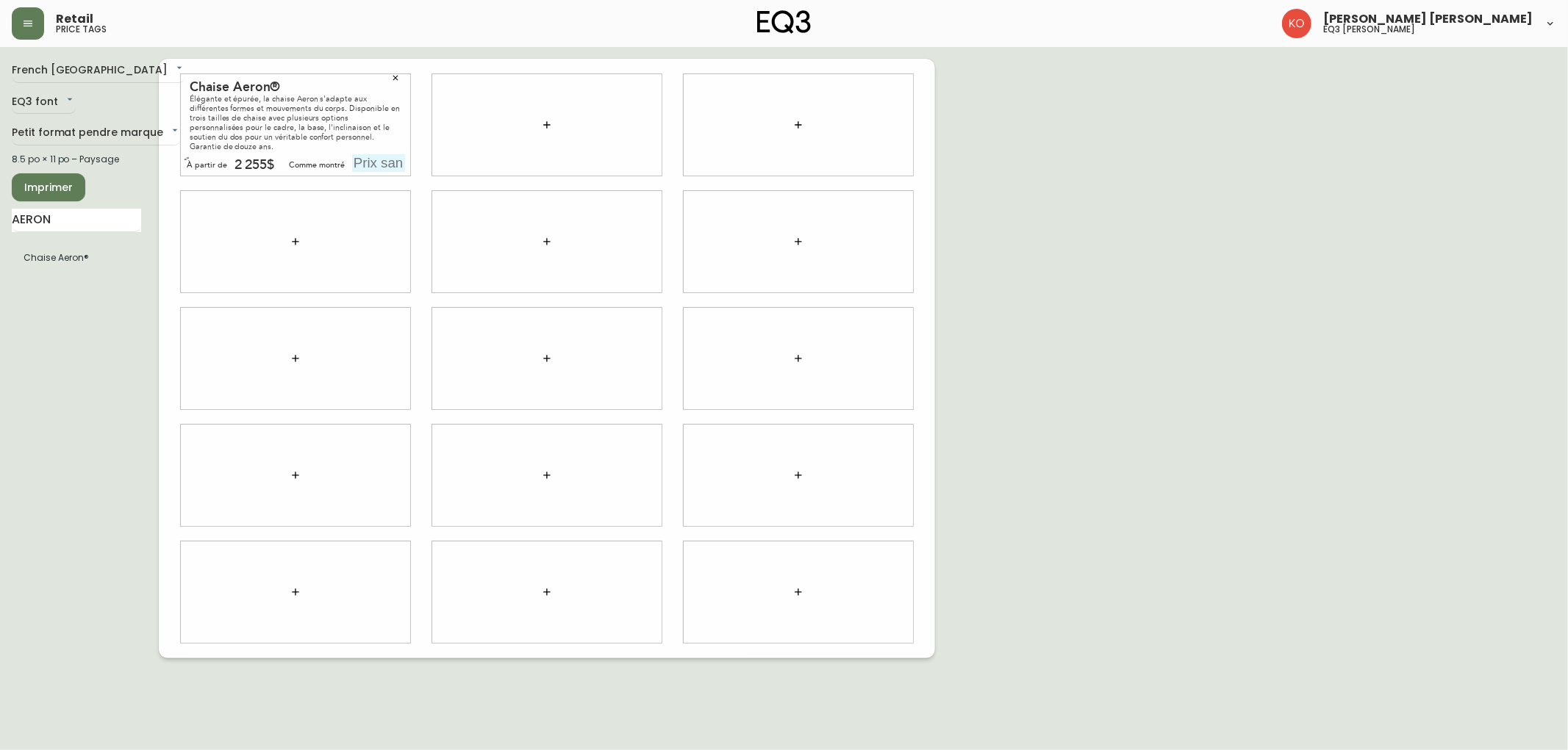
click at [244, 150] on div "Chaise Aeron® Élégante et épurée, la chaise Aeron s'adapte aux différentes form…" at bounding box center [295, 124] width 229 height 101
click at [365, 164] on input "text" at bounding box center [379, 163] width 53 height 18
type input "2670$"
drag, startPoint x: 104, startPoint y: 221, endPoint x: 0, endPoint y: 243, distance: 106.3
click at [0, 243] on main "French Canada fr_CA EQ3 font EQ3 Petit format pendre marque small 8.5 po × 11 p…" at bounding box center [784, 352] width 1568 height 611
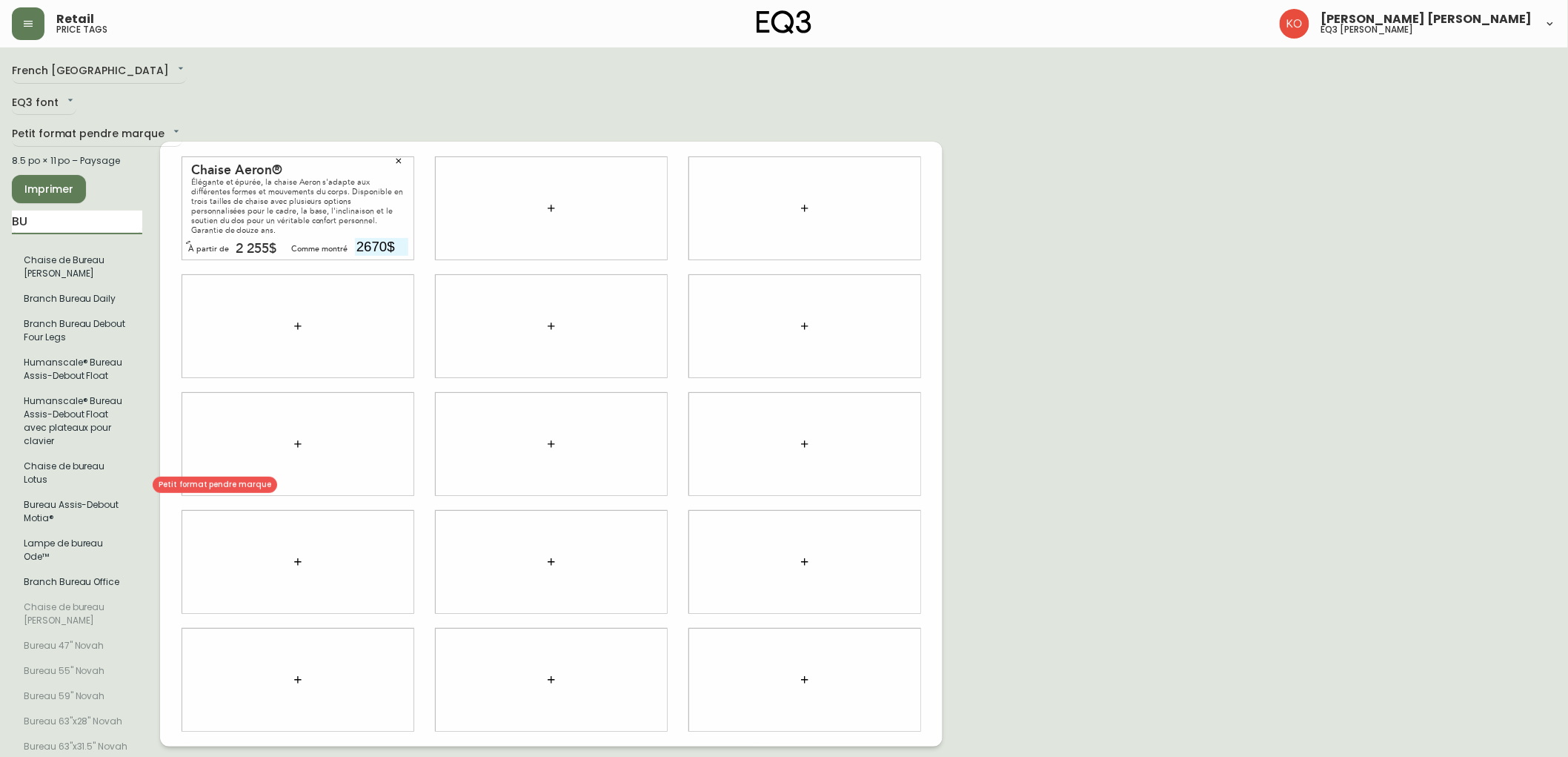
type input "B"
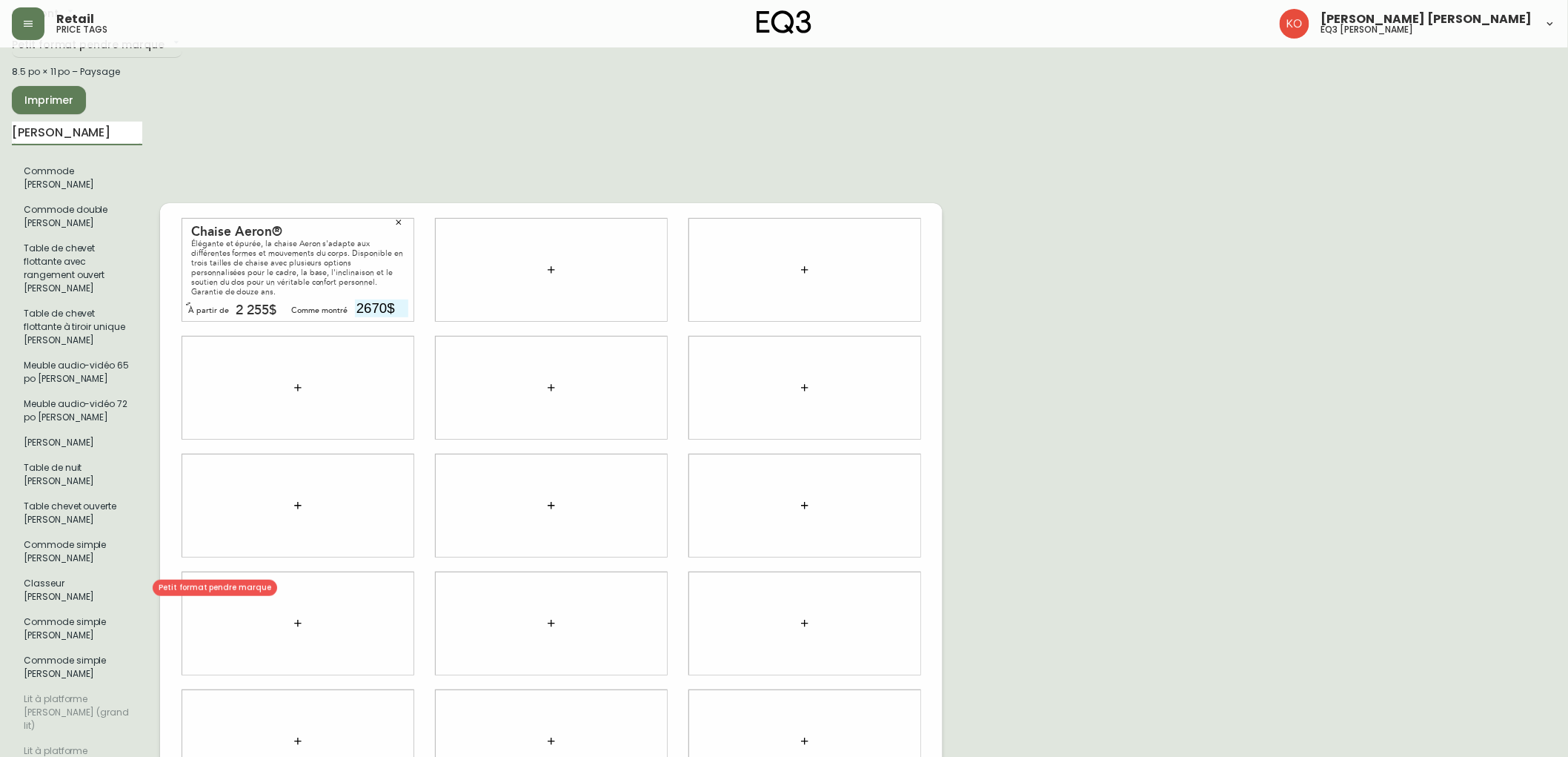
scroll to position [86, 0]
type input "[PERSON_NAME]"
drag, startPoint x: 92, startPoint y: 135, endPoint x: 0, endPoint y: 154, distance: 93.9
click at [0, 154] on main "French Canada fr_CA EQ3 font EQ3 Petit format pendre marque small 8.5 po × 11 p…" at bounding box center [784, 502] width 1568 height 1082
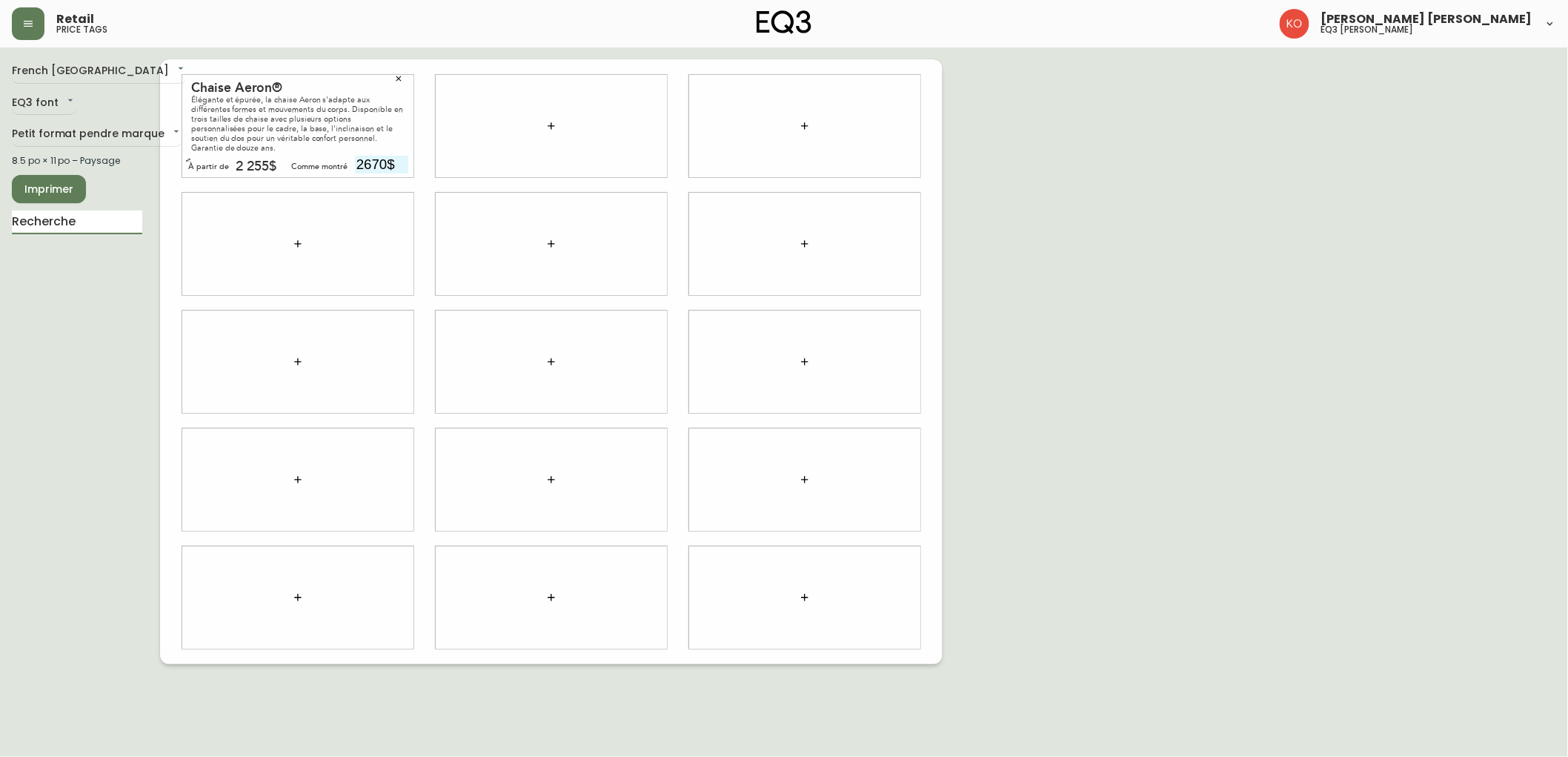
scroll to position [0, 0]
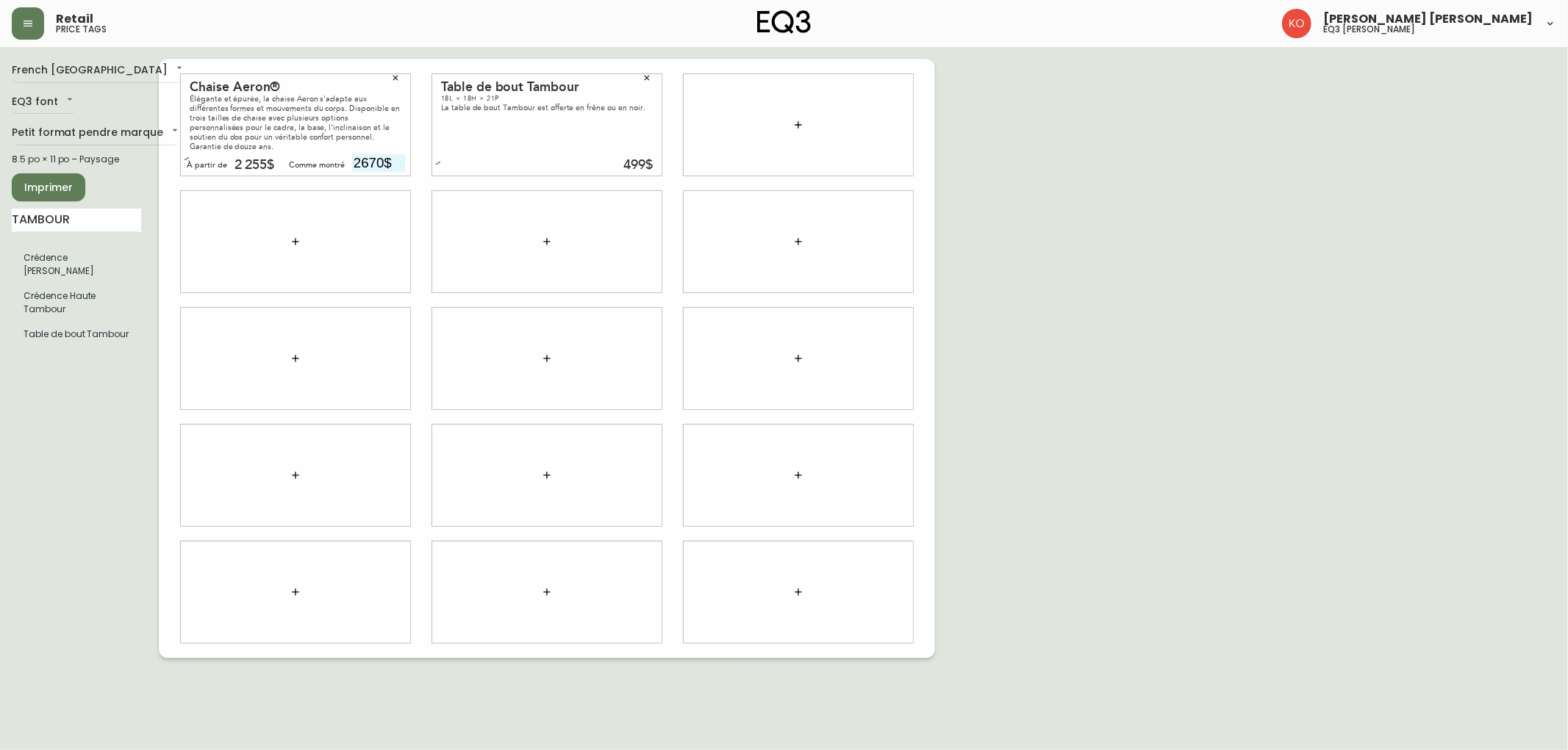
click at [644, 167] on div "499$" at bounding box center [638, 165] width 30 height 14
click at [592, 289] on div at bounding box center [547, 241] width 229 height 101
click at [643, 79] on icon "button" at bounding box center [647, 78] width 8 height 8
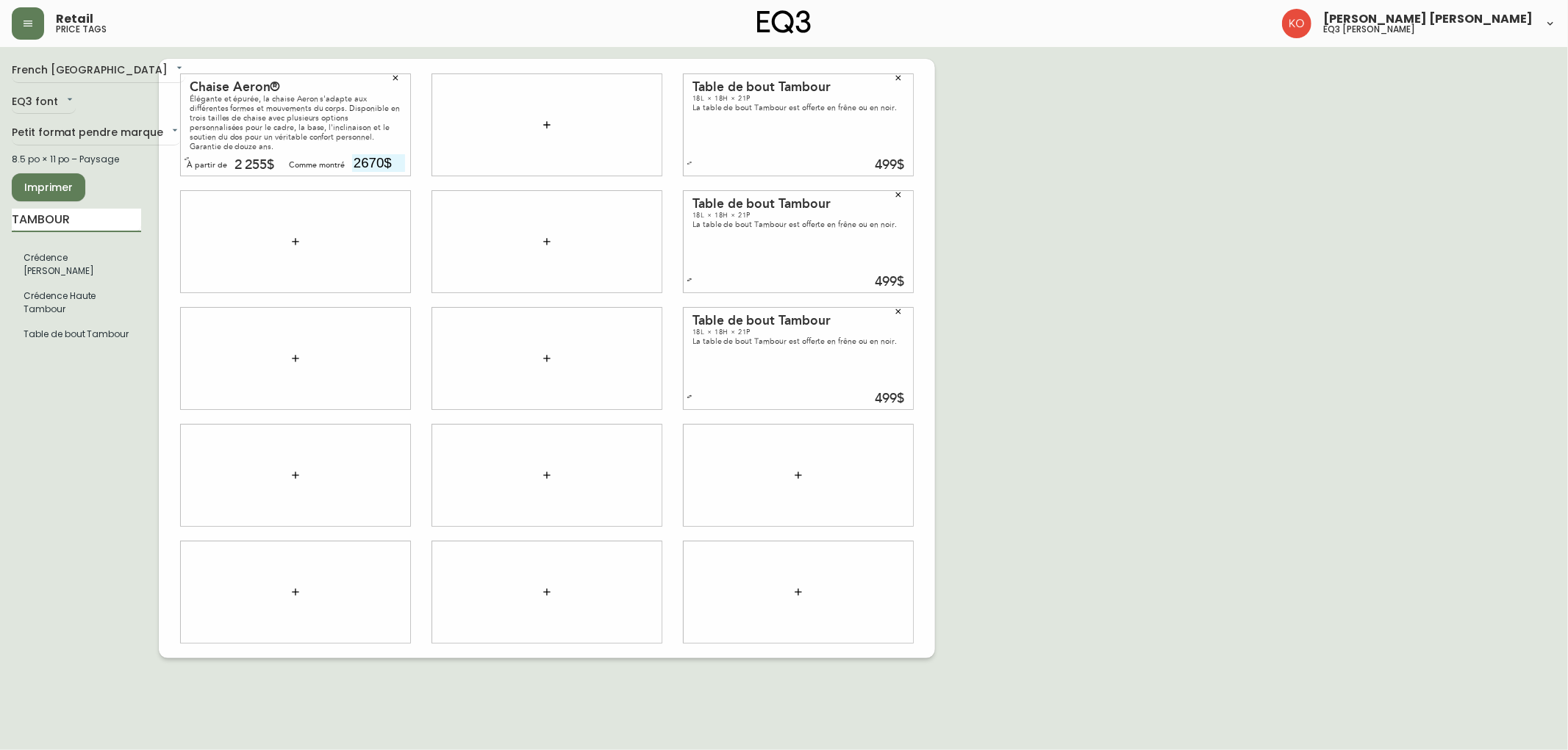
drag, startPoint x: 112, startPoint y: 224, endPoint x: 0, endPoint y: 266, distance: 119.6
click at [0, 266] on main "French Canada fr_CA EQ3 font EQ3 Petit format pendre marque small 8.5 po × 11 p…" at bounding box center [784, 352] width 1568 height 611
type input "C"
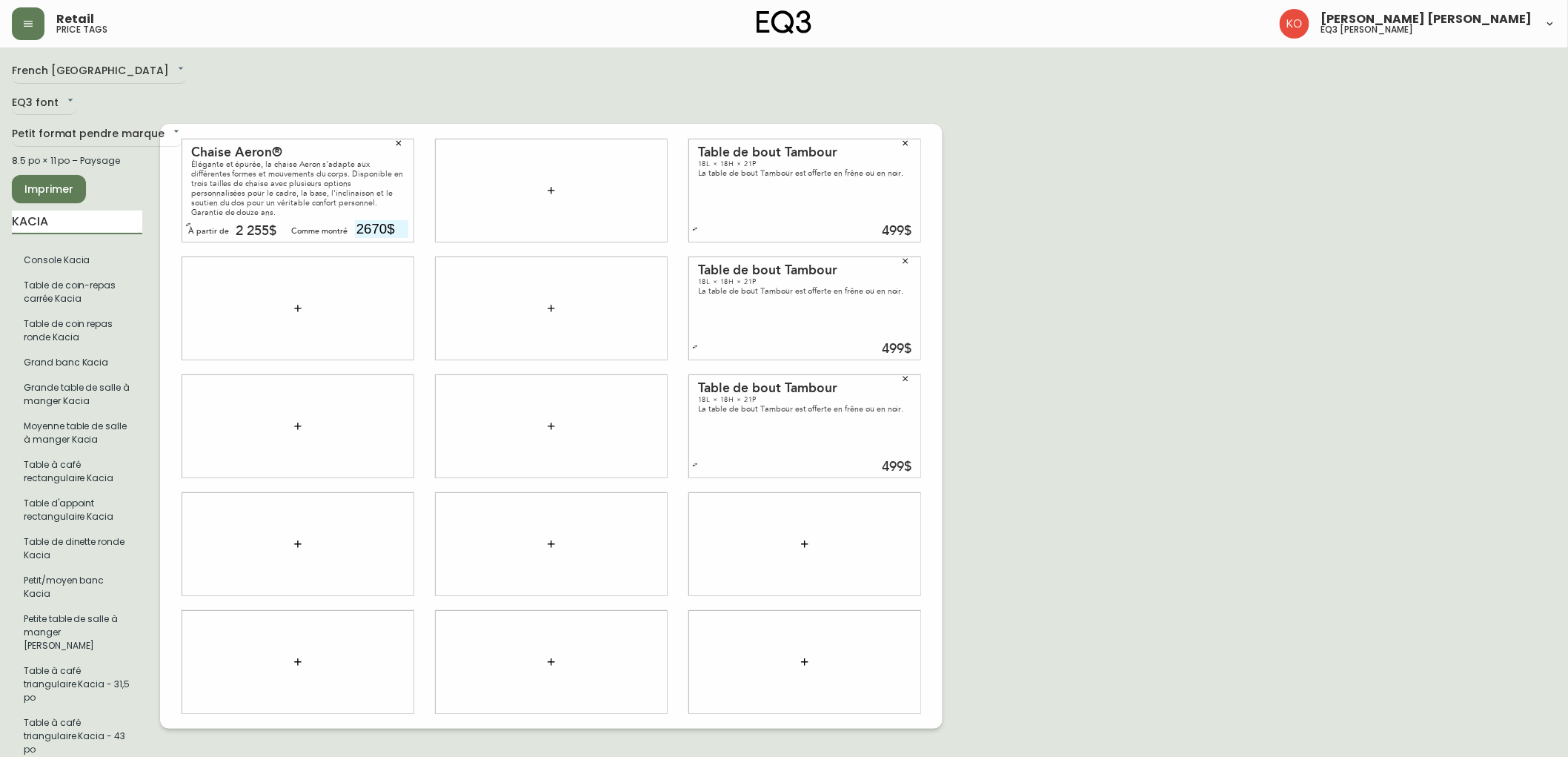
type input "KACIA"
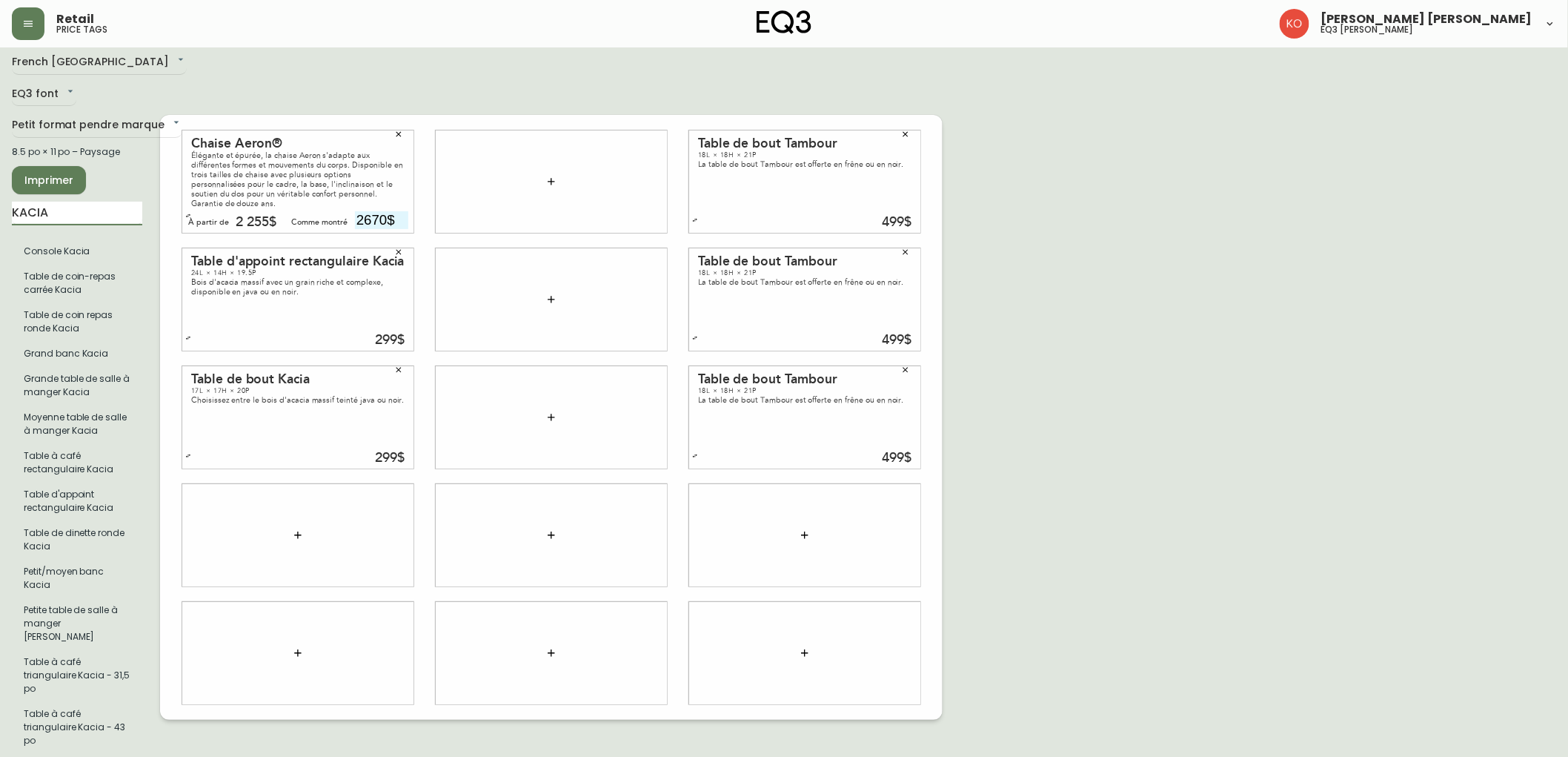
drag, startPoint x: 67, startPoint y: 213, endPoint x: 0, endPoint y: 226, distance: 68.2
click at [0, 226] on main "French Canada fr_CA EQ3 font EQ3 Petit format pendre marque small 8.5 po × 11 p…" at bounding box center [784, 411] width 1568 height 746
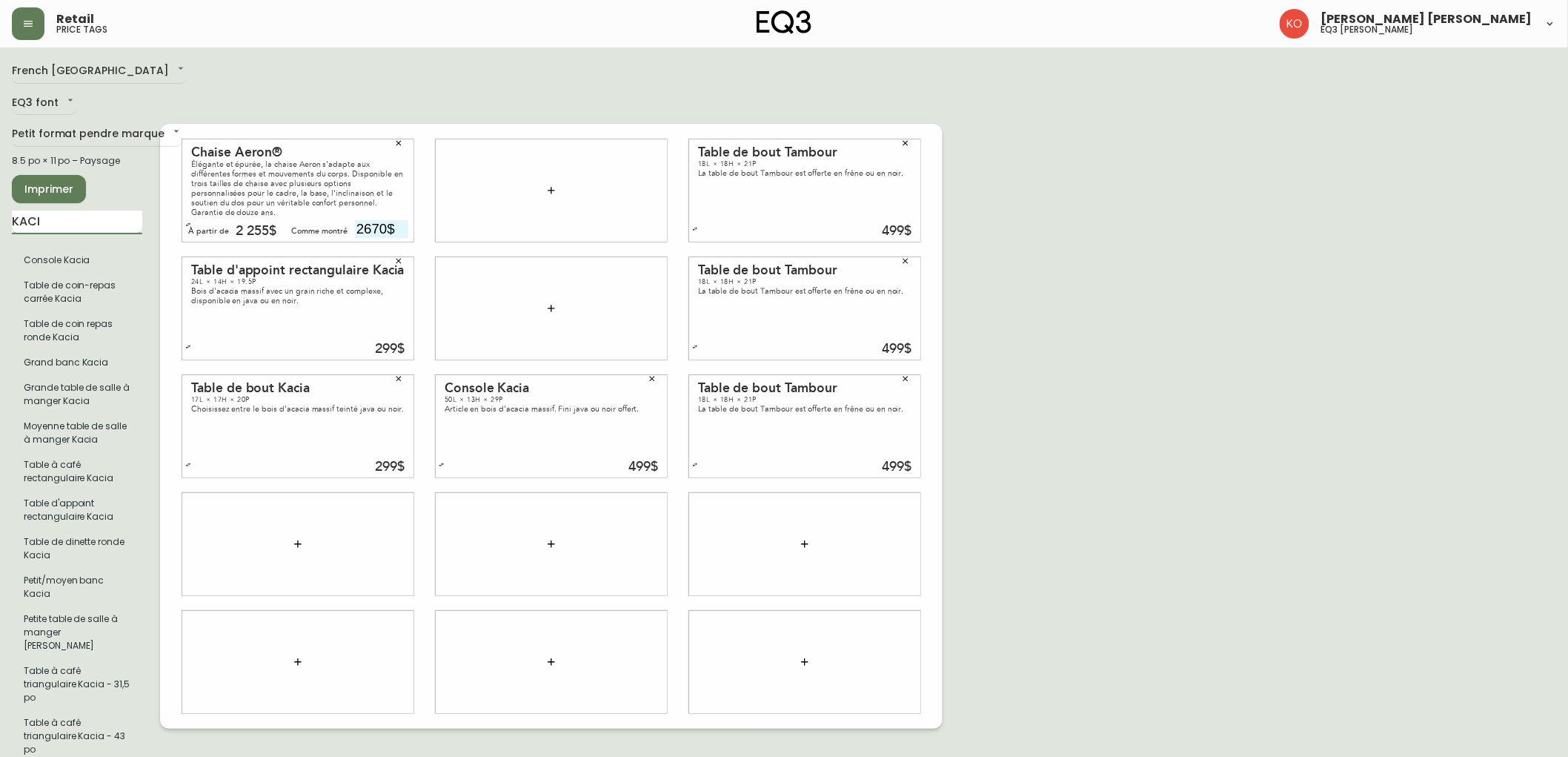
type input "KACIA"
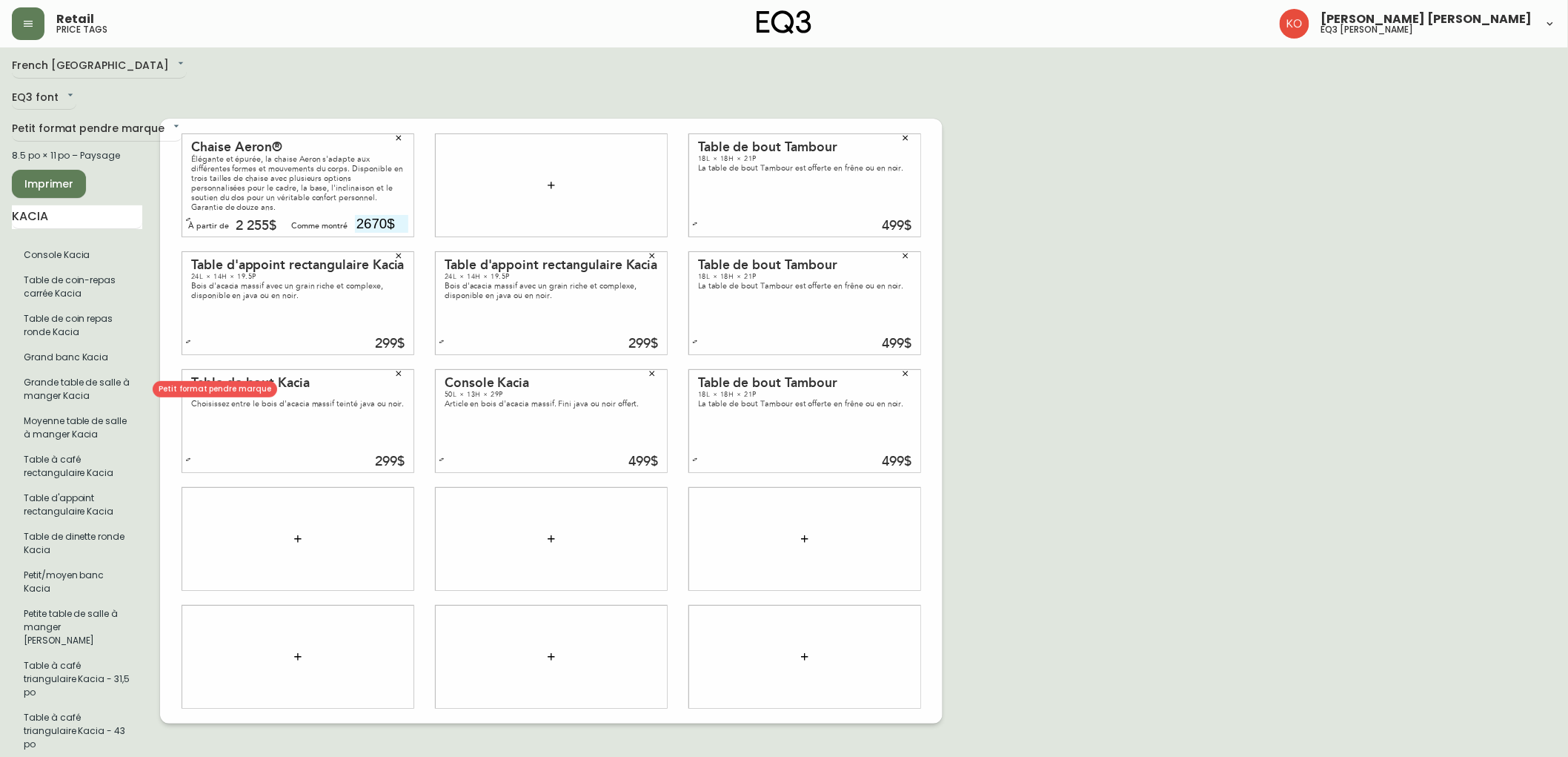
scroll to position [9, 0]
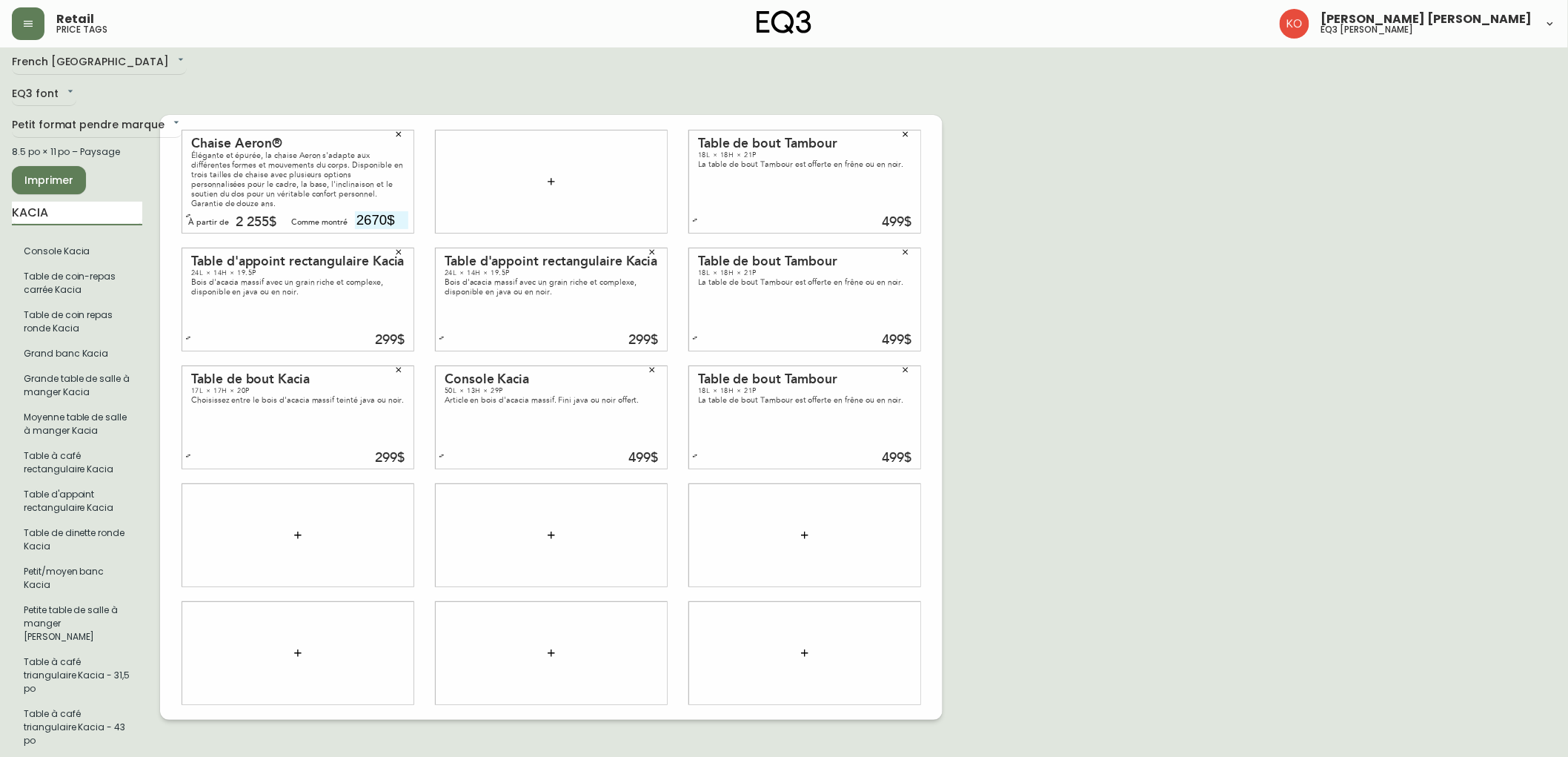
drag, startPoint x: 100, startPoint y: 224, endPoint x: 0, endPoint y: 256, distance: 105.0
click at [0, 256] on main "French Canada fr_CA EQ3 font EQ3 Petit format pendre marque small 8.5 po × 11 p…" at bounding box center [784, 411] width 1568 height 746
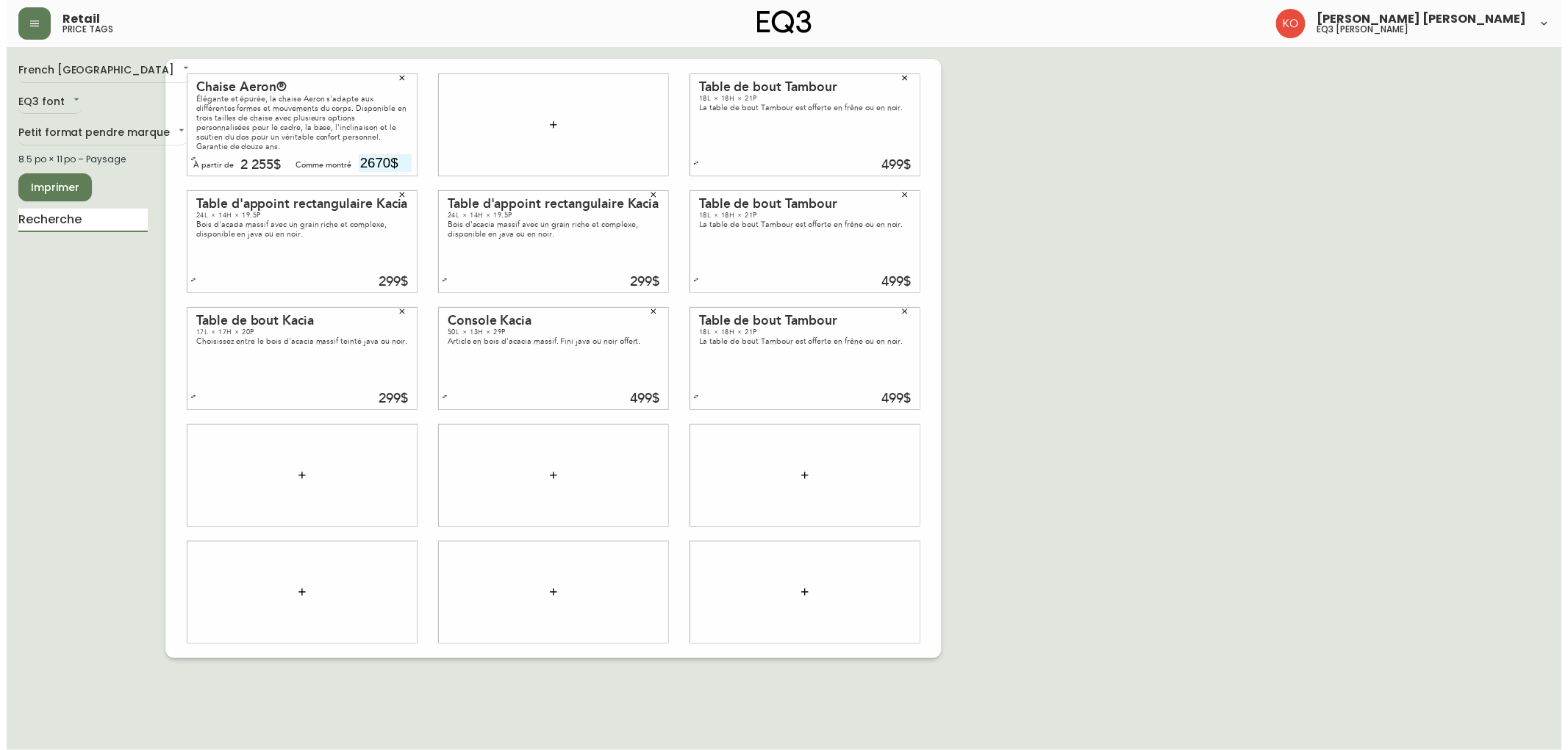
scroll to position [0, 0]
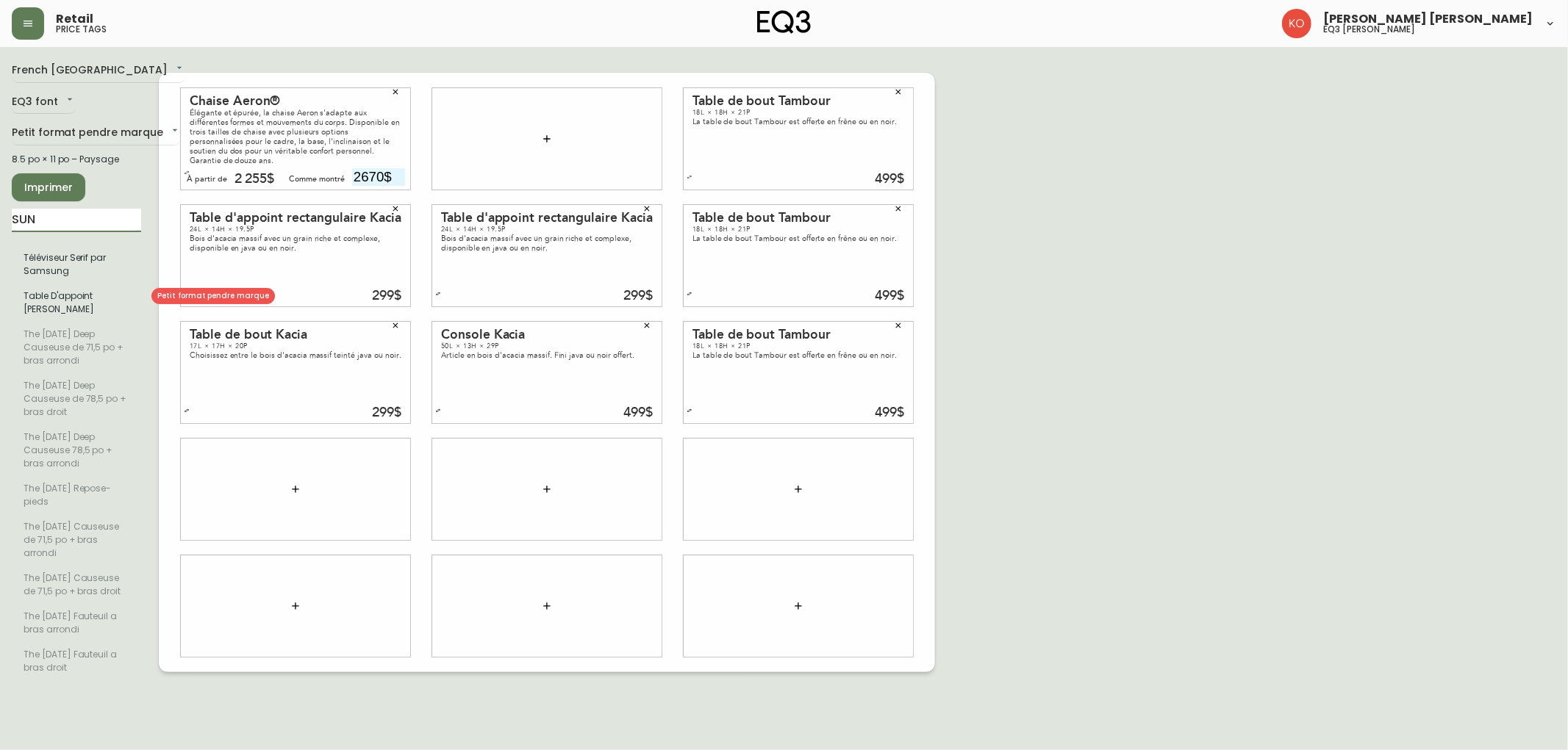
type input "SUN"
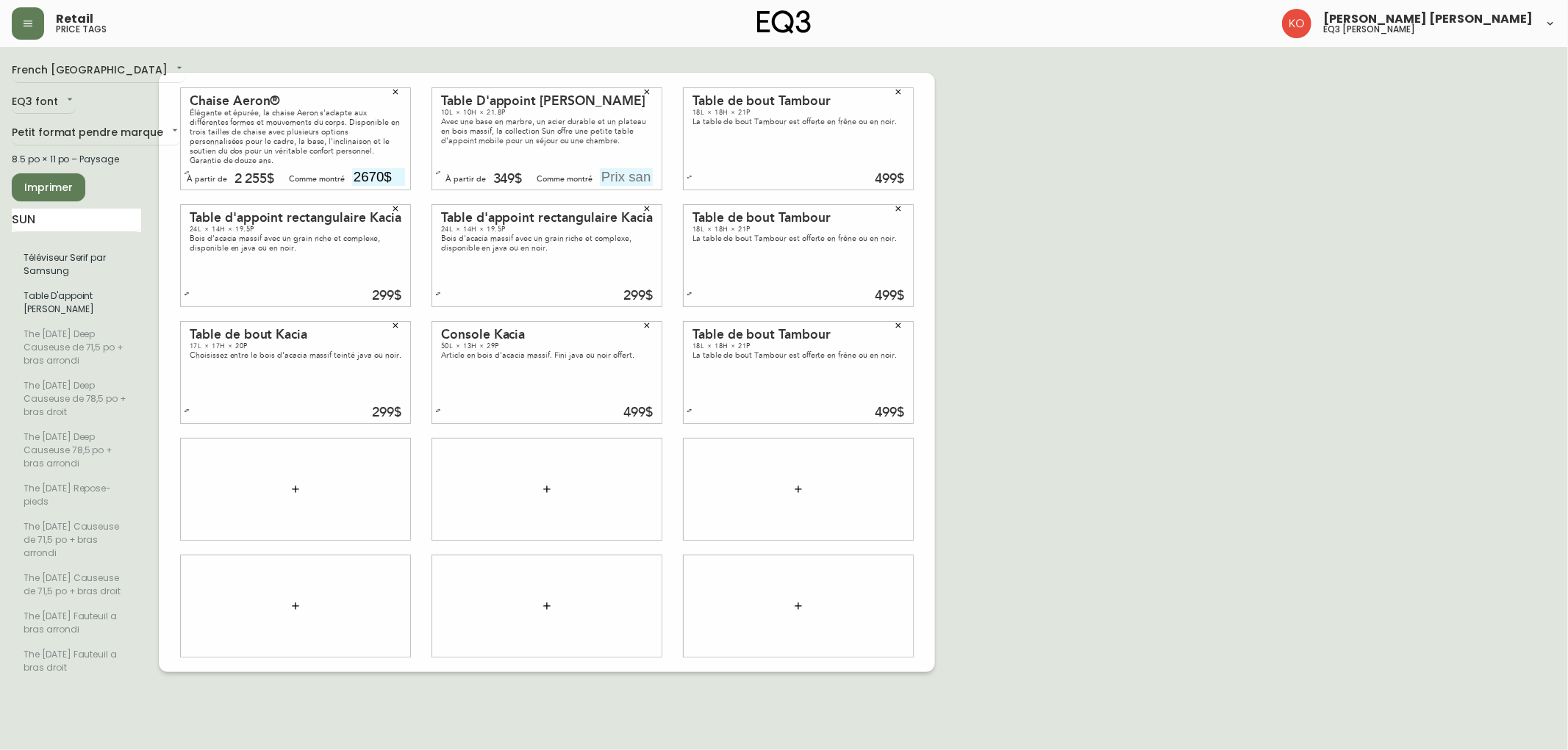
click at [634, 168] on input "text" at bounding box center [627, 176] width 53 height 18
type input "349$"
click at [739, 423] on div "French Canada fr_CA EQ3 font EQ3 Petit format pendre marque small 8.5 po × 11 p…" at bounding box center [784, 372] width 1544 height 627
drag, startPoint x: 76, startPoint y: 215, endPoint x: 0, endPoint y: 211, distance: 76.1
click at [0, 211] on main "French Canada fr_CA EQ3 font EQ3 Petit format pendre marque small 8.5 po × 11 p…" at bounding box center [784, 366] width 1568 height 639
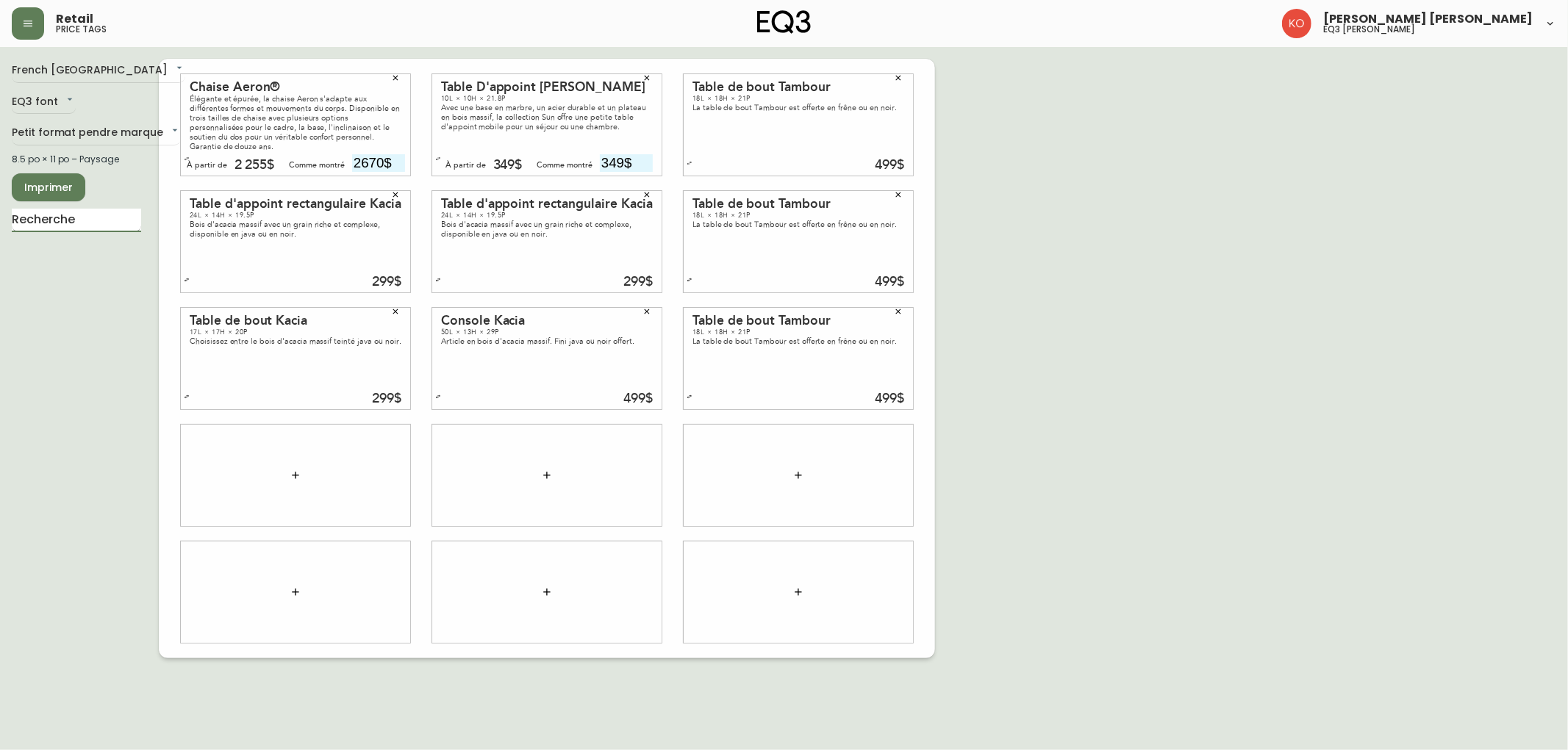
click at [90, 210] on input "text" at bounding box center [76, 221] width 129 height 24
click at [96, 222] on input "text" at bounding box center [76, 221] width 129 height 24
click at [85, 225] on input "text" at bounding box center [76, 221] width 129 height 24
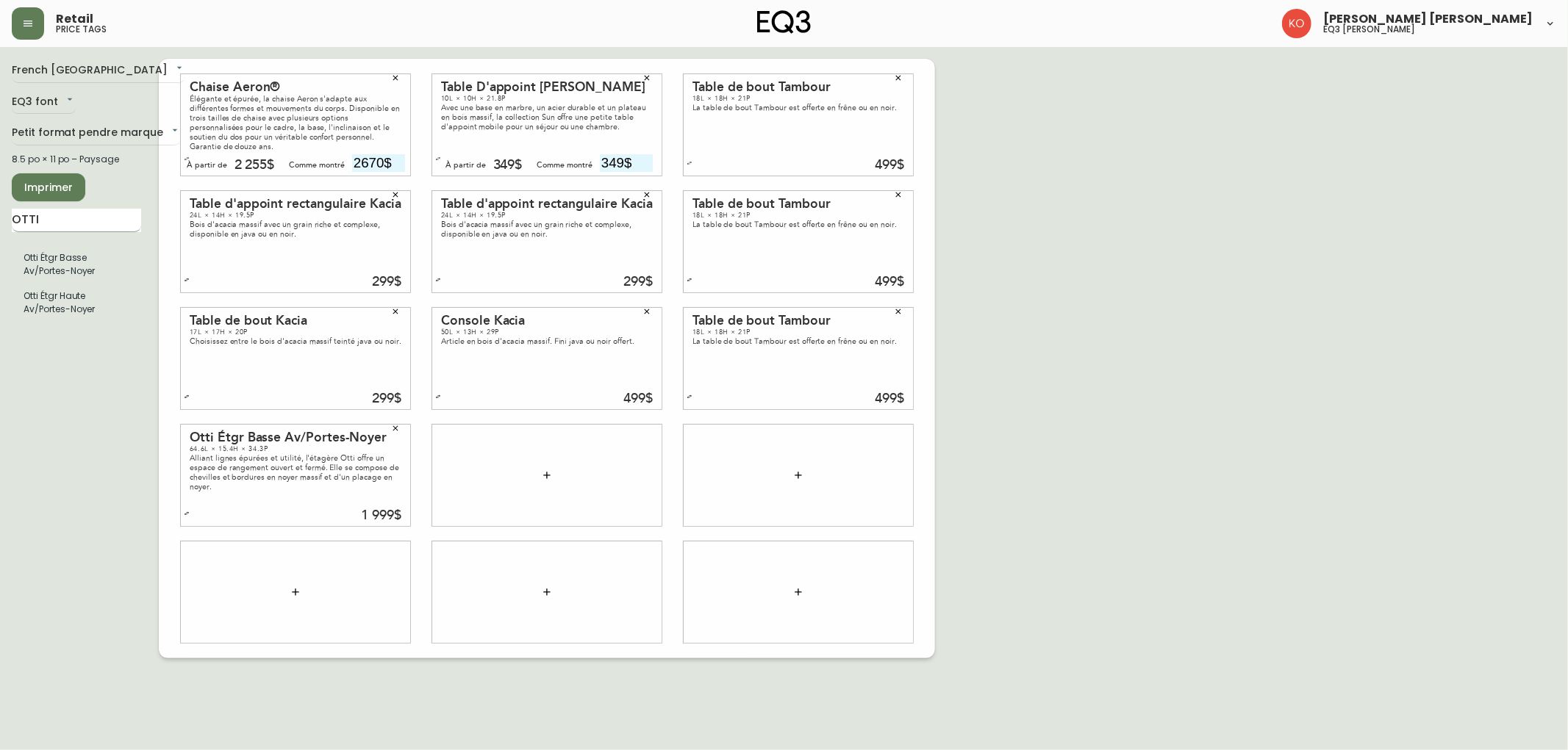
click at [109, 229] on input "OTTI" at bounding box center [76, 221] width 129 height 24
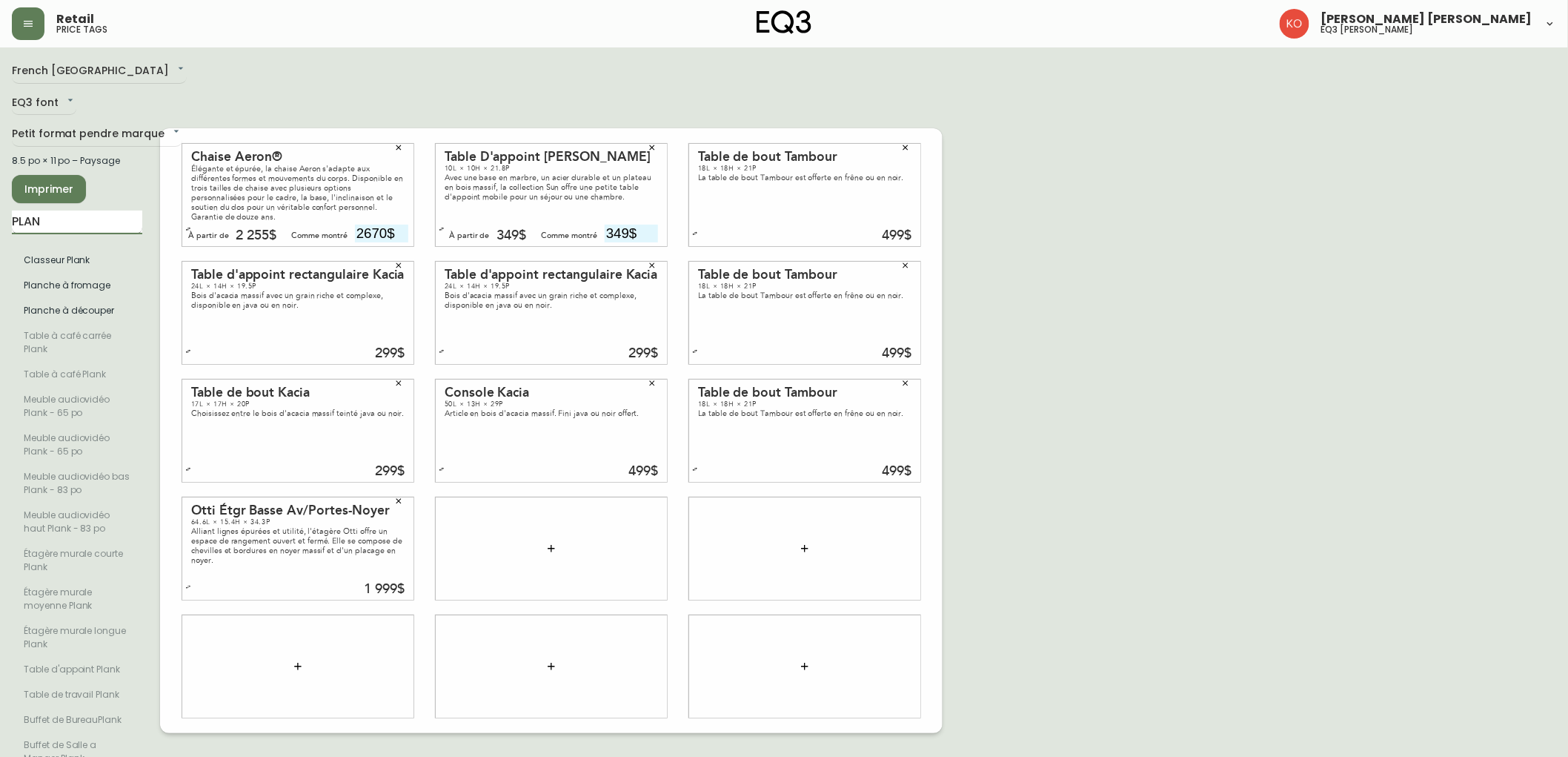
type input "PLANK"
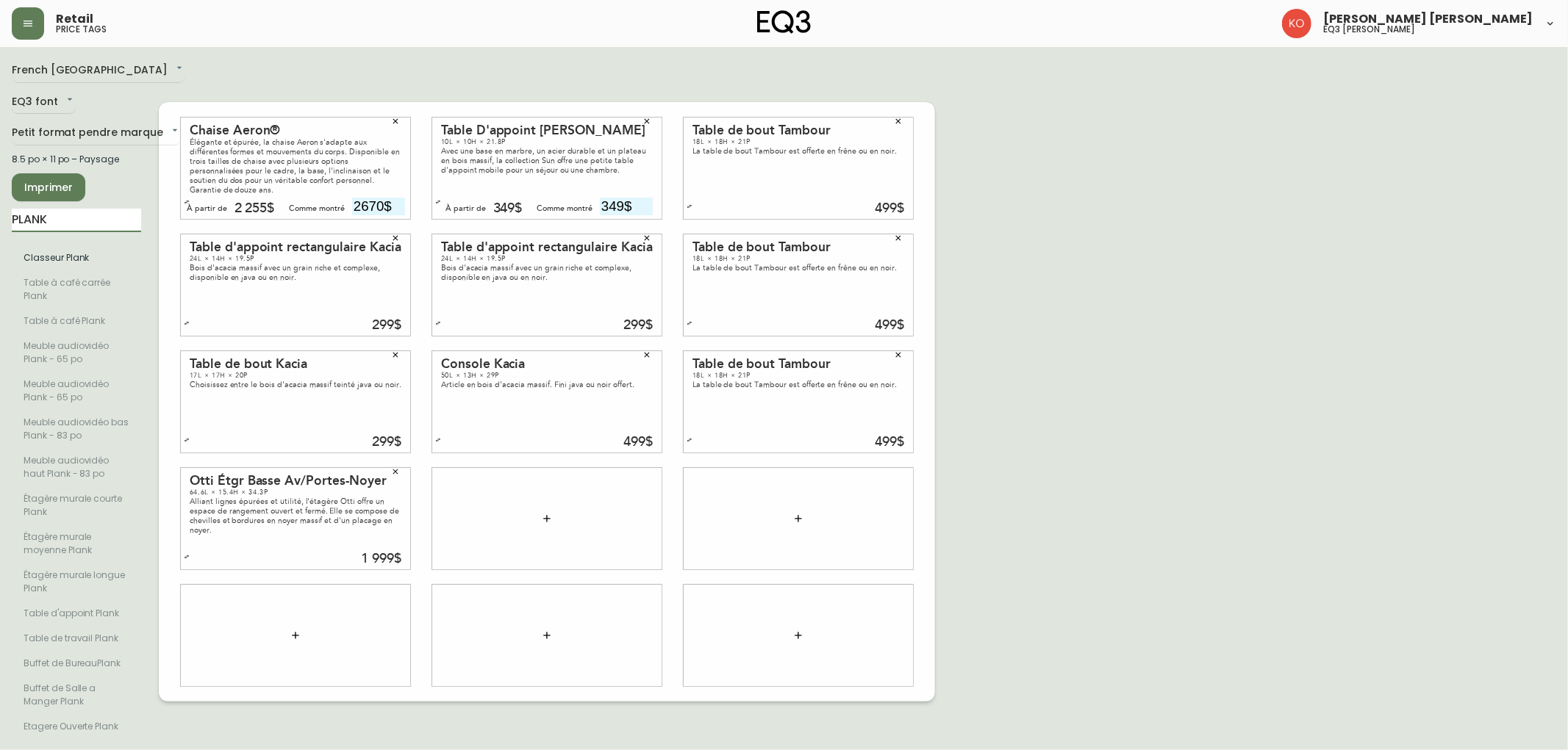
drag, startPoint x: 109, startPoint y: 229, endPoint x: 0, endPoint y: 231, distance: 109.0
click at [0, 231] on main "French Canada fr_CA EQ3 font EQ3 Petit format pendre marque small 8.5 po × 11 p…" at bounding box center [784, 395] width 1568 height 698
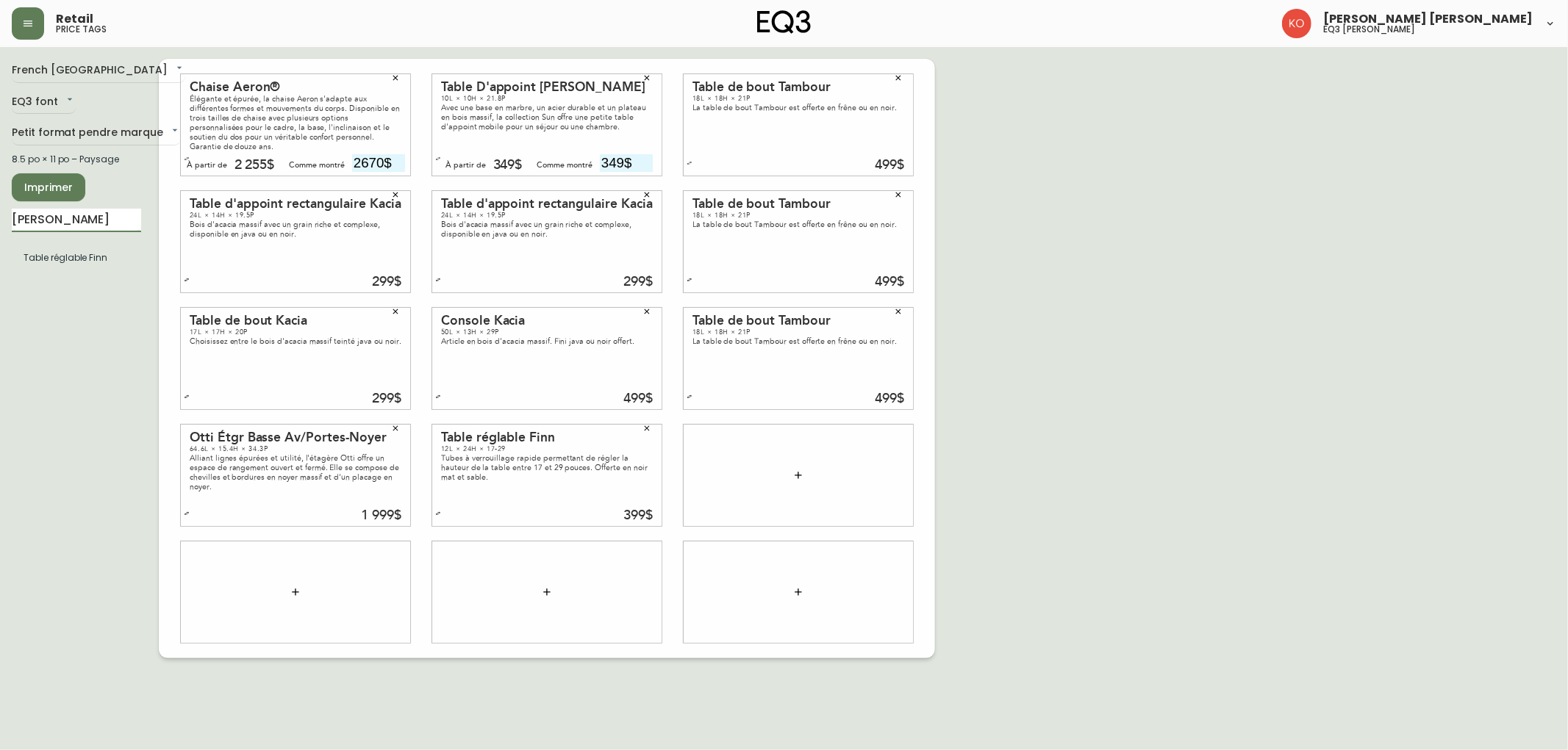
drag, startPoint x: 88, startPoint y: 216, endPoint x: 0, endPoint y: 232, distance: 89.4
click at [0, 232] on main "French Canada fr_CA EQ3 font EQ3 Petit format pendre marque small 8.5 po × 11 p…" at bounding box center [784, 352] width 1568 height 611
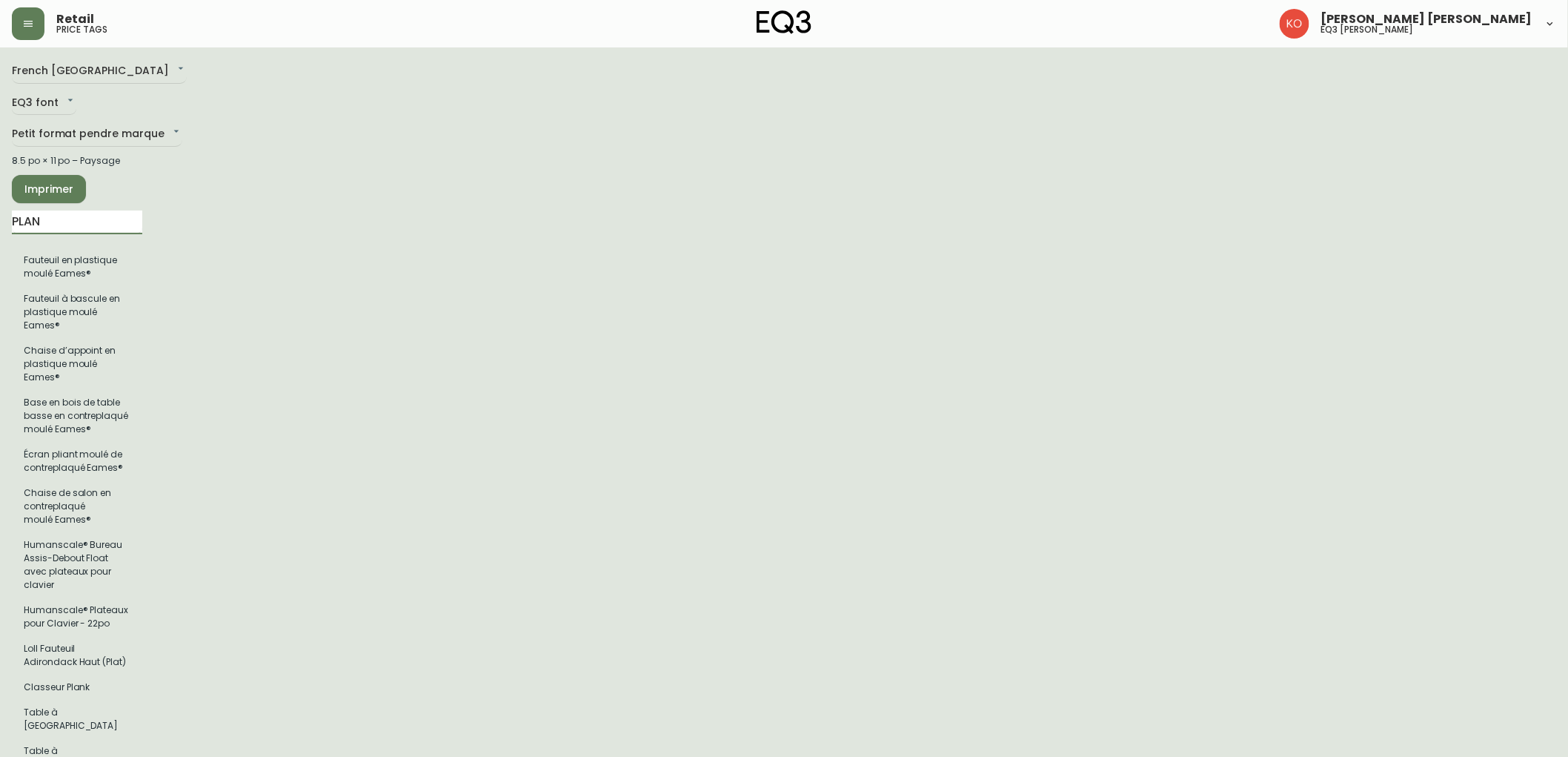
type input "PLANK"
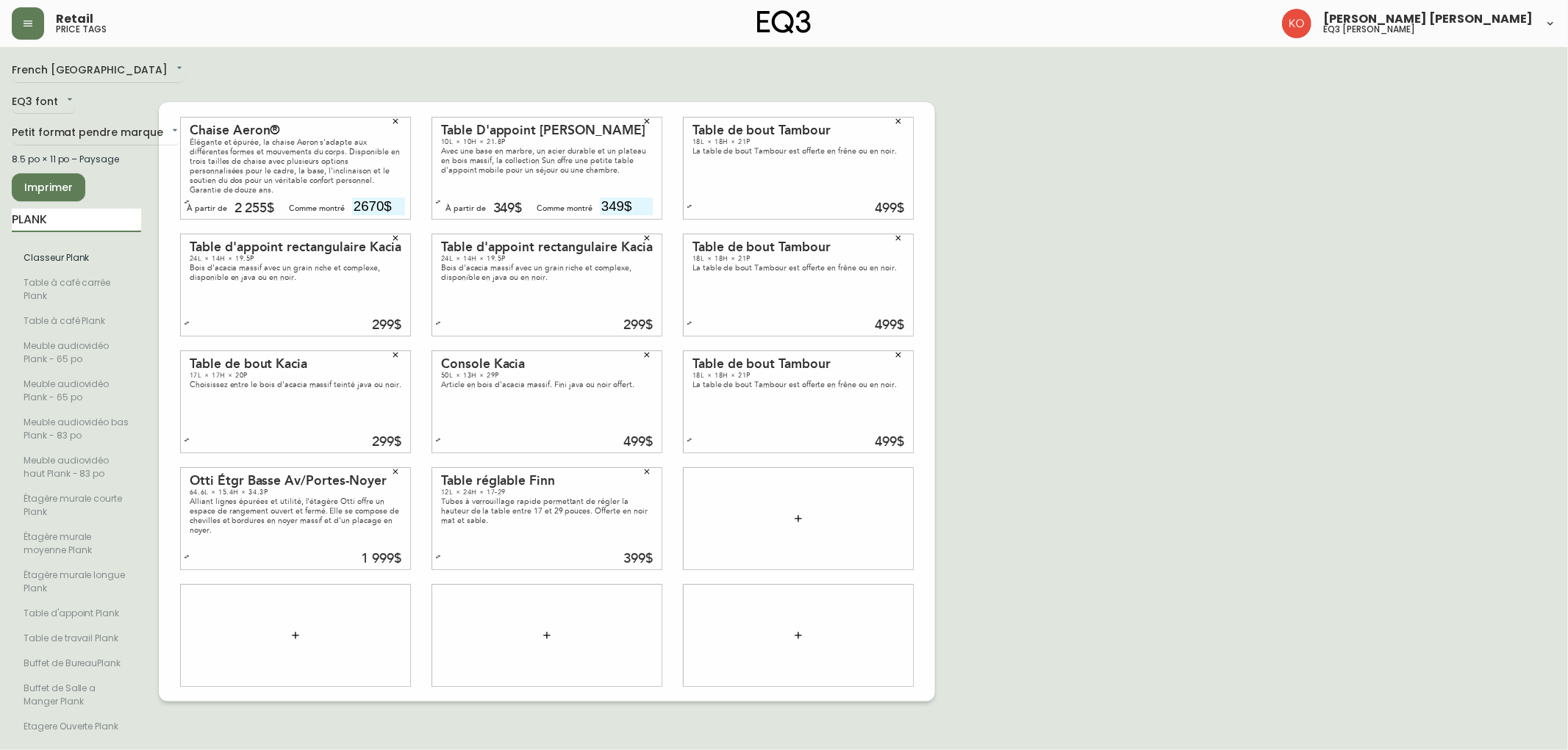
drag, startPoint x: 64, startPoint y: 225, endPoint x: 0, endPoint y: 238, distance: 65.3
click at [0, 238] on main "French Canada fr_CA EQ3 font EQ3 Petit format pendre marque small 8.5 po × 11 p…" at bounding box center [784, 395] width 1568 height 698
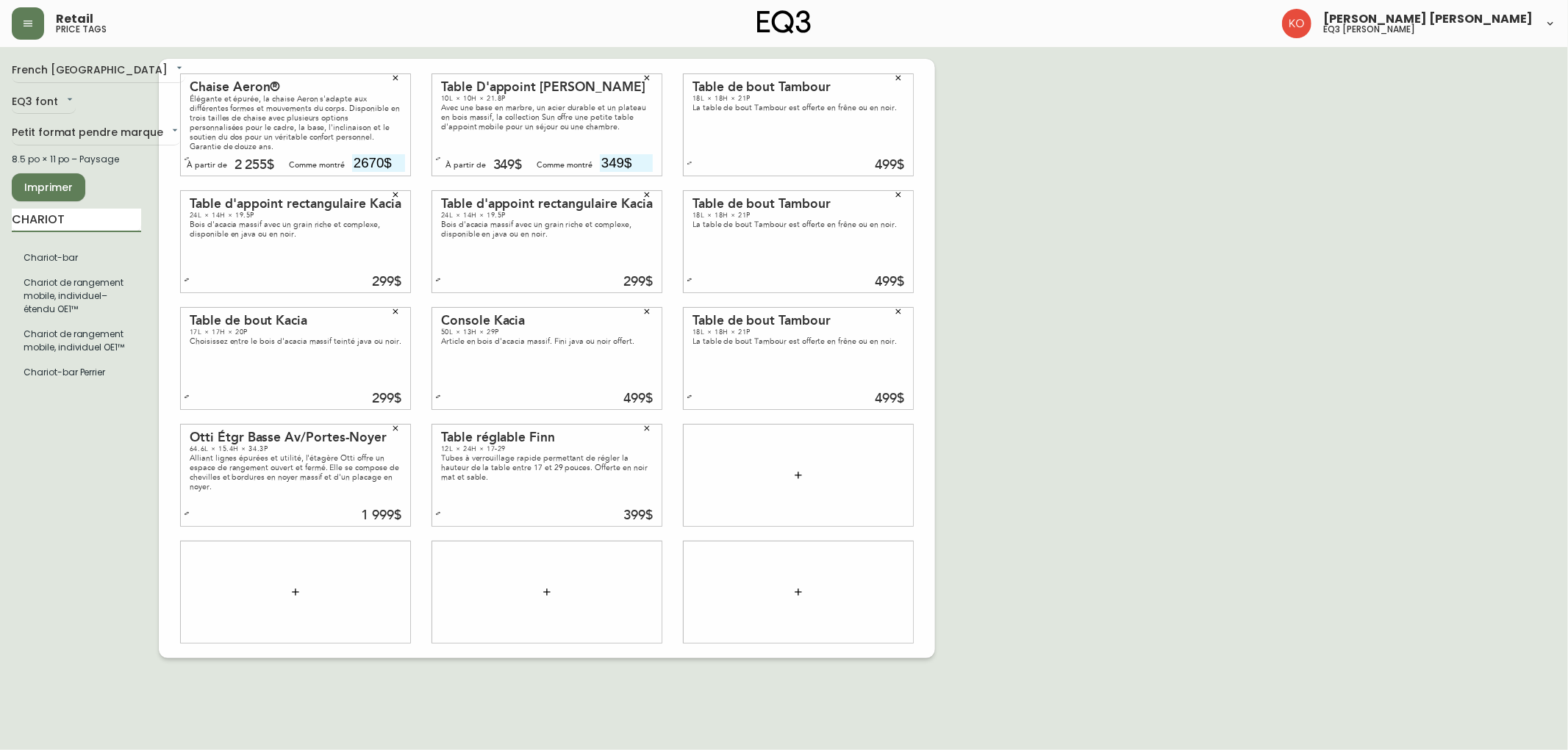
type input "CHARIOT"
click at [739, 512] on input "text" at bounding box center [878, 513] width 53 height 18
type input "899$"
click at [376, 607] on div at bounding box center [295, 591] width 229 height 101
drag, startPoint x: 59, startPoint y: 221, endPoint x: 0, endPoint y: 221, distance: 59.0
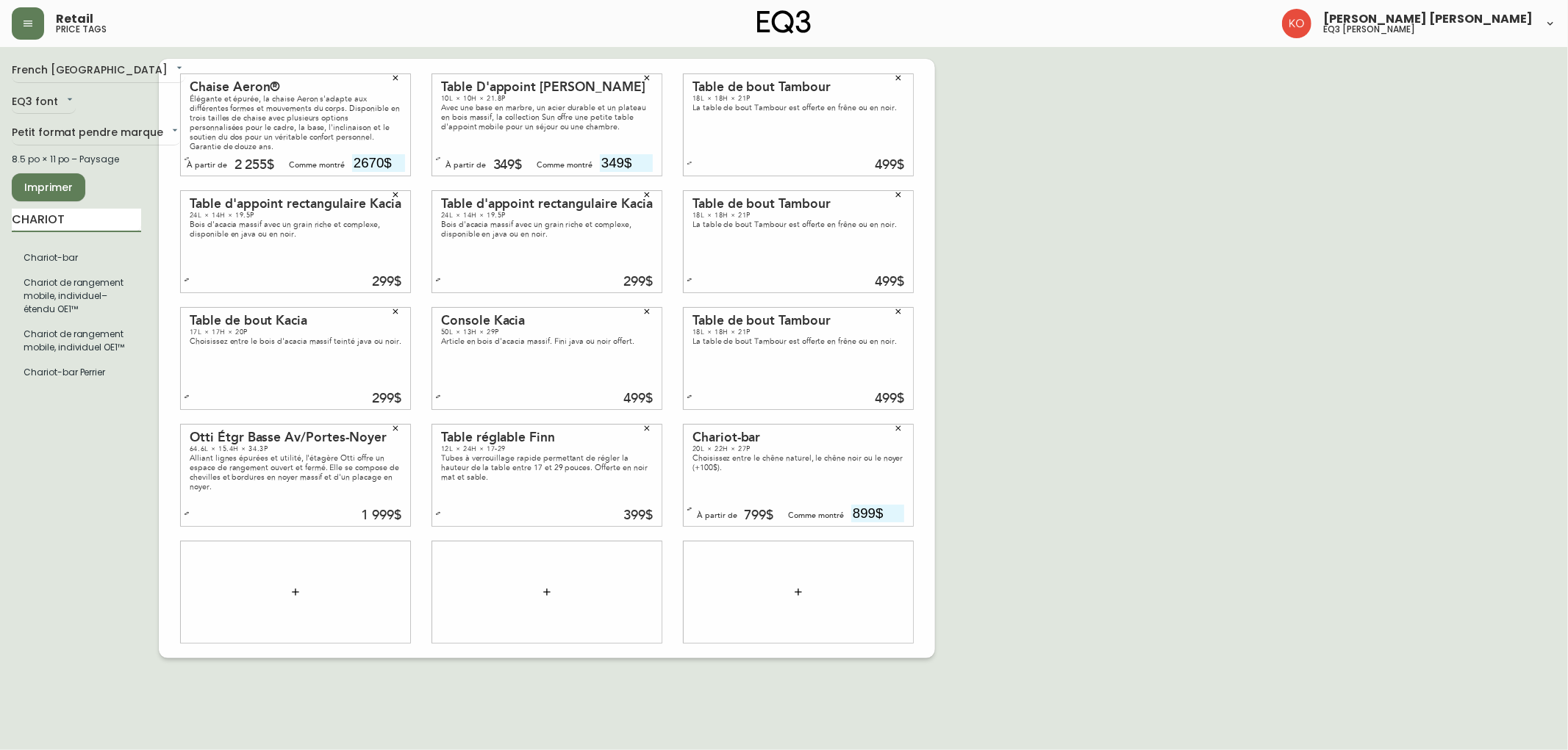
click at [0, 221] on main "French Canada fr_CA EQ3 font EQ3 Petit format pendre marque small 8.5 po × 11 p…" at bounding box center [784, 352] width 1568 height 611
drag, startPoint x: 81, startPoint y: 218, endPoint x: 0, endPoint y: 218, distance: 81.0
click at [0, 218] on main "French Canada fr_CA EQ3 font EQ3 Petit format pendre marque small 8.5 po × 11 p…" at bounding box center [784, 352] width 1568 height 611
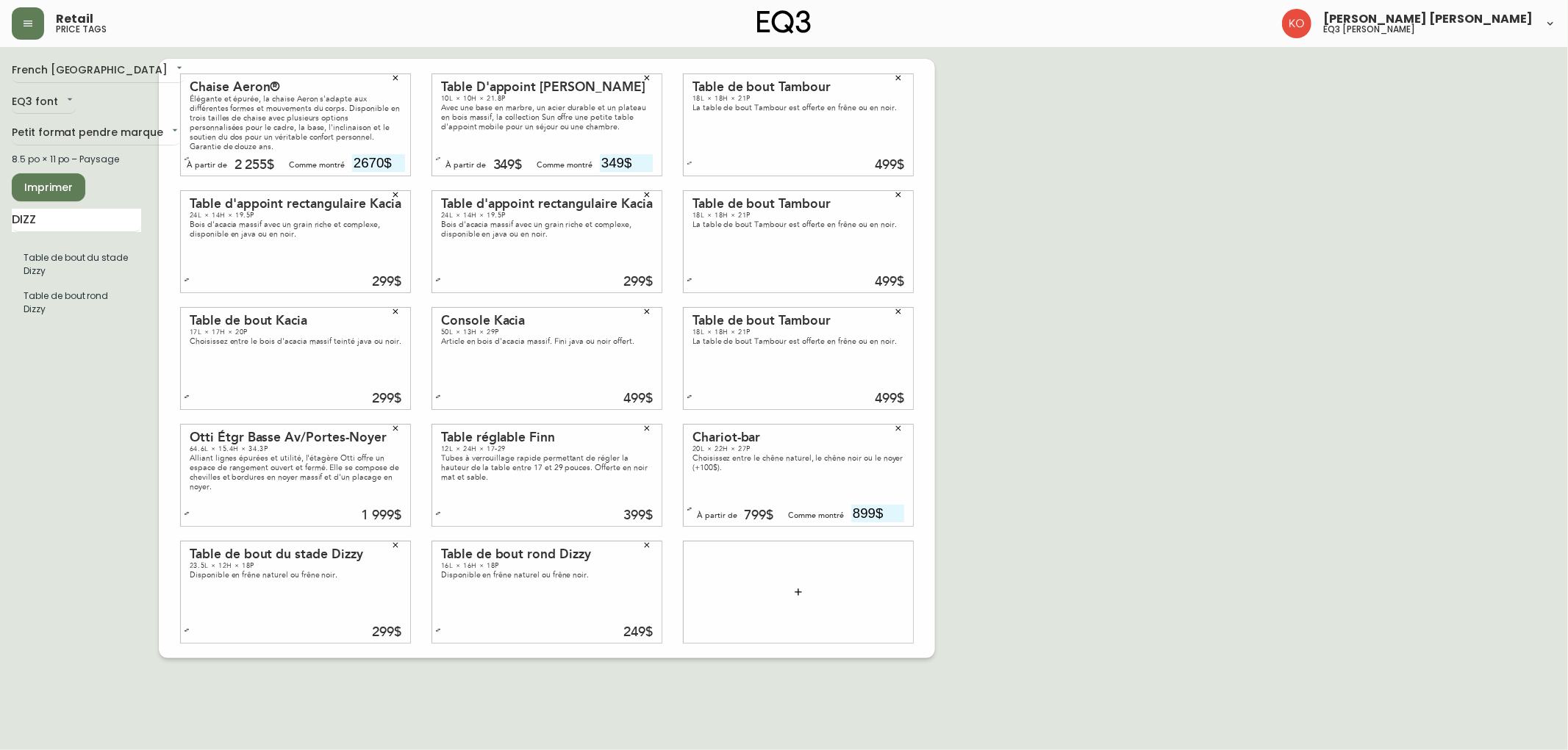
click at [33, 193] on span "Imprimer" at bounding box center [48, 188] width 50 height 19
click at [393, 196] on icon "button" at bounding box center [396, 195] width 5 height 5
click at [639, 199] on button "button" at bounding box center [647, 194] width 22 height 22
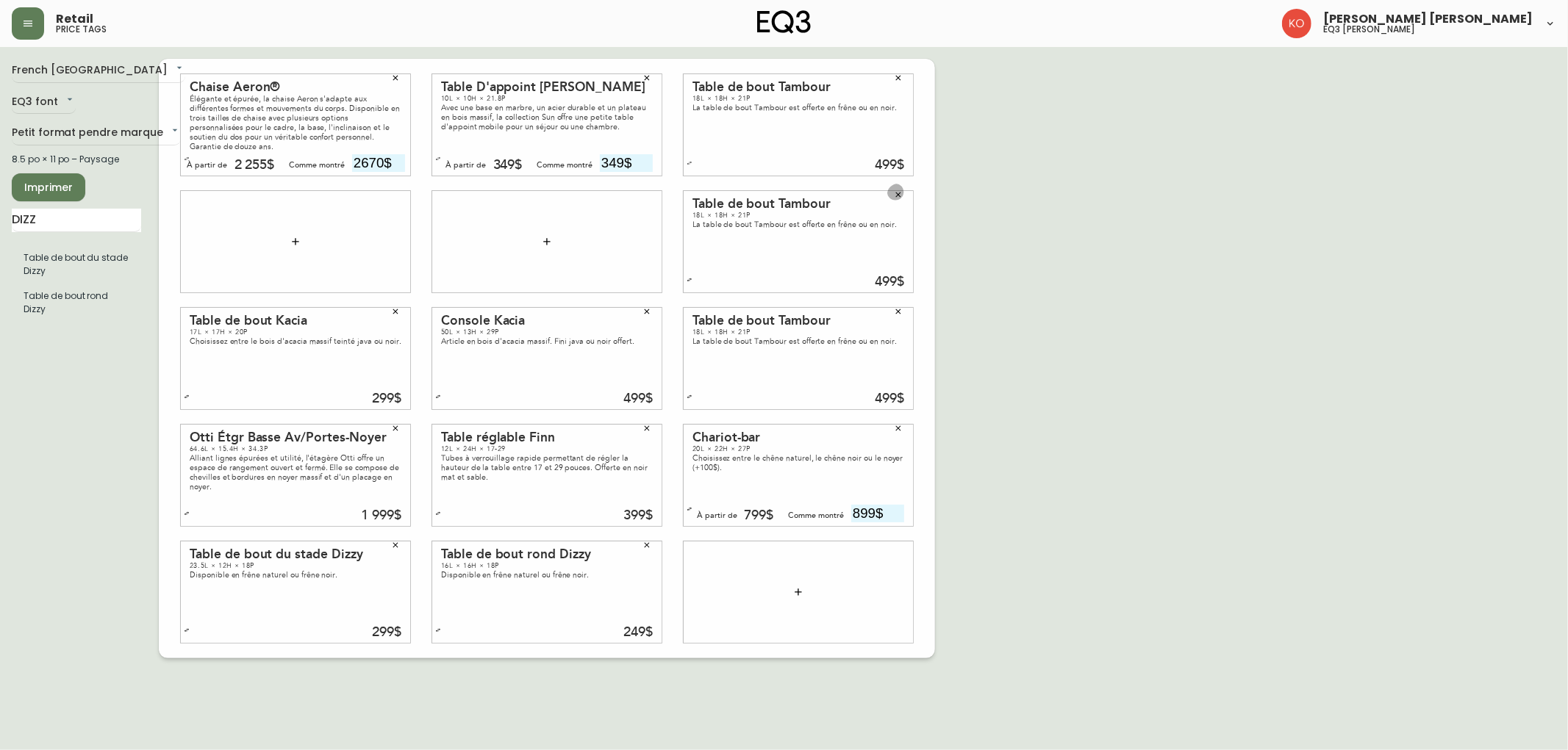
click at [739, 197] on button "button" at bounding box center [898, 194] width 22 height 22
click at [739, 74] on icon "button" at bounding box center [898, 78] width 8 height 8
click at [739, 311] on icon "button" at bounding box center [898, 311] width 8 height 8
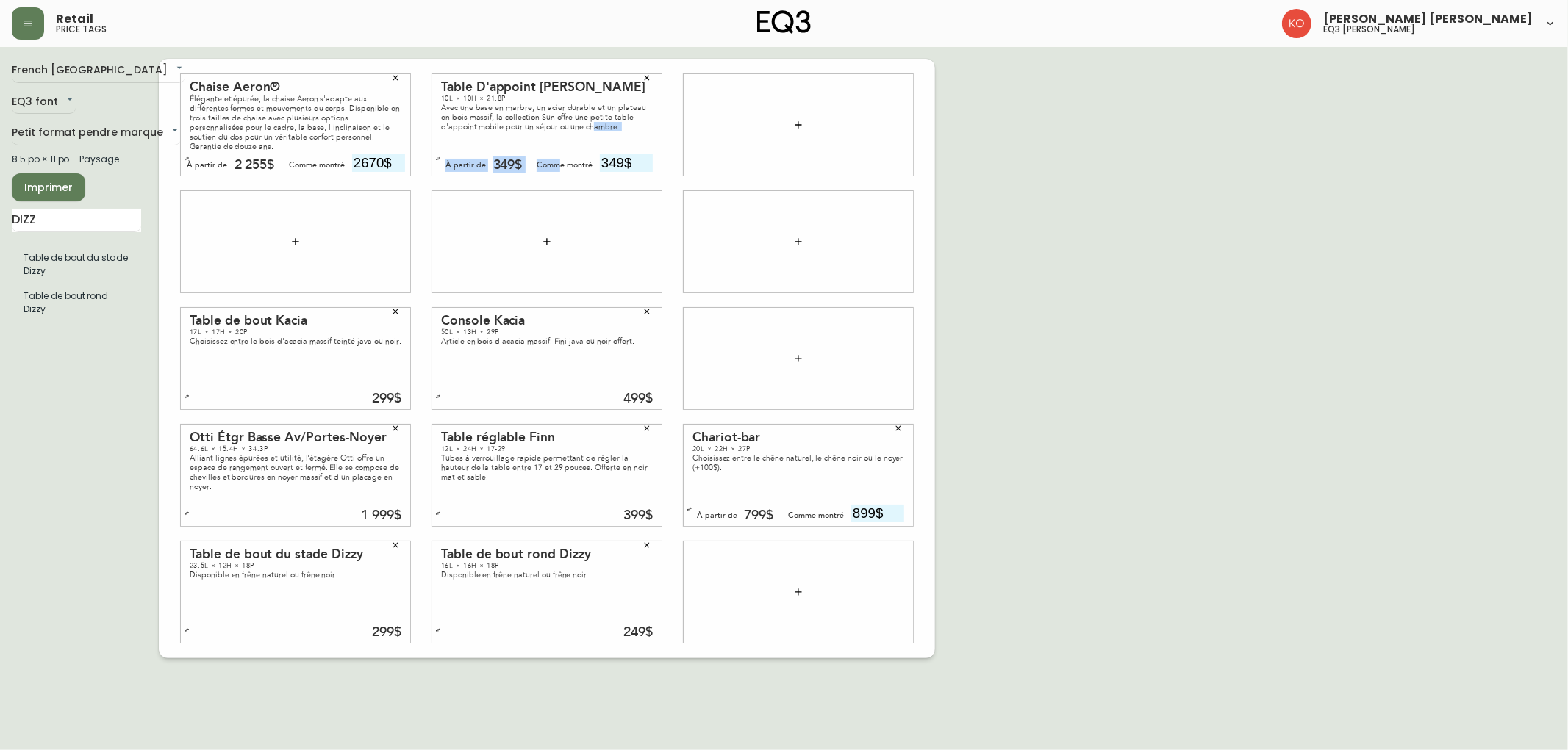
drag, startPoint x: 553, startPoint y: 141, endPoint x: 559, endPoint y: 169, distance: 28.6
click at [559, 169] on div "Table D'appoint Sun 10L × 10H × 21.8P Avec une base en marbre, un acier durable…" at bounding box center [547, 124] width 229 height 101
click at [613, 125] on div "Avec une base en marbre, un acier durable et un plateau en bois massif, la coll…" at bounding box center [547, 117] width 211 height 29
drag, startPoint x: 613, startPoint y: 125, endPoint x: 590, endPoint y: 173, distance: 53.2
click at [608, 213] on div "Chaise Aeron® Élégante et épurée, la chaise Aeron s'adapte aux différentes form…" at bounding box center [547, 358] width 776 height 600
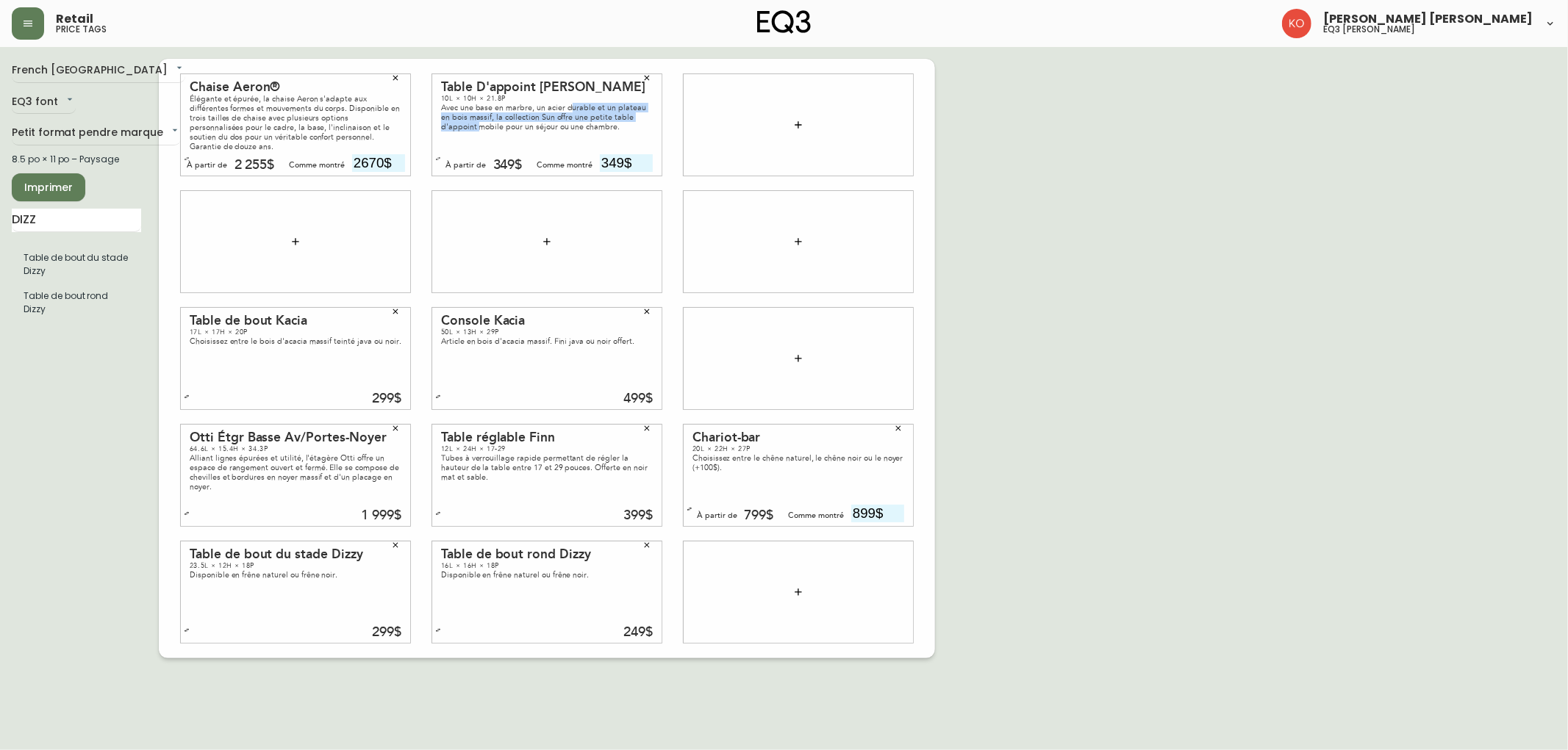
drag, startPoint x: 566, startPoint y: 103, endPoint x: 497, endPoint y: 154, distance: 85.8
click at [440, 172] on div "Table D'appoint Sun 10L × 10H × 21.8P Avec une base en marbre, un acier durable…" at bounding box center [547, 124] width 229 height 101
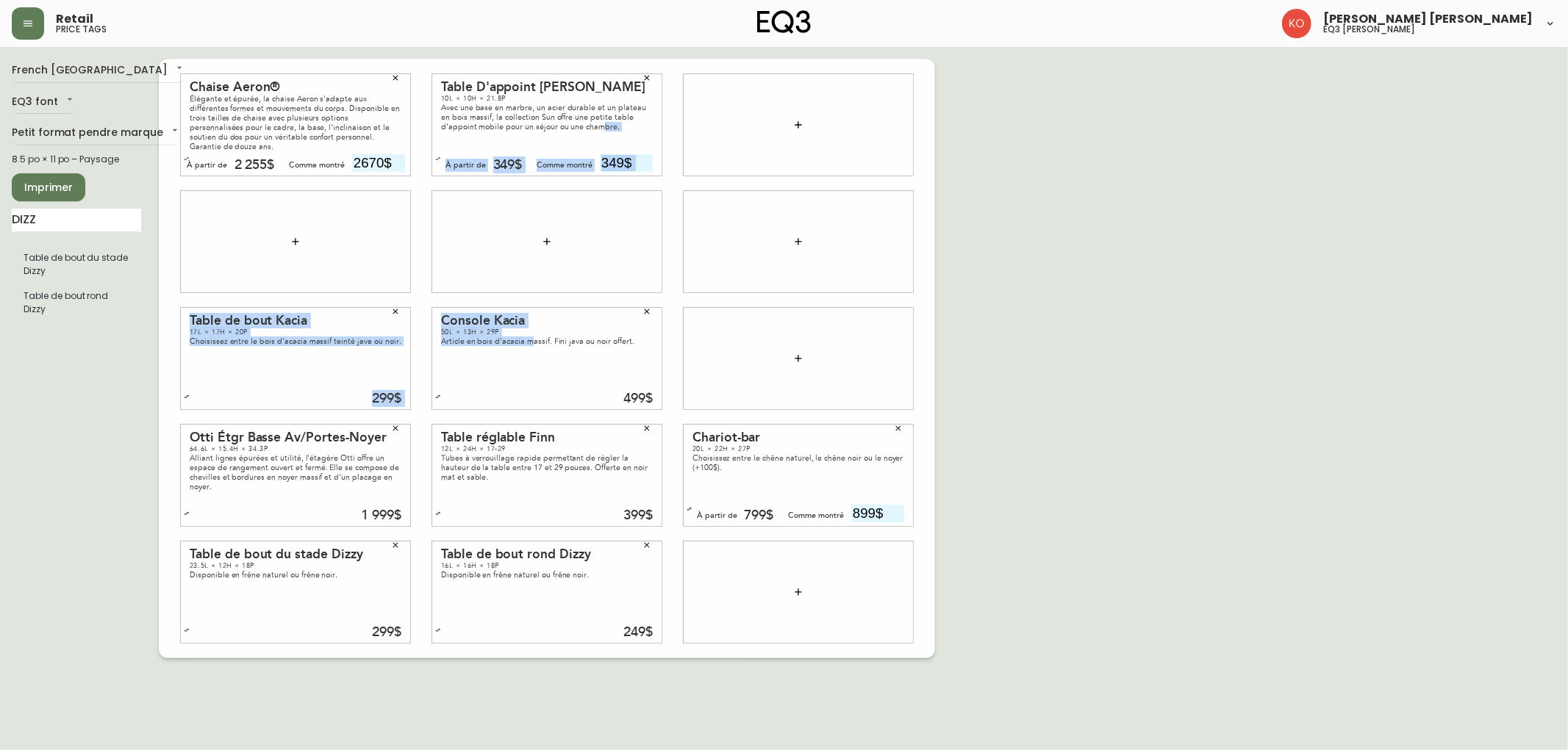
drag, startPoint x: 562, startPoint y: 138, endPoint x: 526, endPoint y: 365, distance: 229.8
click at [526, 365] on div "Chaise Aeron® Élégante et épurée, la chaise Aeron s'adapte aux différentes form…" at bounding box center [547, 358] width 776 height 600
click at [647, 319] on button "button" at bounding box center [647, 311] width 22 height 22
click at [392, 315] on icon "button" at bounding box center [396, 311] width 8 height 8
click at [394, 426] on icon "button" at bounding box center [396, 428] width 8 height 8
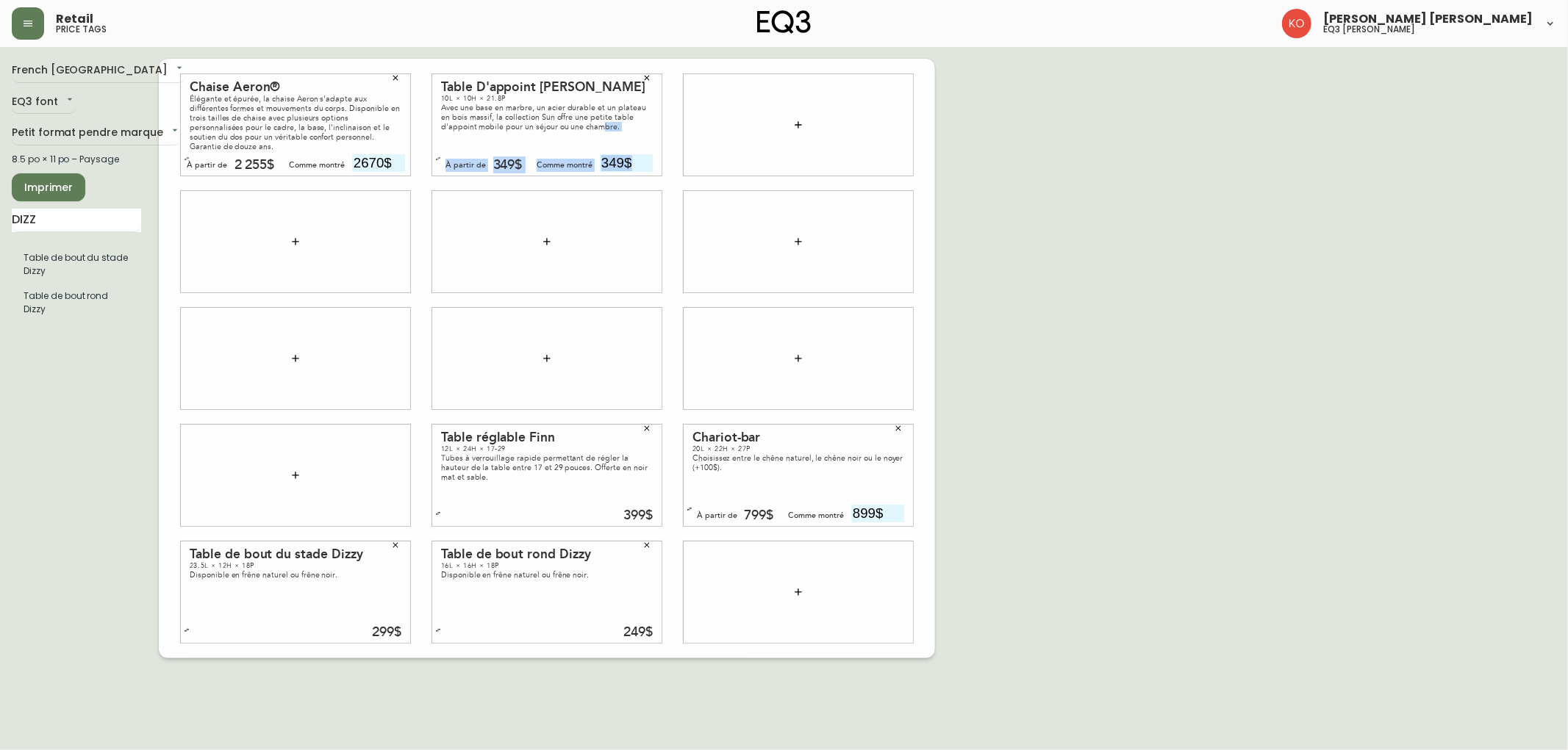
click at [645, 429] on icon "button" at bounding box center [647, 428] width 5 height 5
click at [739, 431] on icon "button" at bounding box center [898, 428] width 8 height 8
click at [648, 544] on icon "button" at bounding box center [647, 546] width 5 height 5
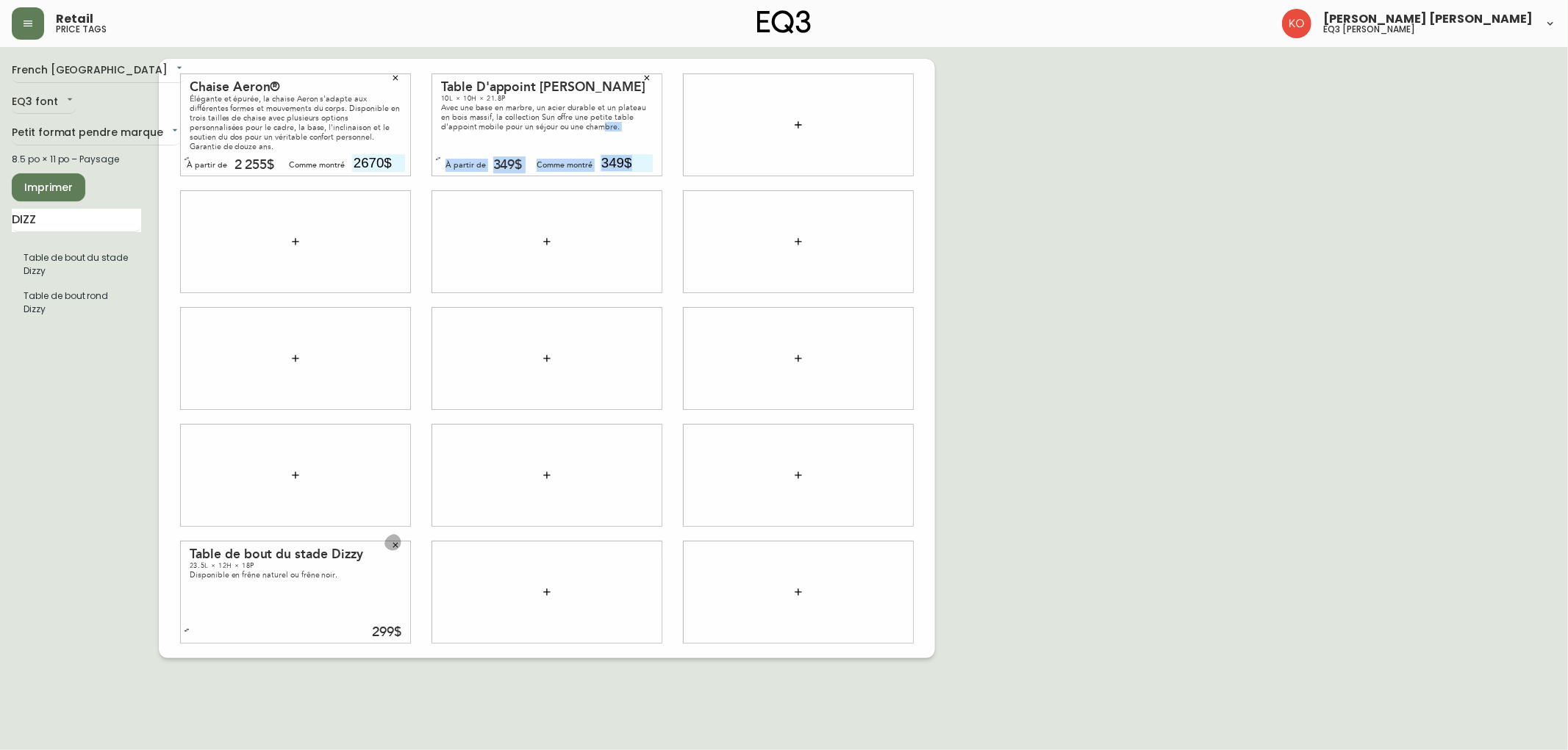
click at [398, 540] on icon "button" at bounding box center [396, 545] width 8 height 8
click at [615, 101] on div "10L × 10H × 21.8P" at bounding box center [547, 98] width 211 height 8
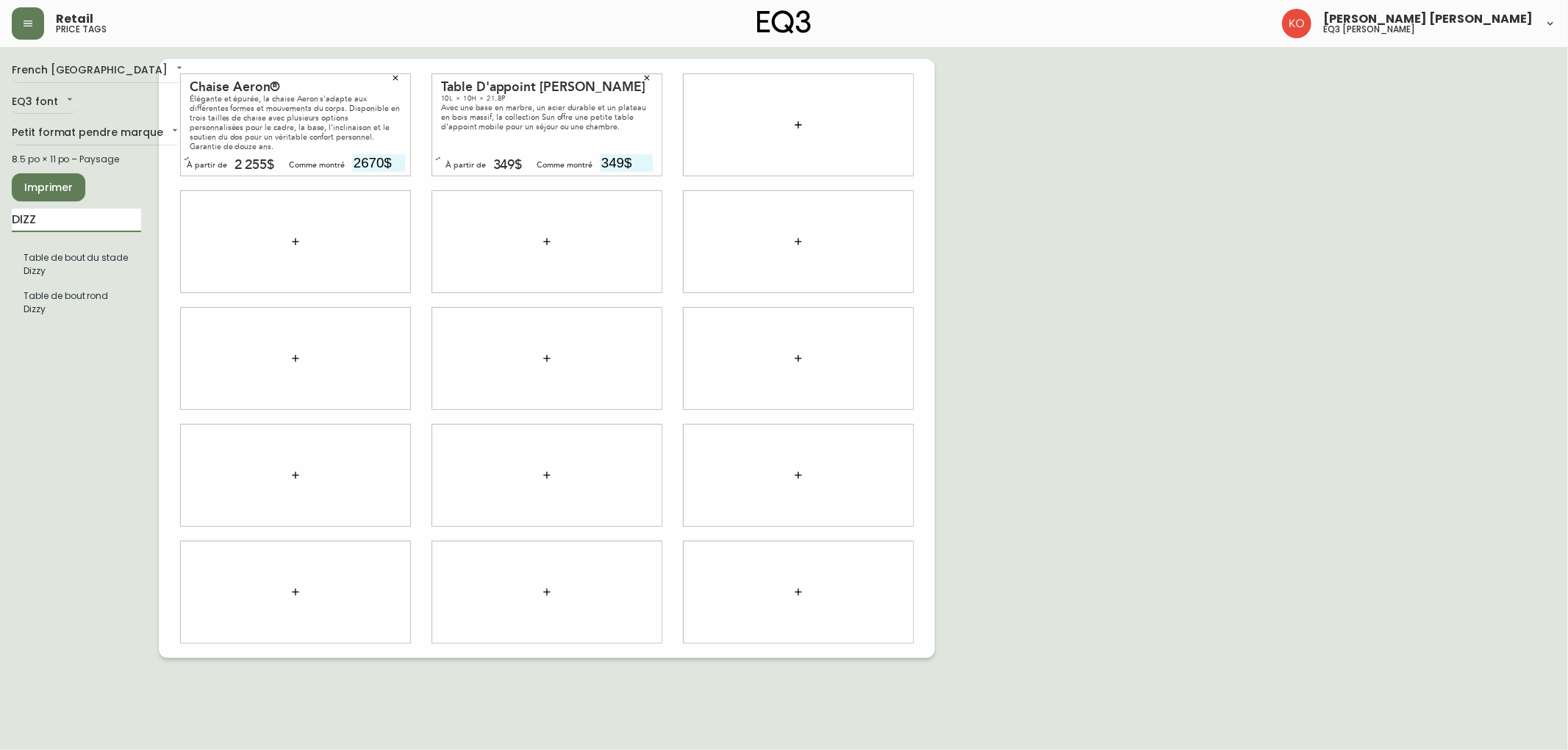
drag, startPoint x: 98, startPoint y: 228, endPoint x: 0, endPoint y: 237, distance: 98.4
click at [0, 237] on main "French Canada fr_CA EQ3 font EQ3 Petit format pendre marque small 8.5 po × 11 p…" at bounding box center [784, 352] width 1568 height 611
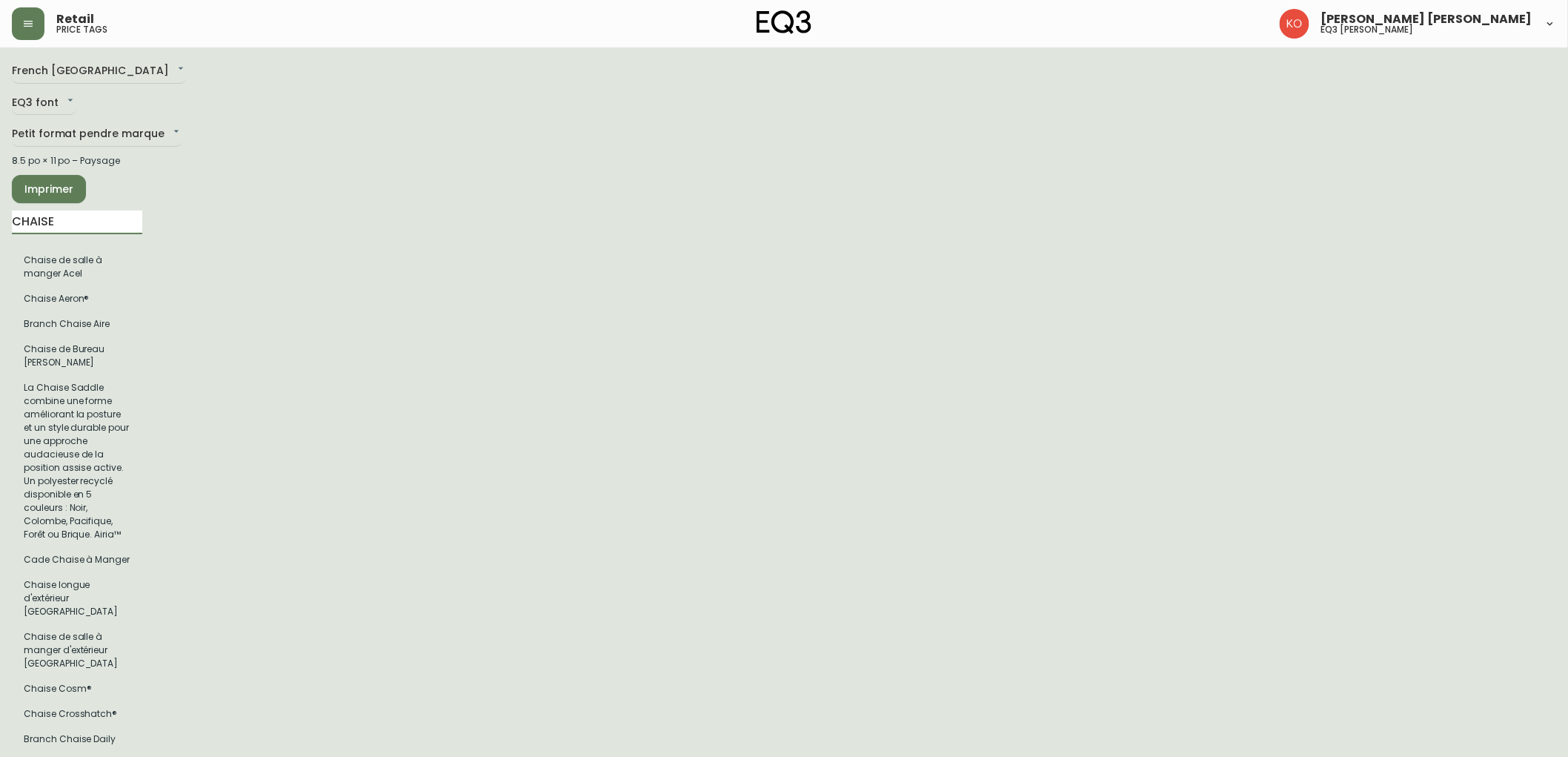
type input "CHAISE"
drag, startPoint x: 97, startPoint y: 219, endPoint x: 0, endPoint y: 235, distance: 98.3
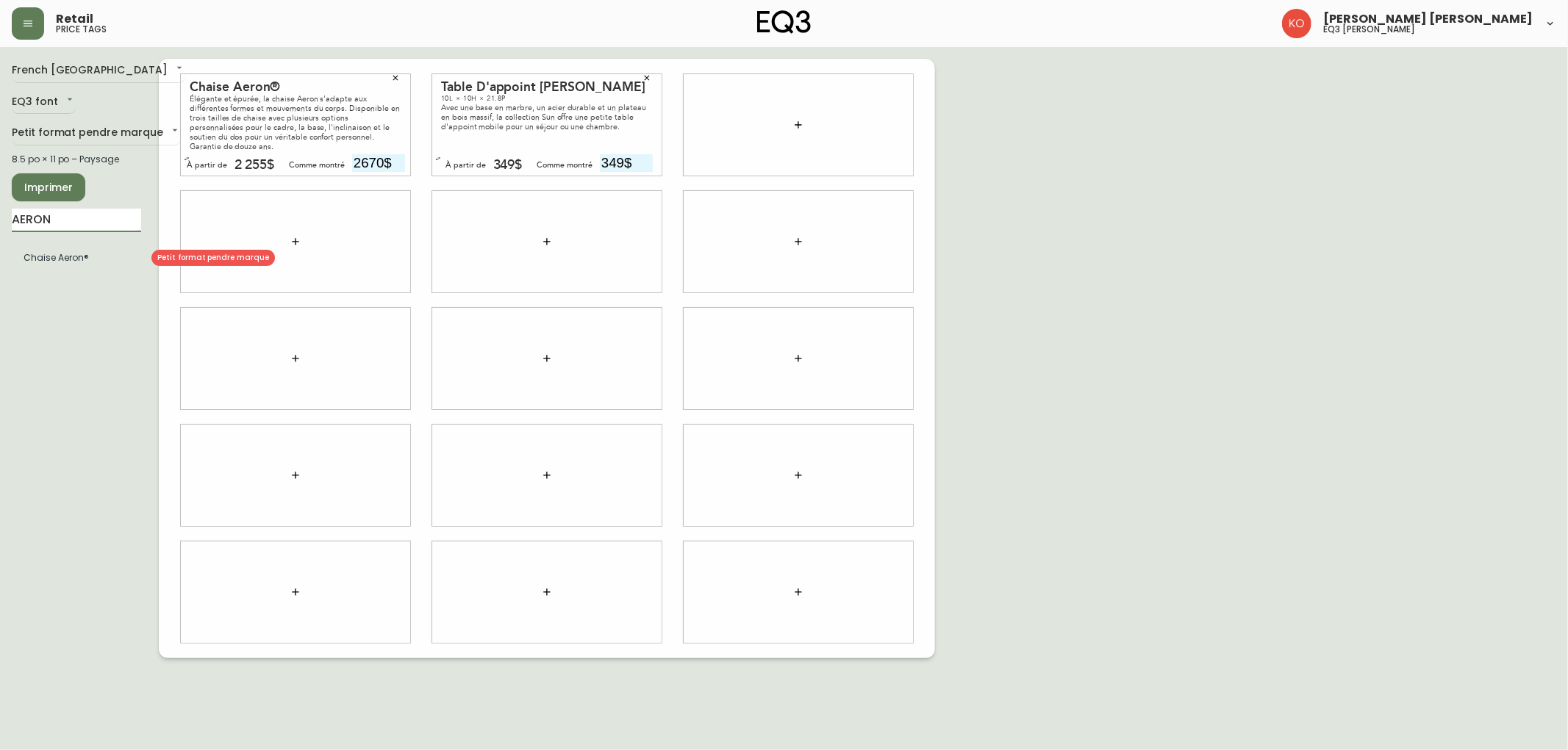
type input "AERON"
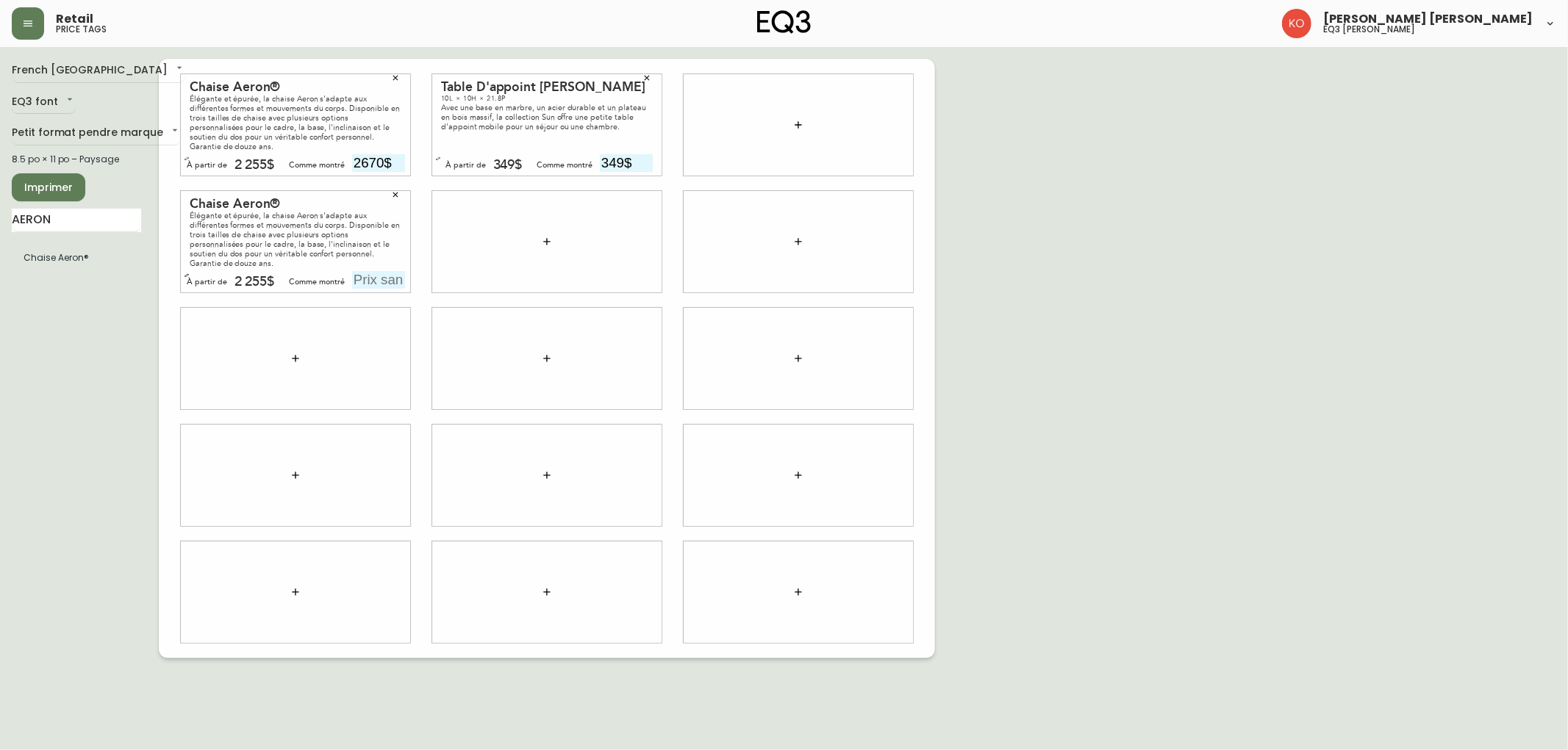
click at [385, 277] on input "text" at bounding box center [379, 280] width 53 height 18
type input "2670$"
drag, startPoint x: 72, startPoint y: 211, endPoint x: 0, endPoint y: 215, distance: 72.1
click at [0, 215] on main "French Canada fr_CA EQ3 font EQ3 Petit format pendre marque small 8.5 po × 11 p…" at bounding box center [784, 352] width 1568 height 611
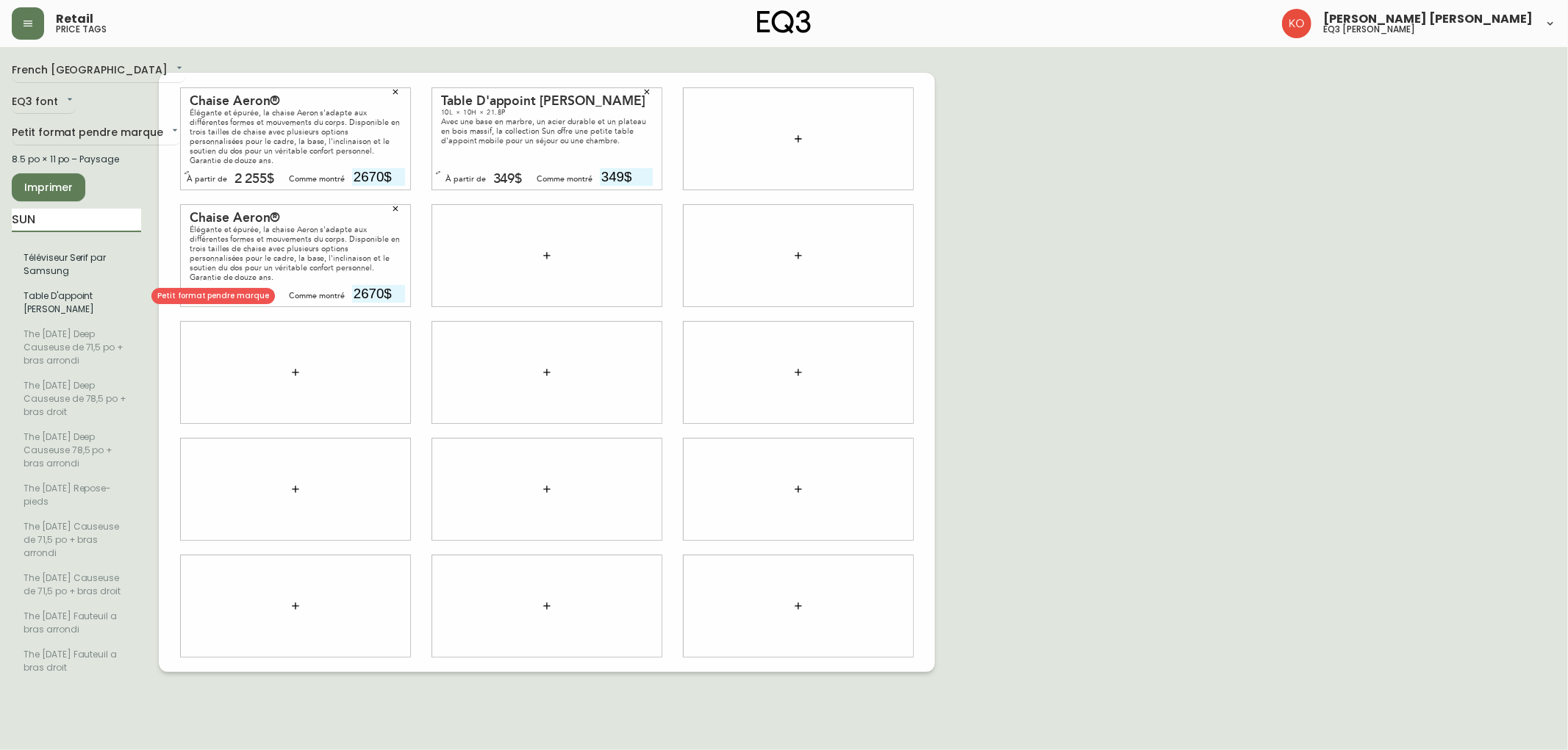
type input "SUN"
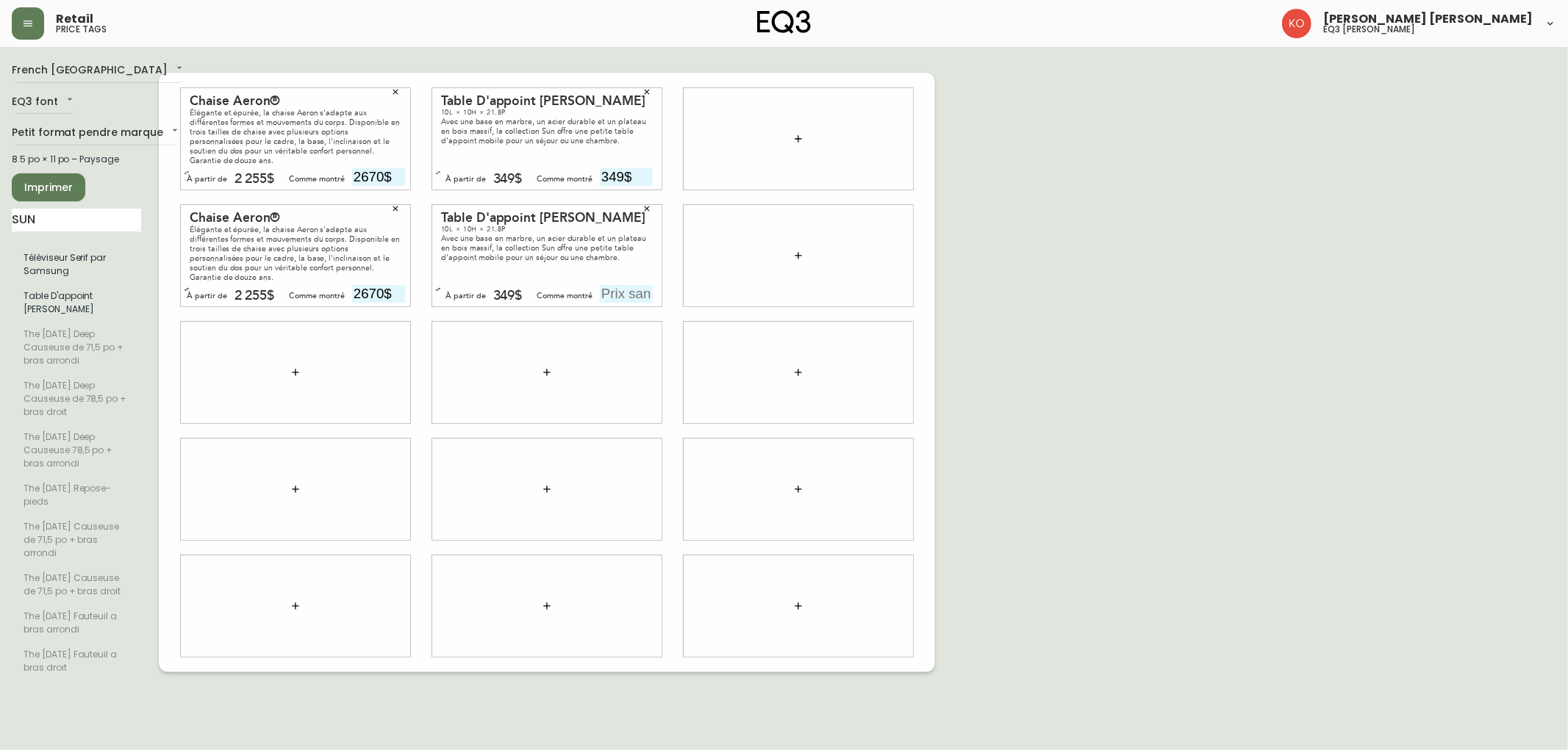
click at [642, 291] on input "text" at bounding box center [627, 294] width 53 height 18
type input "349$"
click at [645, 81] on button "button" at bounding box center [647, 92] width 22 height 22
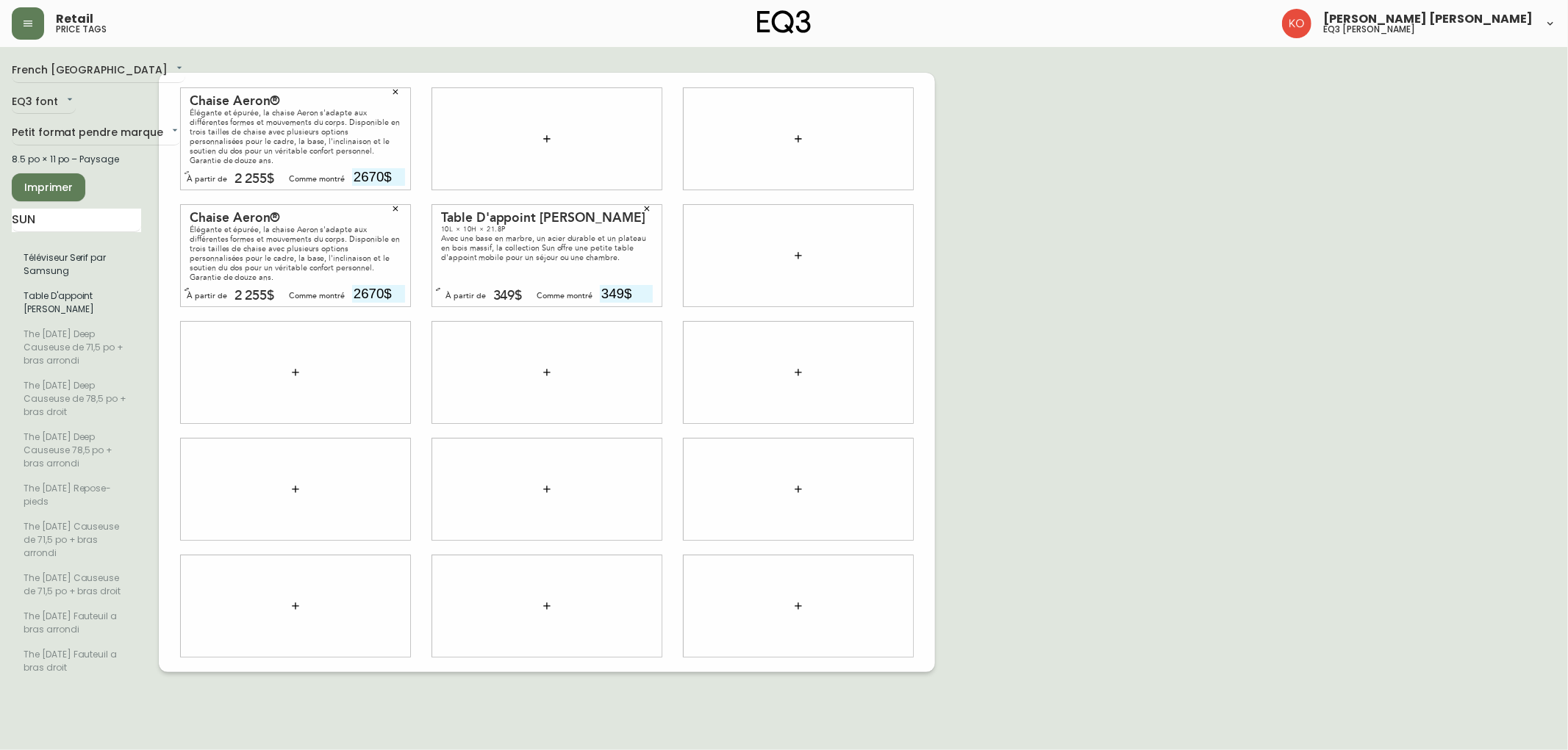
click at [391, 87] on icon "button" at bounding box center [396, 92] width 8 height 8
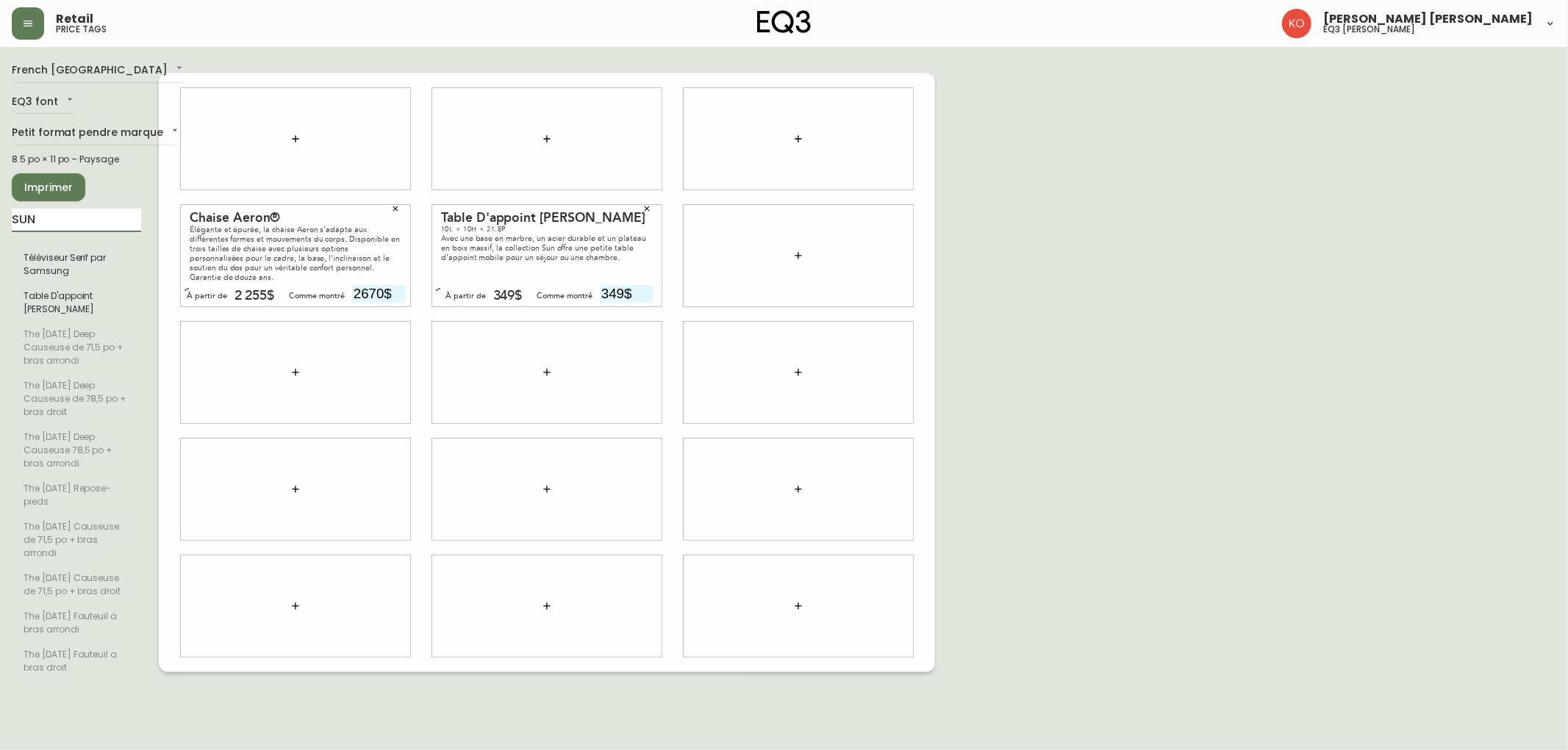
drag, startPoint x: 40, startPoint y: 215, endPoint x: 0, endPoint y: 216, distance: 40.0
click at [0, 216] on main "French Canada fr_CA EQ3 font EQ3 Petit format pendre marque small 8.5 po × 11 p…" at bounding box center [784, 366] width 1568 height 639
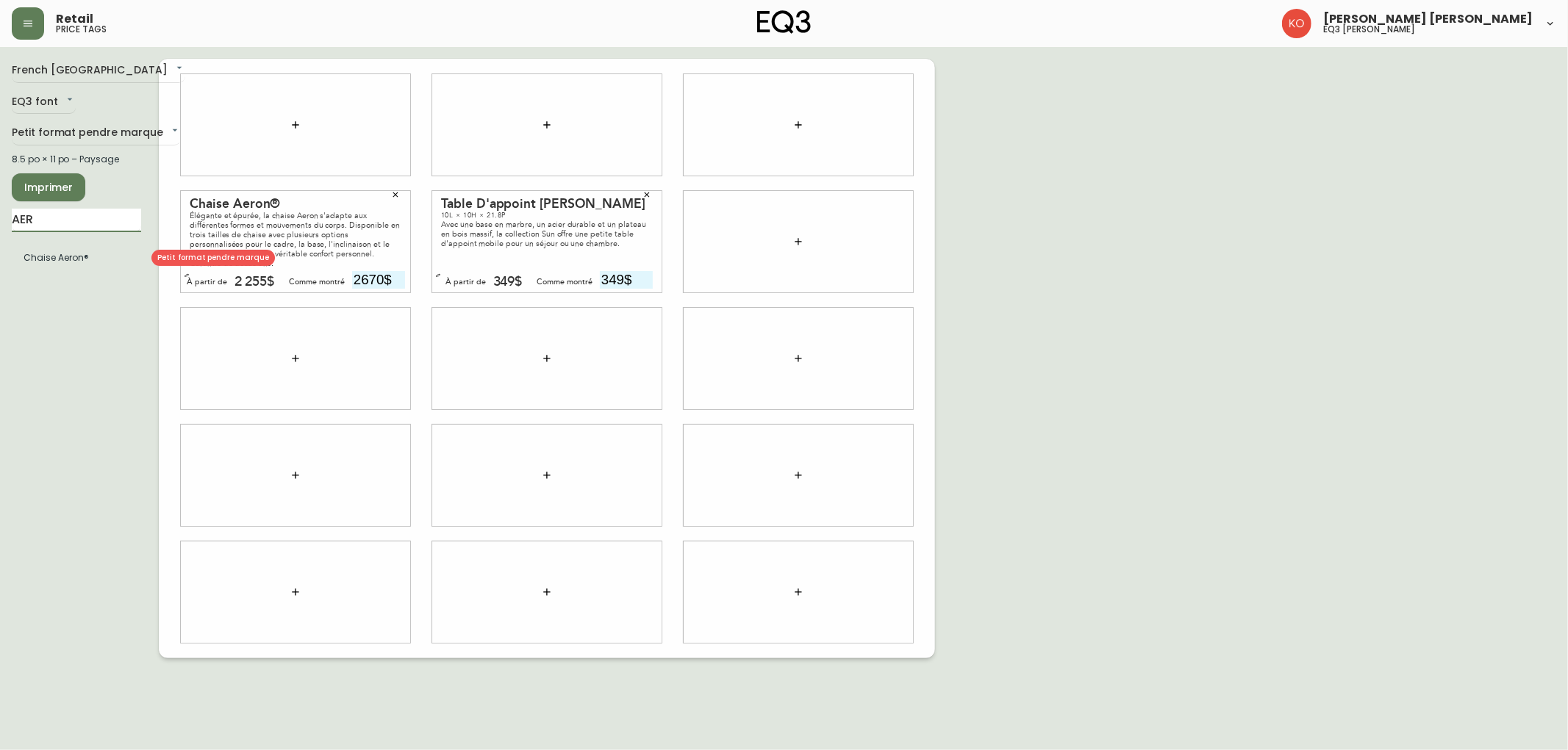
type input "AER"
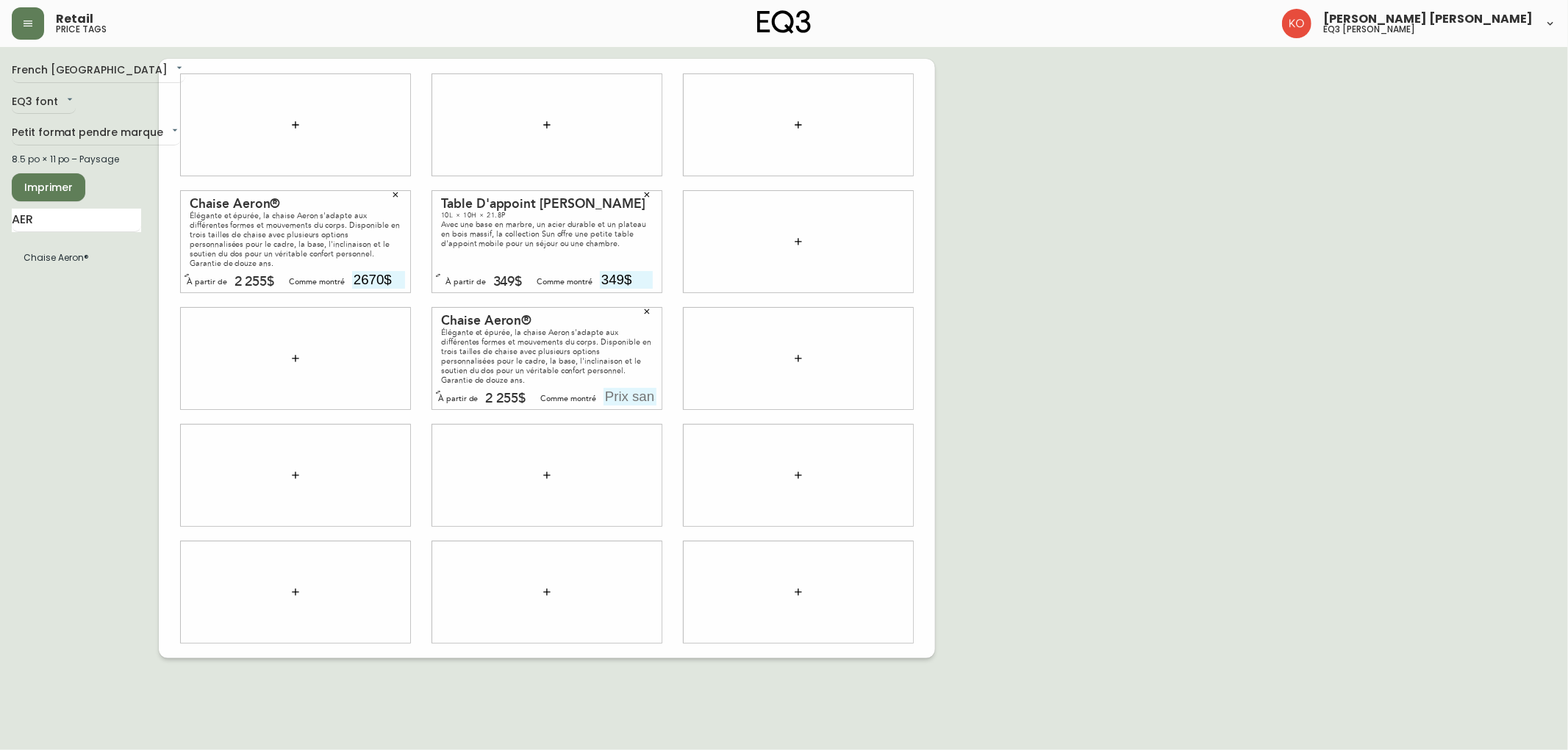
click at [615, 404] on input "text" at bounding box center [630, 396] width 53 height 18
type input "2670$"
click at [739, 359] on div "French Canada fr_CA EQ3 font EQ3 Petit format pendre marque small 8.5 po × 11 p…" at bounding box center [784, 358] width 1544 height 600
click at [60, 189] on span "Imprimer" at bounding box center [48, 188] width 50 height 19
click at [390, 200] on button "button" at bounding box center [396, 194] width 22 height 22
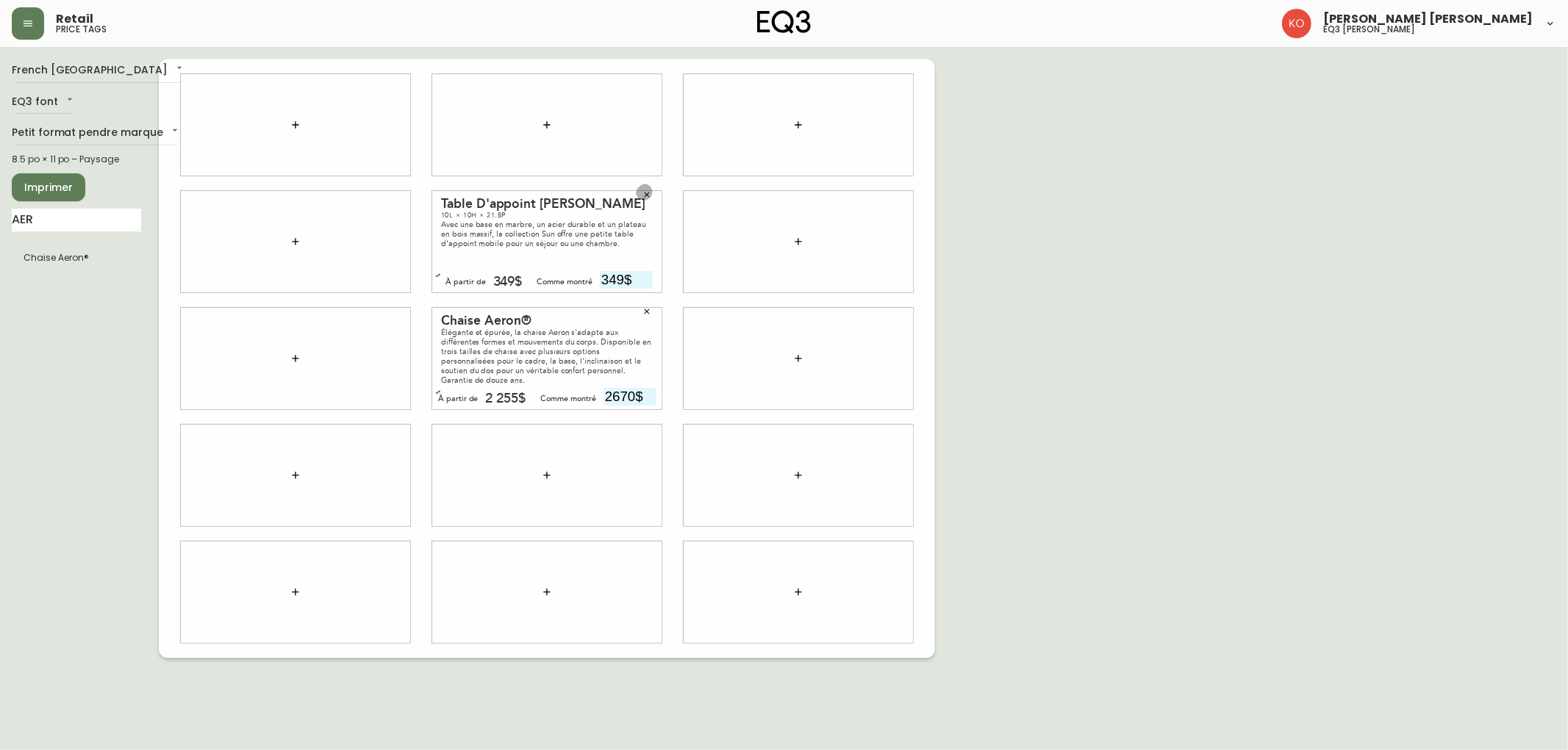
click at [649, 188] on button "button" at bounding box center [647, 194] width 22 height 22
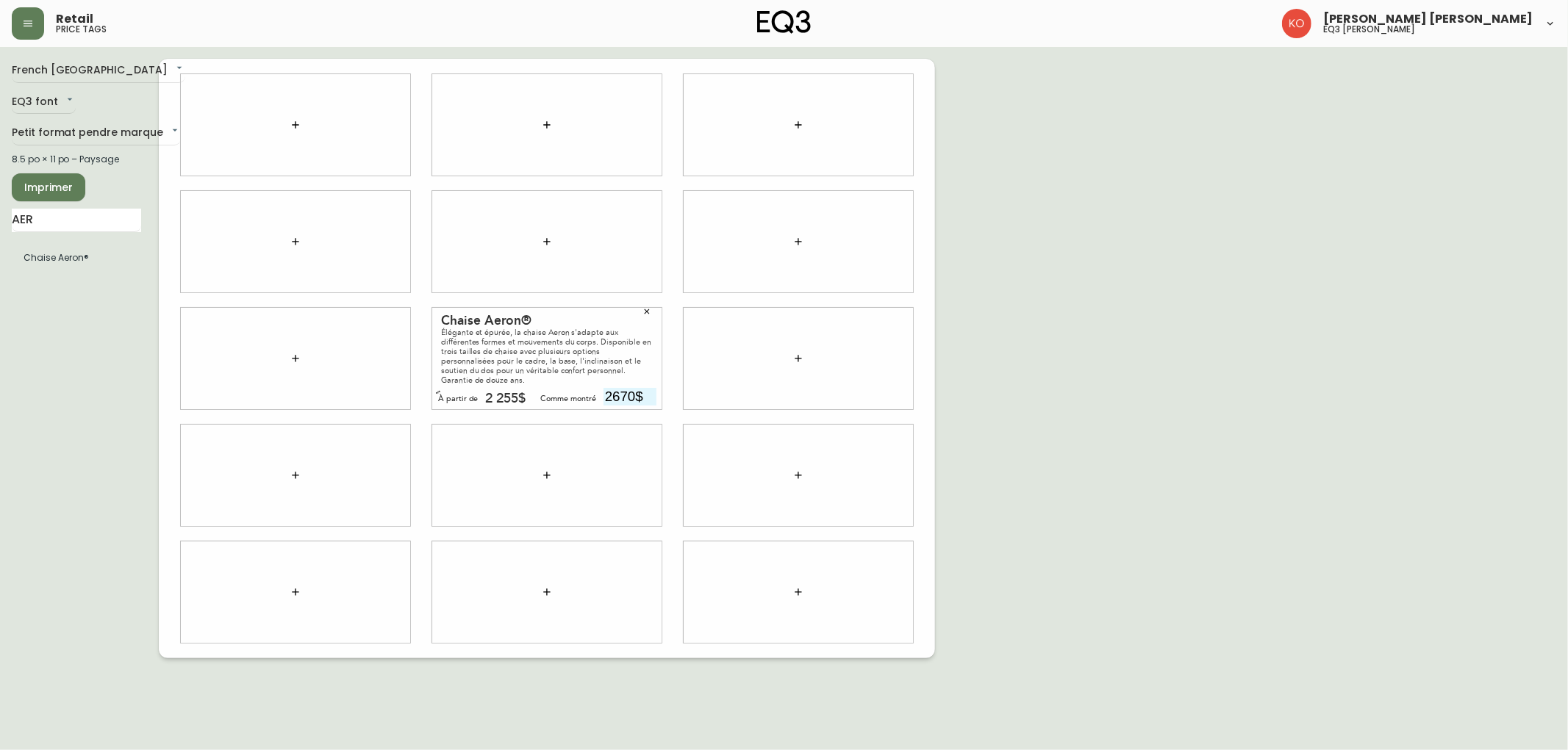
click at [643, 310] on icon "button" at bounding box center [647, 311] width 8 height 8
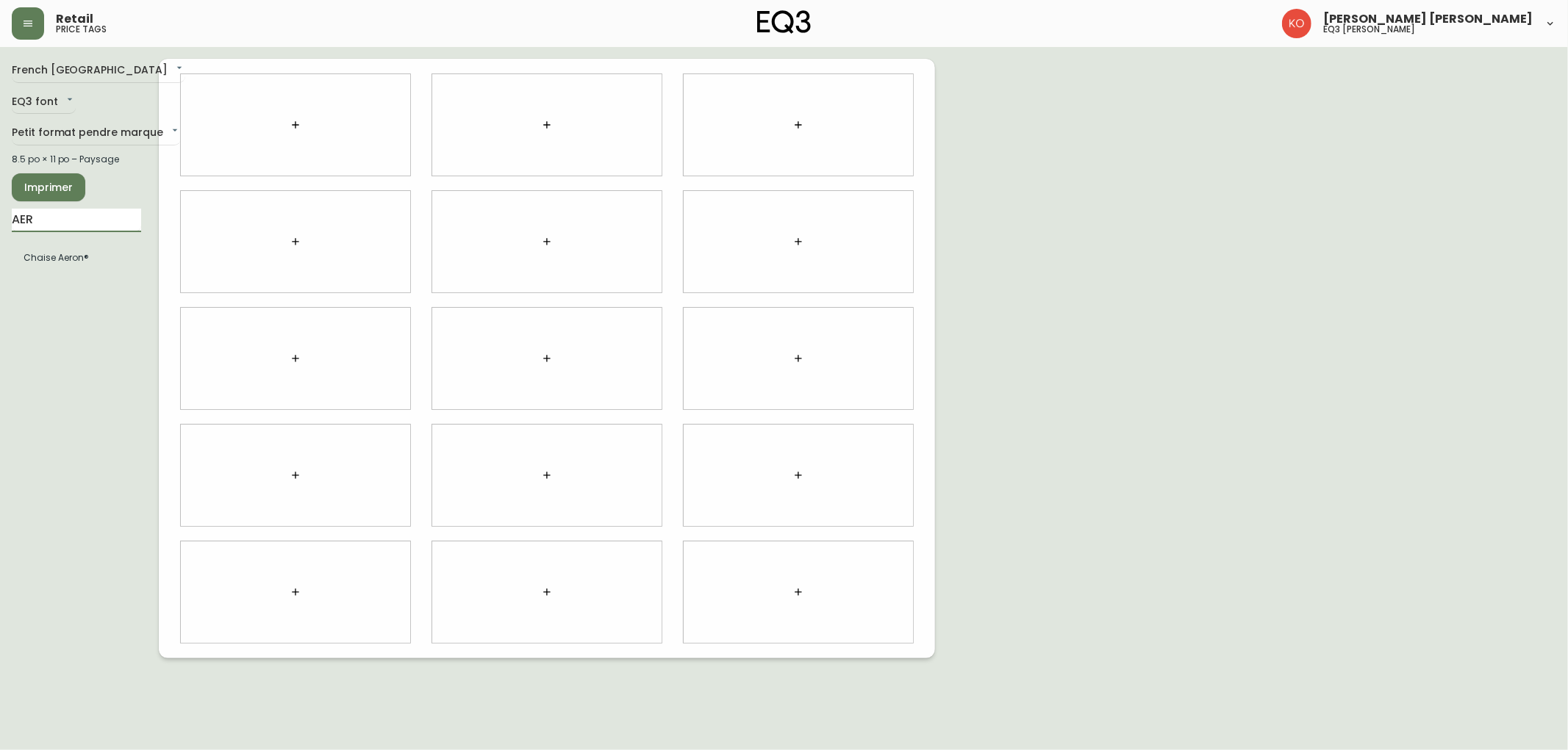
drag, startPoint x: 48, startPoint y: 213, endPoint x: 0, endPoint y: 222, distance: 48.8
click at [0, 222] on main "French Canada fr_CA EQ3 font EQ3 Petit format pendre marque small 8.5 po × 11 p…" at bounding box center [784, 352] width 1568 height 611
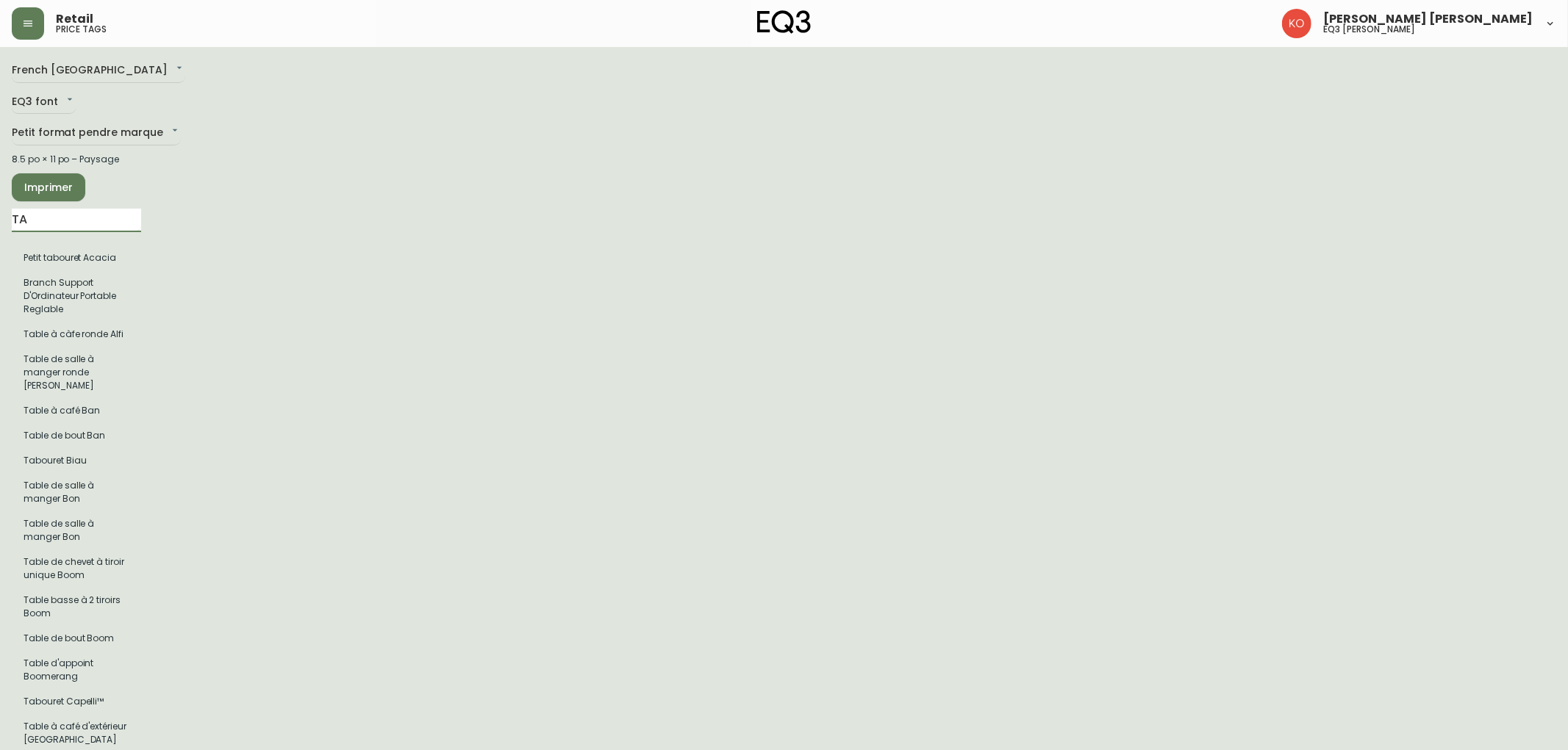
type input "T"
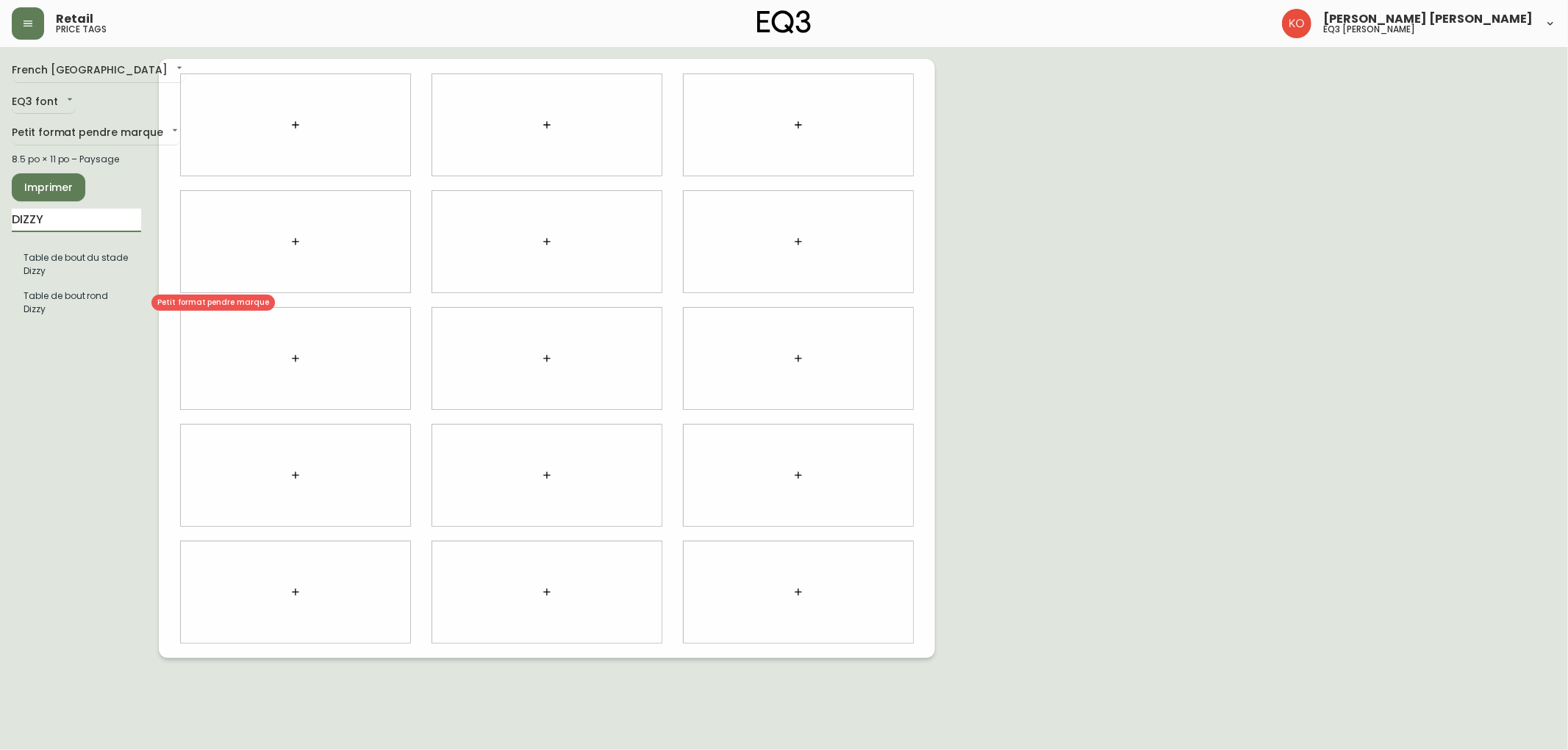
type input "DIZZY"
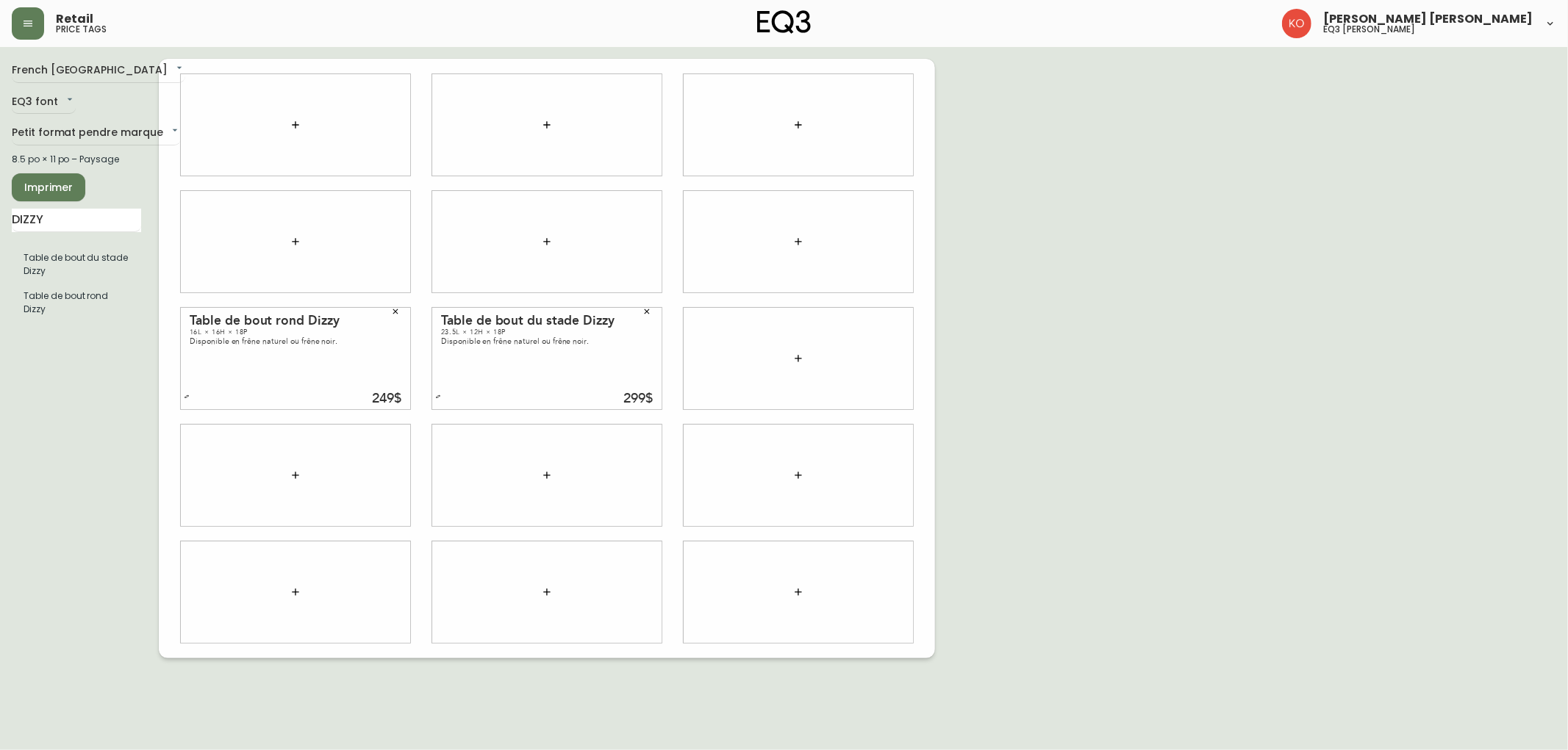
click at [648, 319] on button "button" at bounding box center [647, 311] width 22 height 22
click at [638, 196] on button "button" at bounding box center [647, 194] width 22 height 22
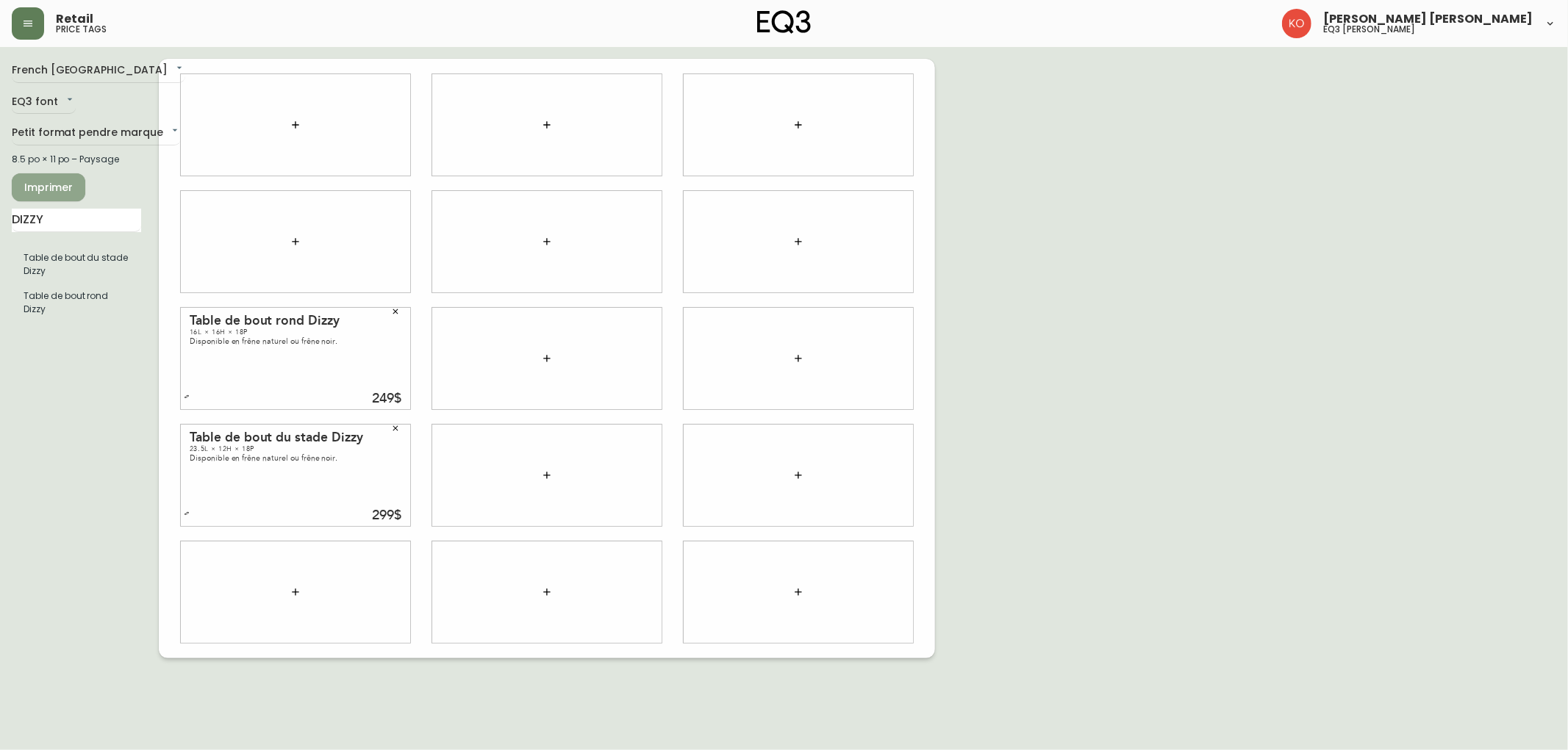
click at [53, 182] on span "Imprimer" at bounding box center [48, 188] width 50 height 19
